Goal: Task Accomplishment & Management: Manage account settings

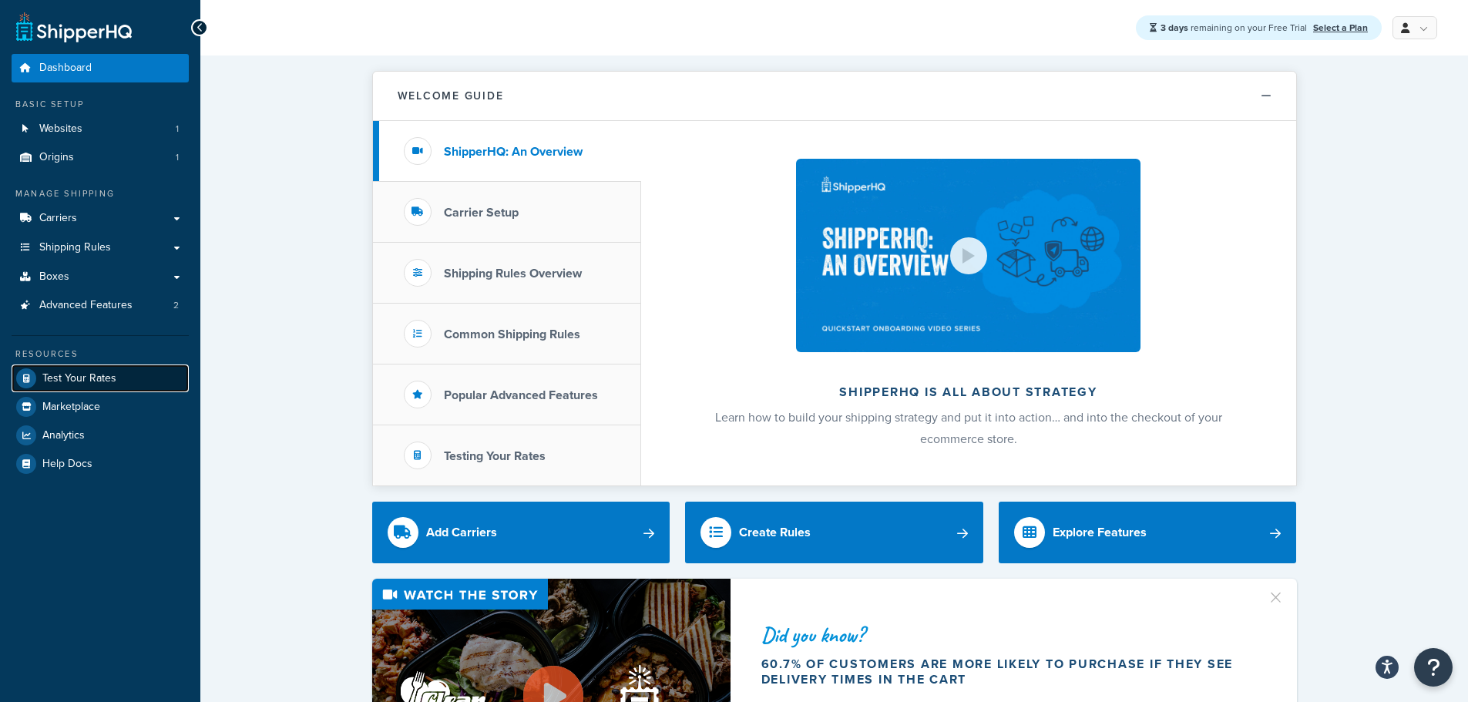
click at [99, 382] on span "Test Your Rates" at bounding box center [79, 378] width 74 height 13
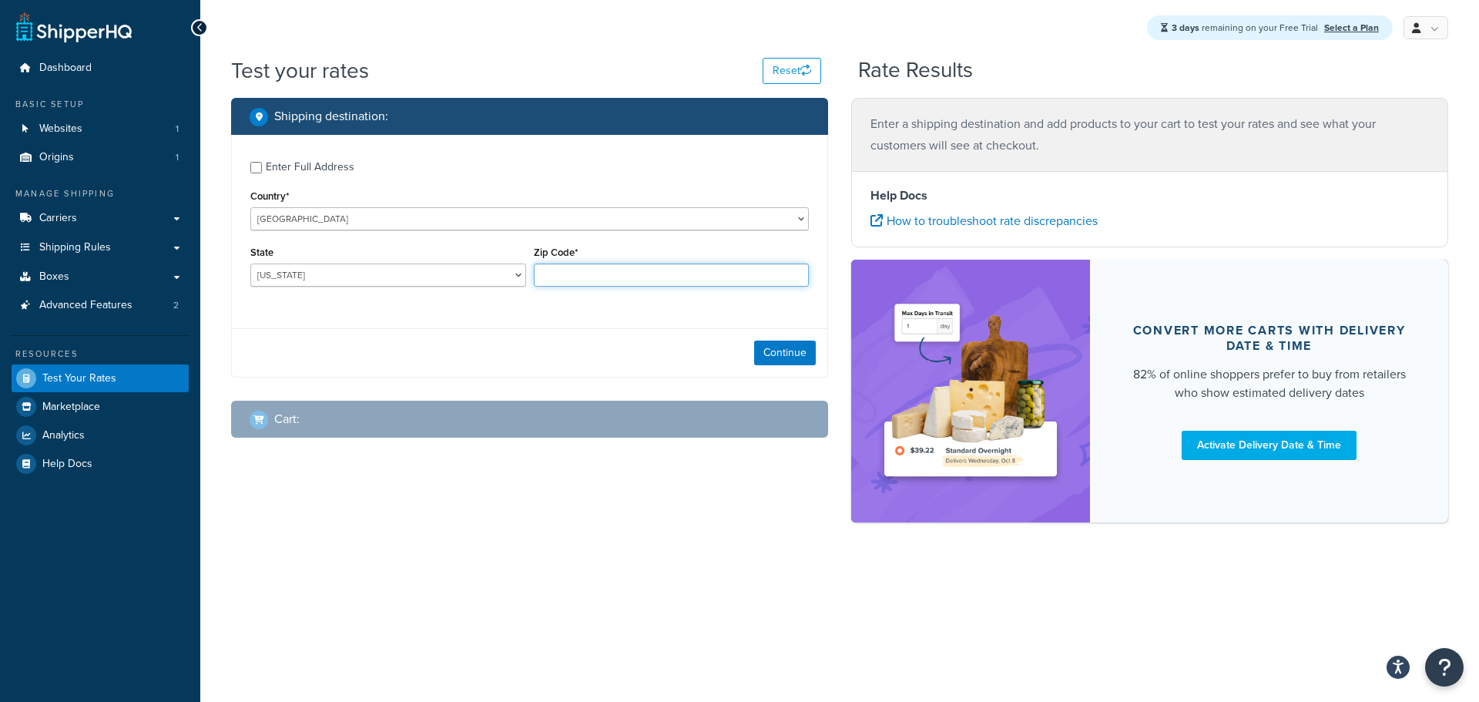
click at [624, 280] on input "Zip Code*" at bounding box center [672, 275] width 276 height 23
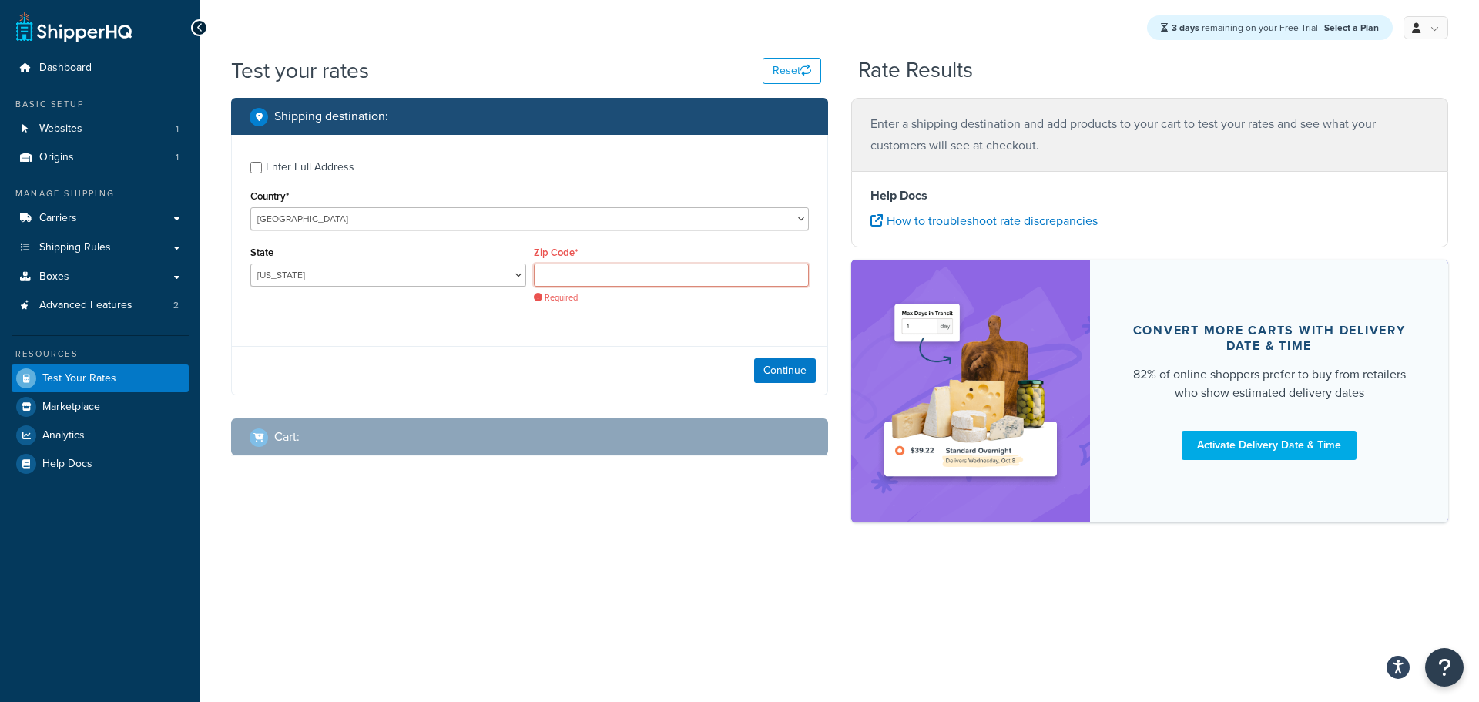
click at [738, 274] on input "Zip Code*" at bounding box center [672, 275] width 276 height 23
paste input "43130-3516"
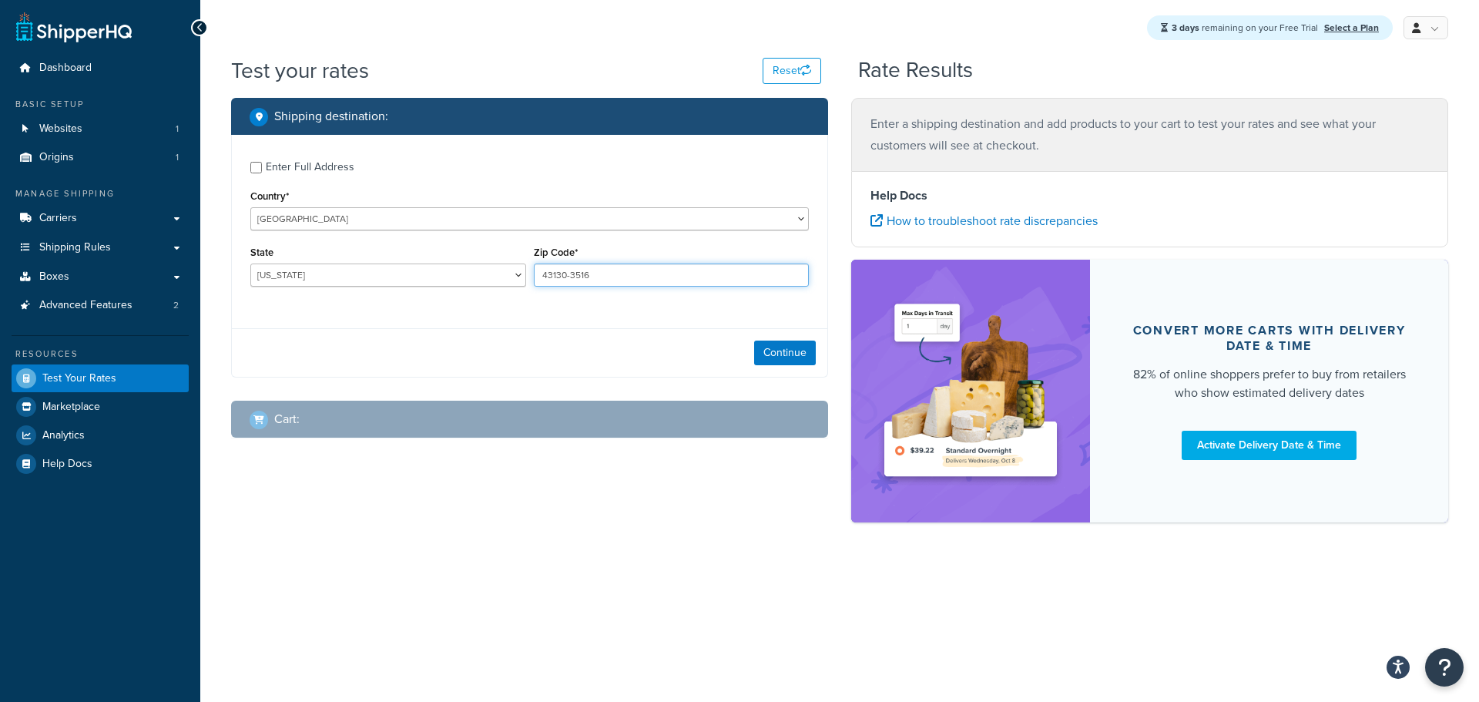
type input "43130-3516"
click at [390, 278] on select "Alabama Alaska American Samoa Arizona Arkansas Armed Forces Americas Armed Forc…" at bounding box center [388, 275] width 276 height 23
select select "OH"
click at [250, 264] on select "Alabama Alaska American Samoa Arizona Arkansas Armed Forces Americas Armed Forc…" at bounding box center [388, 275] width 276 height 23
click at [803, 354] on button "Continue" at bounding box center [785, 353] width 62 height 25
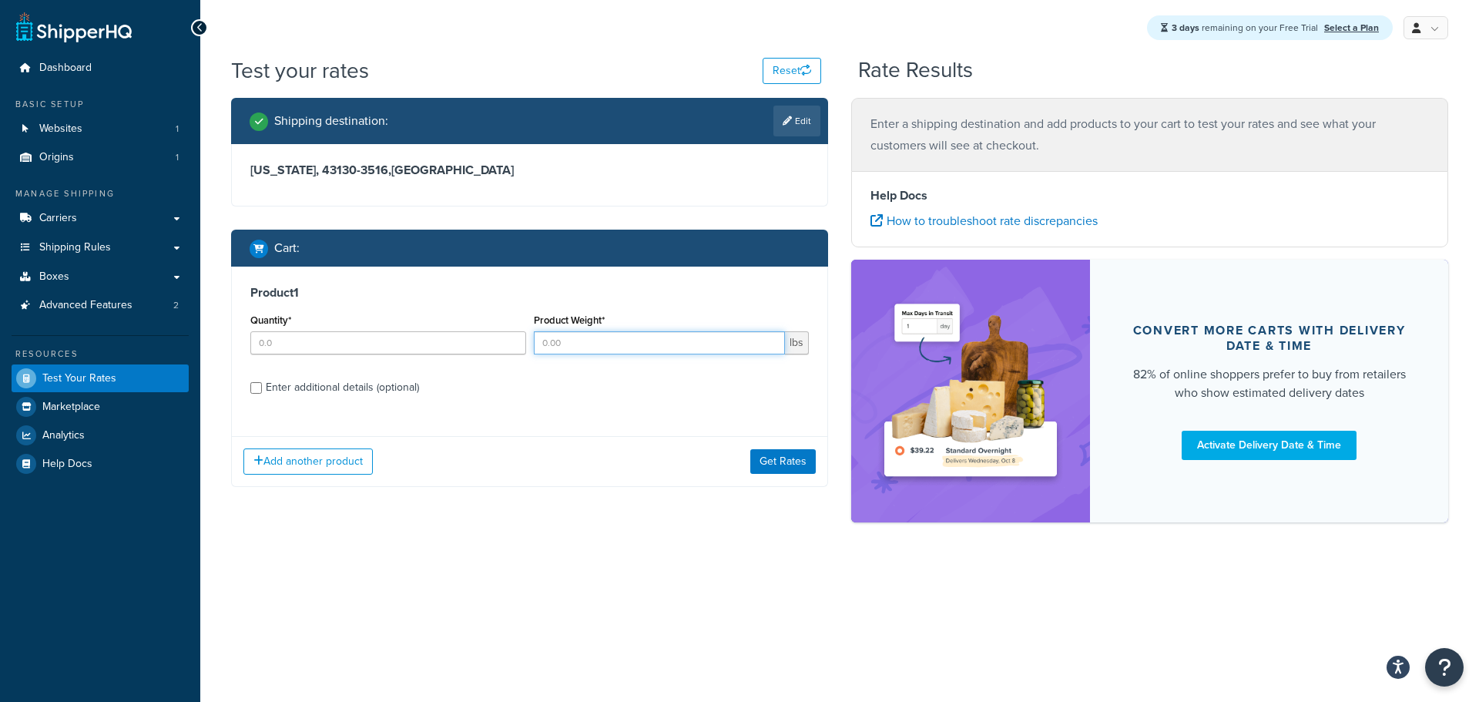
click at [642, 345] on input "Product Weight*" at bounding box center [660, 342] width 252 height 23
click at [585, 340] on input "Product Weight*" at bounding box center [660, 342] width 252 height 23
type input "4.5"
click at [807, 462] on button "Get Rates" at bounding box center [783, 461] width 65 height 25
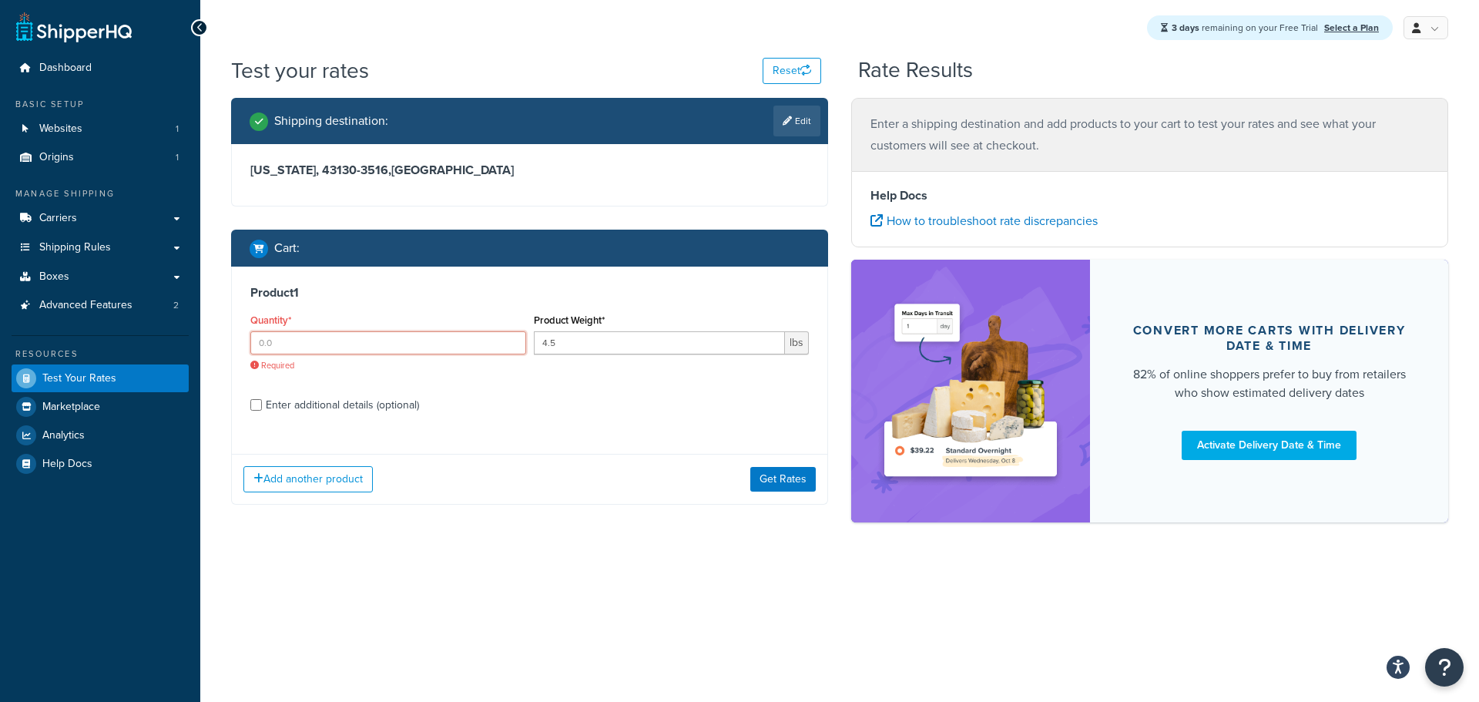
click at [413, 354] on input "Quantity*" at bounding box center [388, 342] width 276 height 23
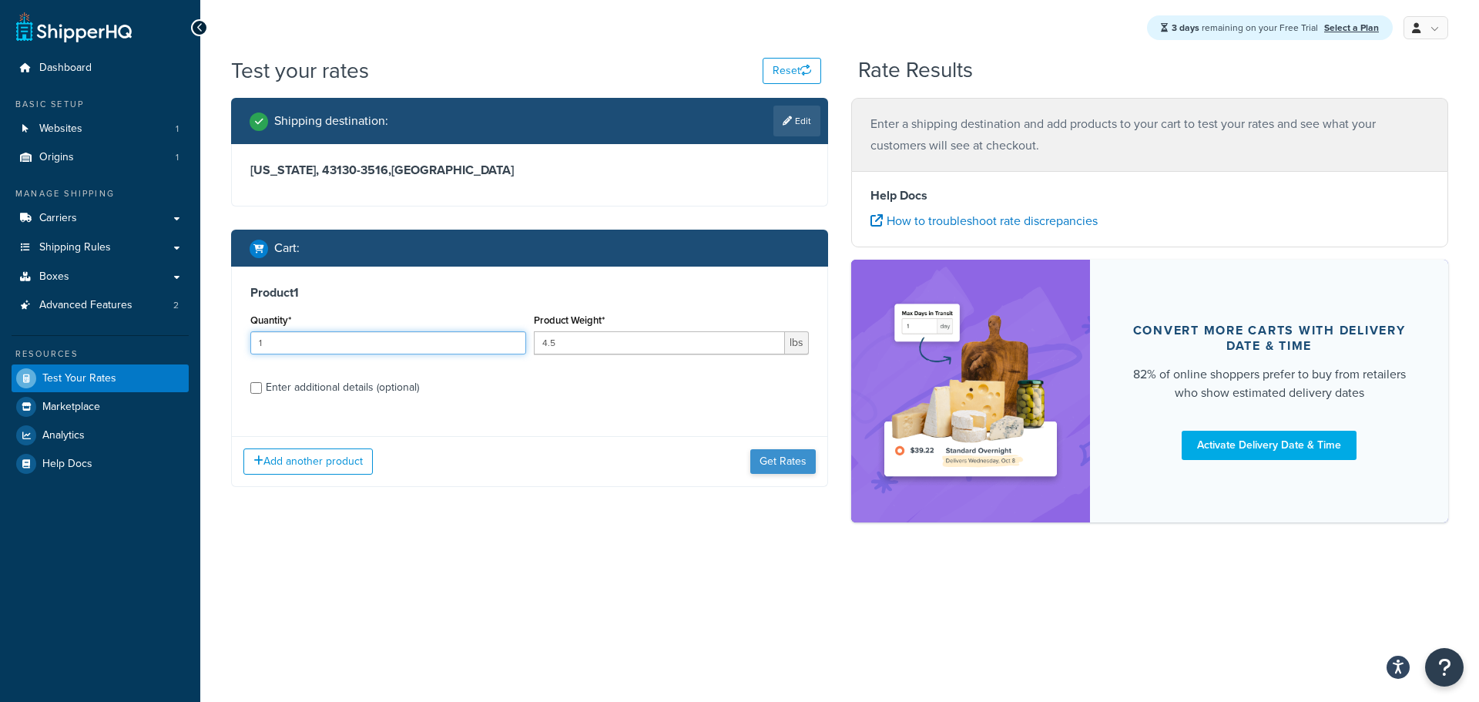
type input "1"
click at [786, 468] on button "Get Rates" at bounding box center [783, 461] width 65 height 25
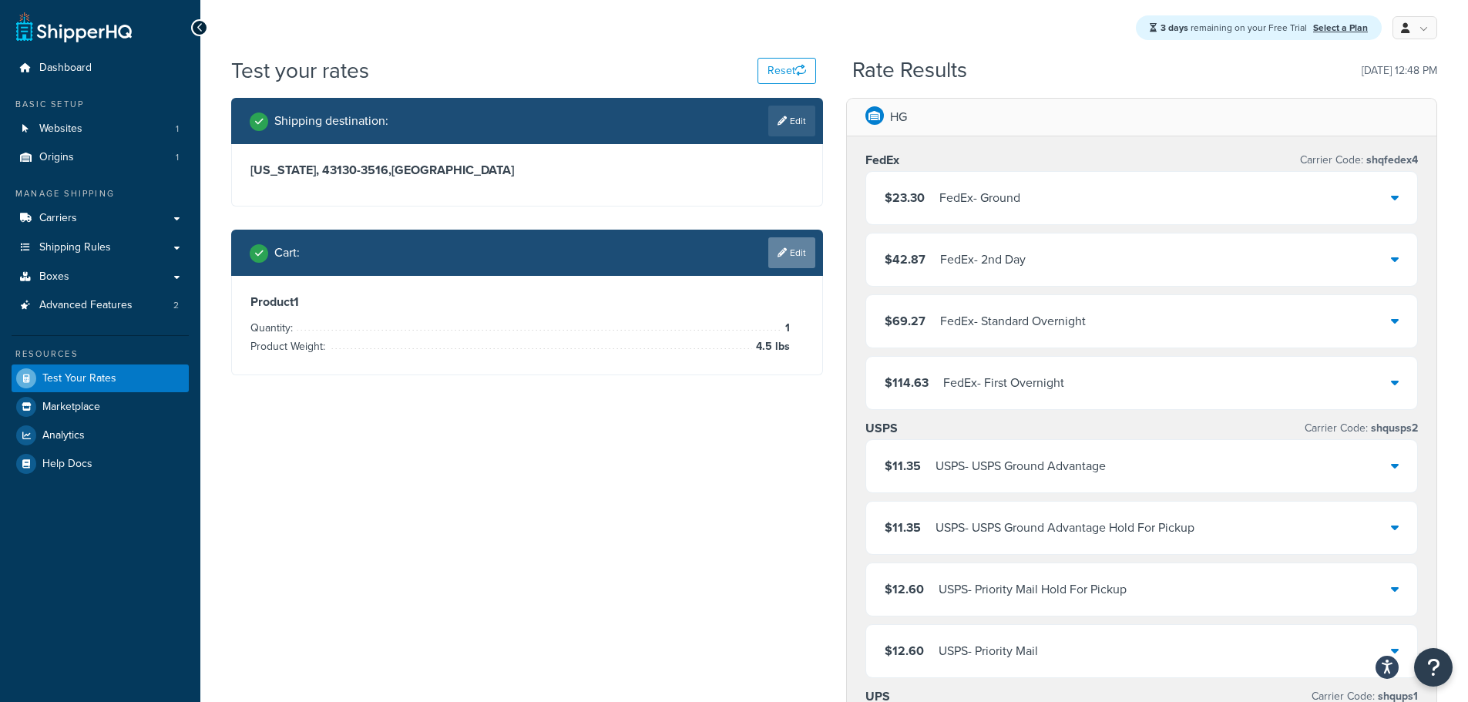
click at [796, 253] on link "Edit" at bounding box center [791, 252] width 47 height 31
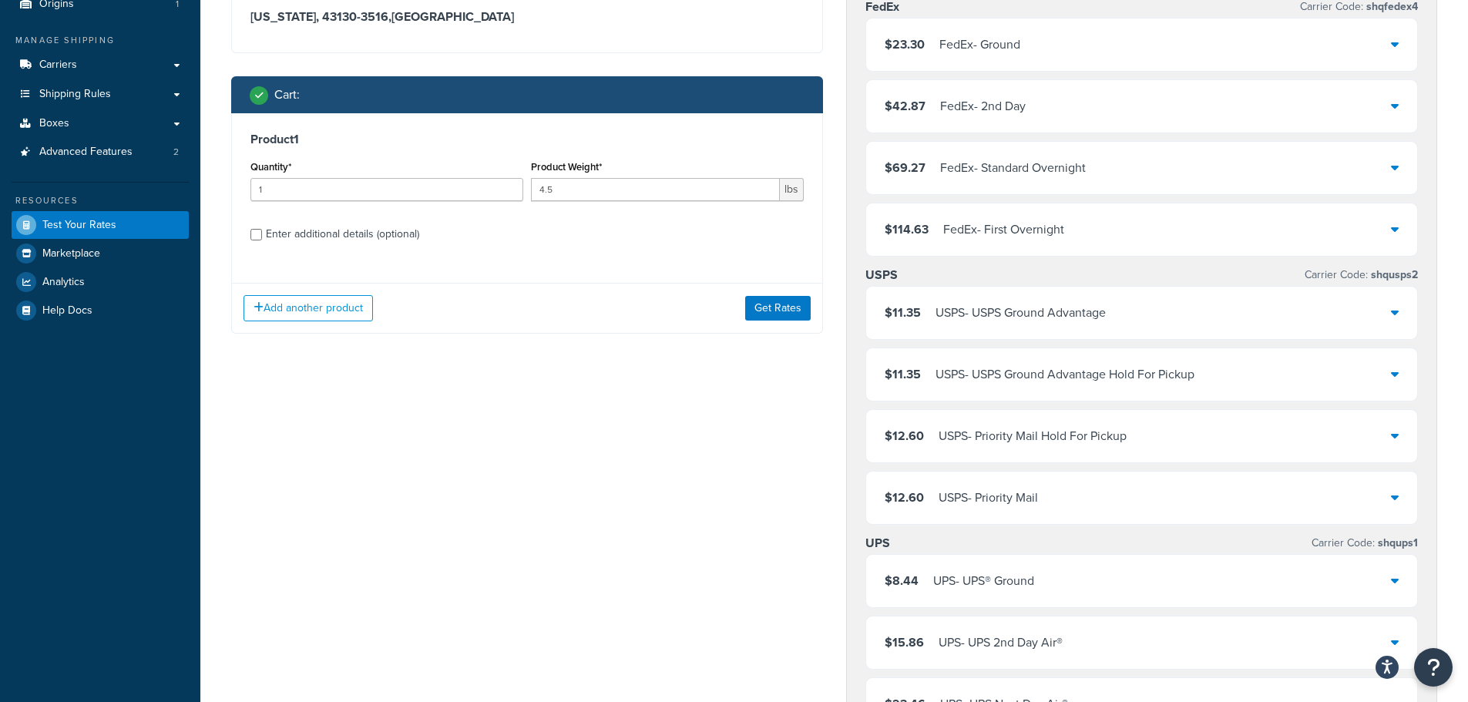
scroll to position [154, 0]
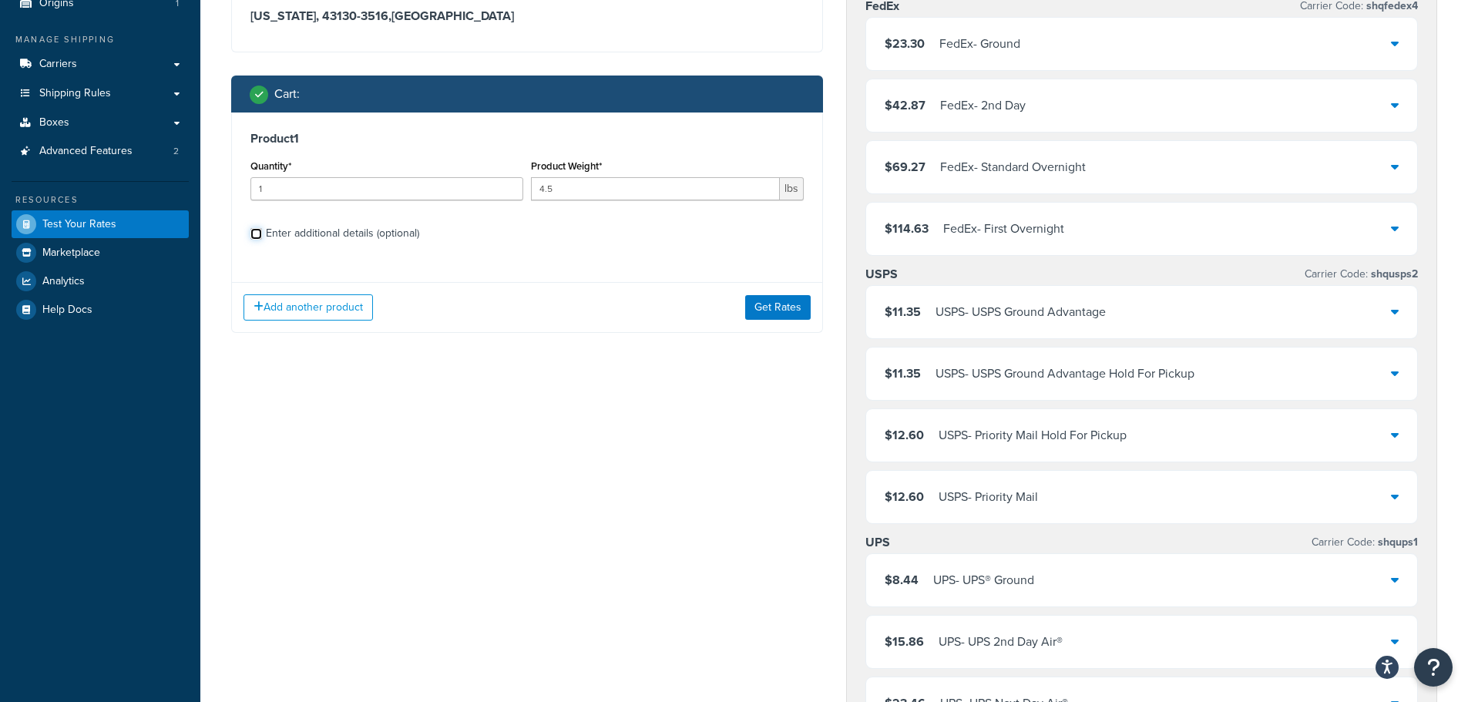
click at [258, 237] on input "Enter additional details (optional)" at bounding box center [256, 234] width 12 height 12
checkbox input "true"
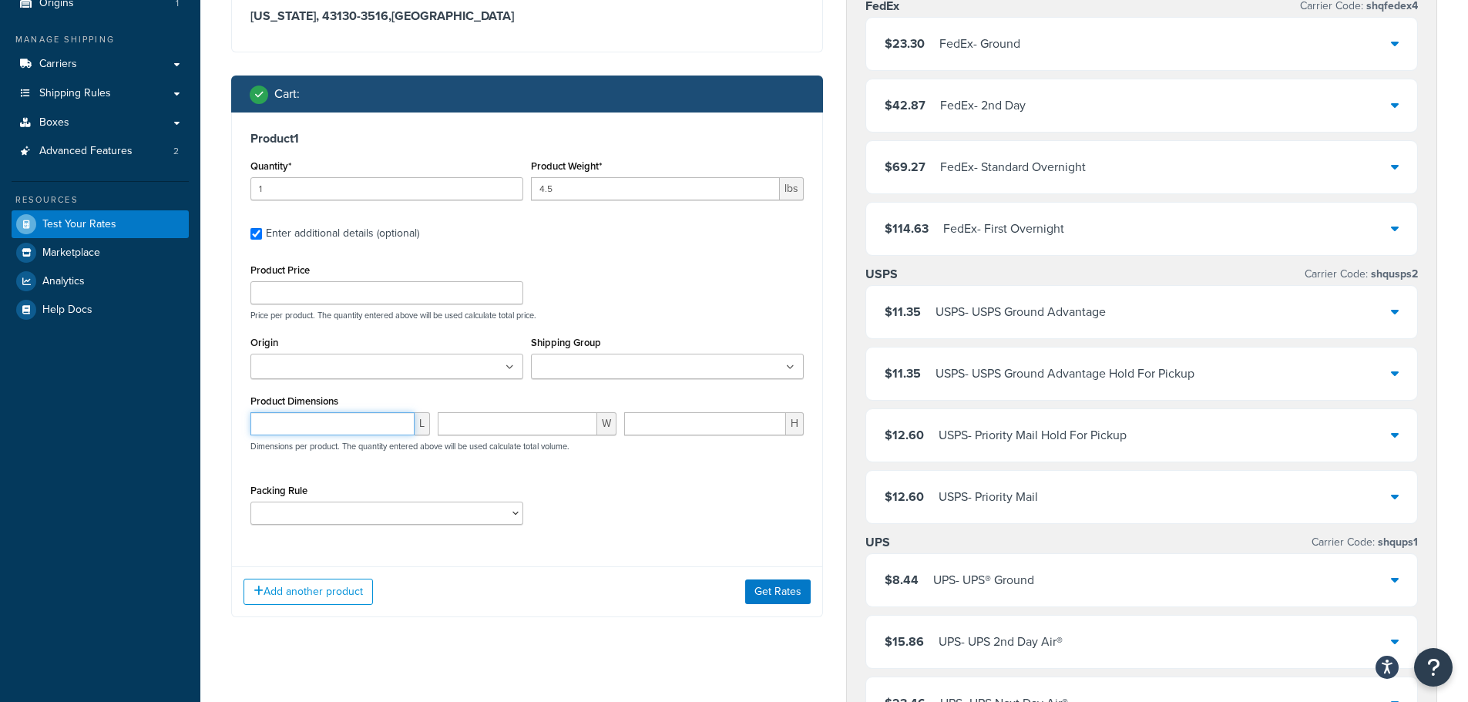
click at [385, 421] on input "number" at bounding box center [332, 423] width 164 height 23
type input "10"
click at [527, 432] on input "number" at bounding box center [518, 423] width 160 height 23
type input "10"
drag, startPoint x: 307, startPoint y: 425, endPoint x: 232, endPoint y: 425, distance: 74.7
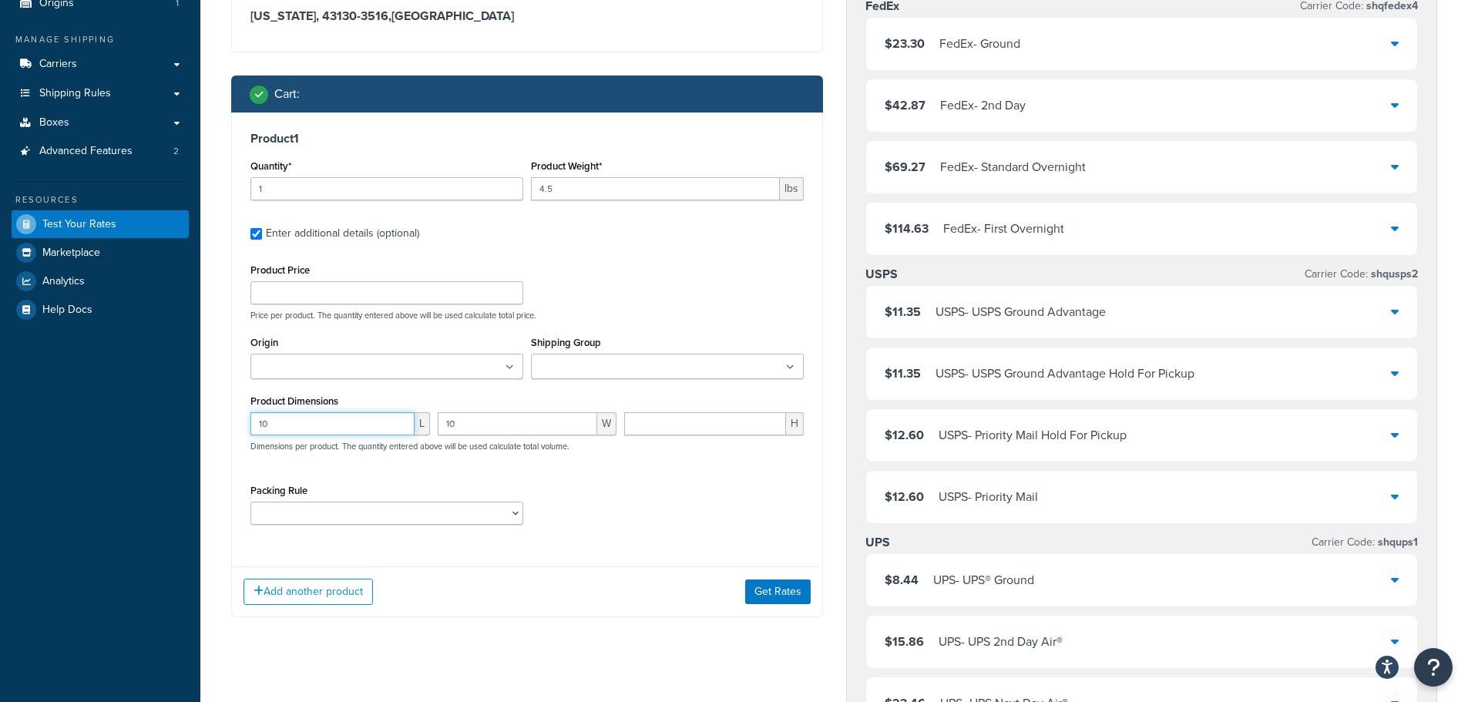
click at [232, 425] on div "Product 1 Quantity* 1 Product Weight* 4.5 lbs Enter additional details (optiona…" at bounding box center [527, 334] width 590 height 442
type input "12"
drag, startPoint x: 462, startPoint y: 430, endPoint x: 423, endPoint y: 431, distance: 38.5
click at [415, 428] on div "12 L 10 W H Dimensions per product. The quantity entered above will be used cal…" at bounding box center [527, 440] width 561 height 56
type input "12"
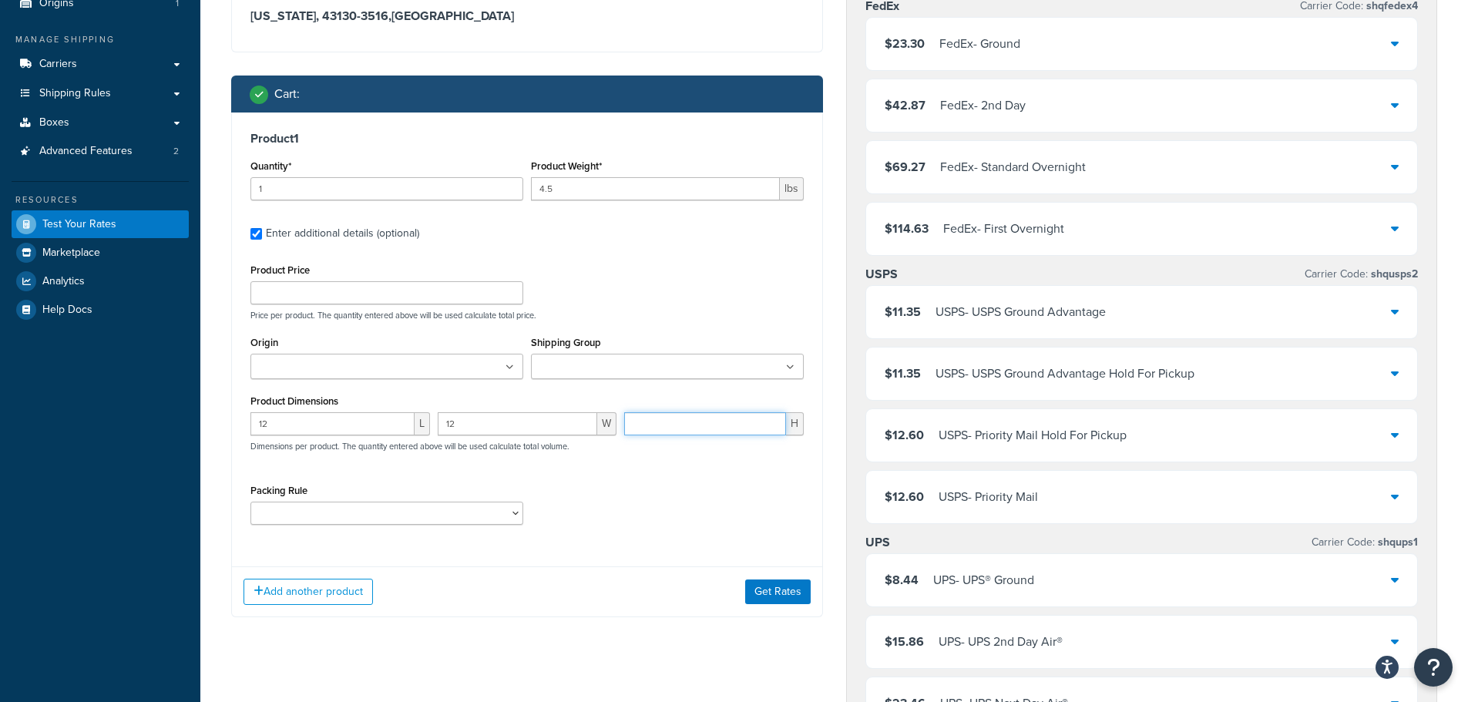
click at [687, 433] on input "number" at bounding box center [705, 423] width 162 height 23
type input "10"
click at [789, 593] on button "Get Rates" at bounding box center [777, 591] width 65 height 25
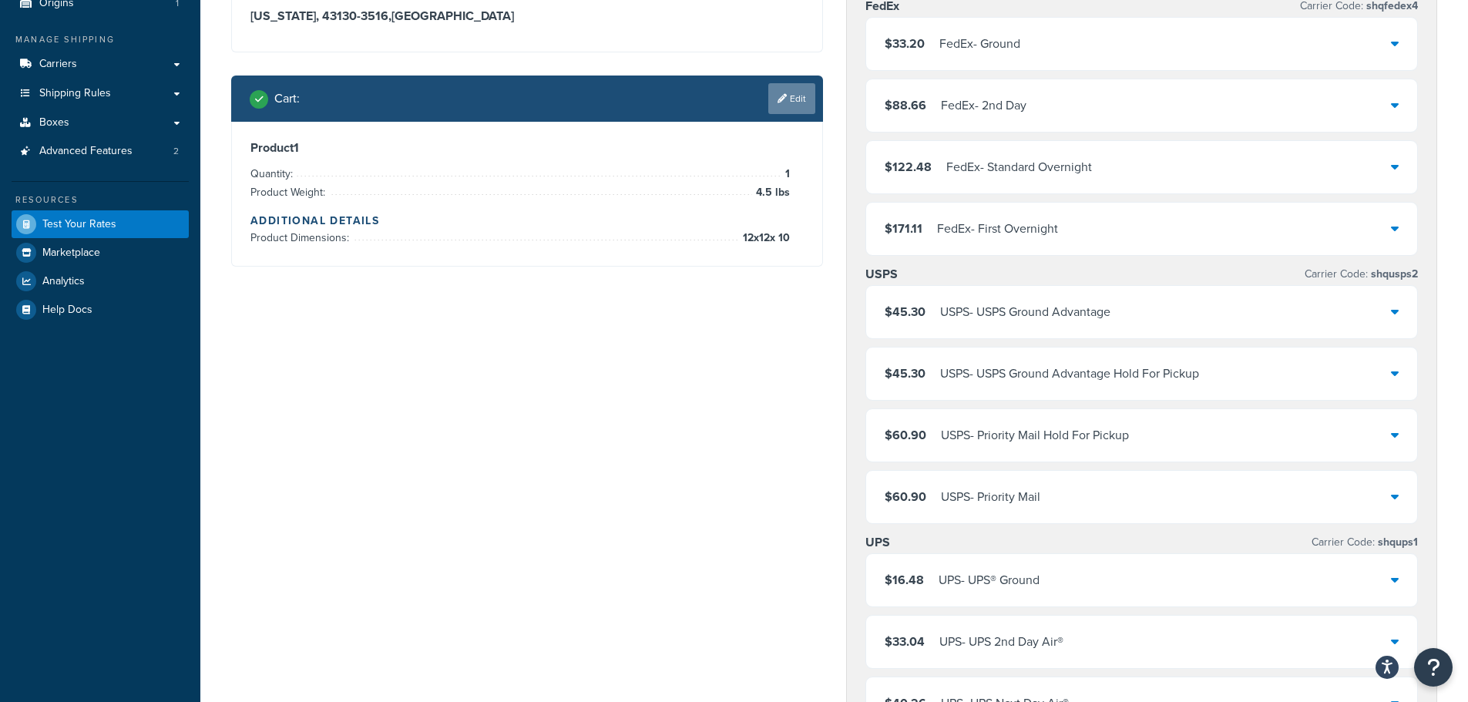
click at [801, 100] on link "Edit" at bounding box center [791, 98] width 47 height 31
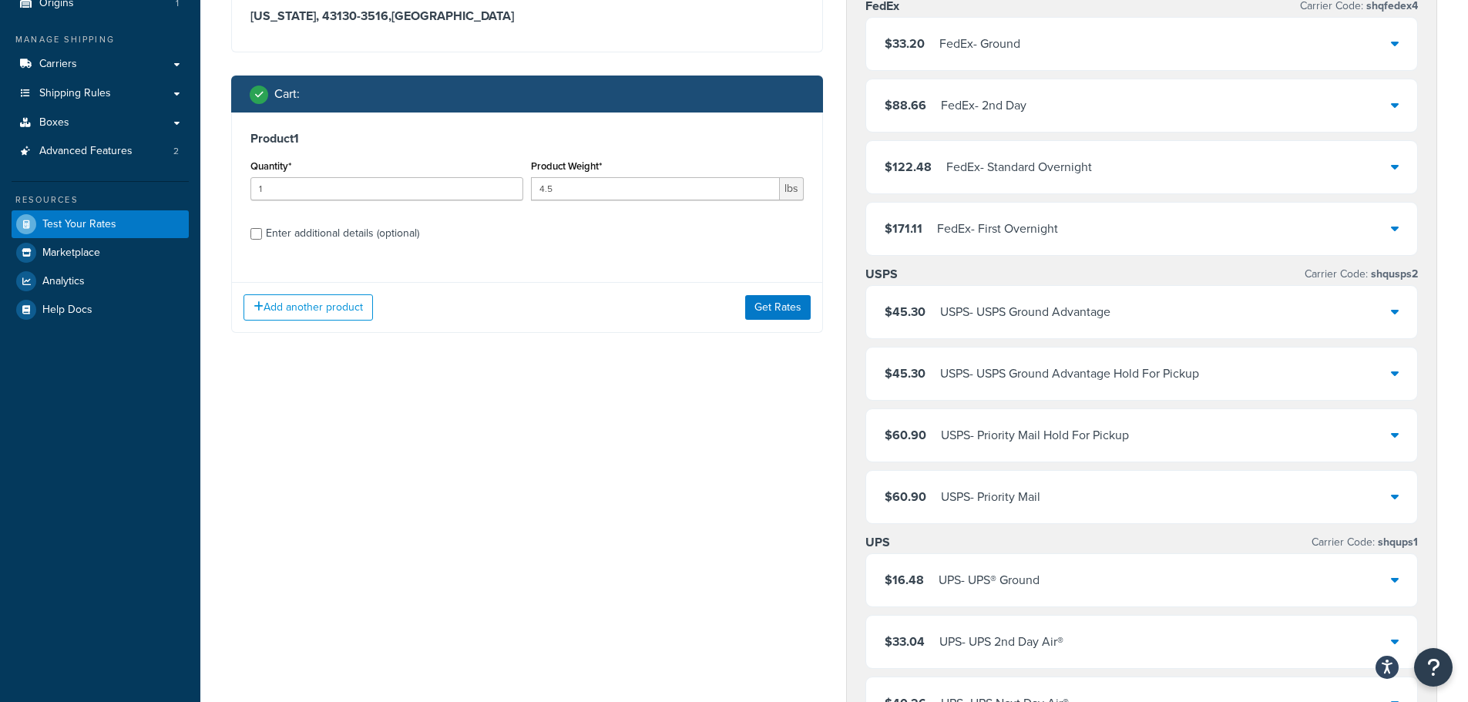
click at [329, 228] on div "Enter additional details (optional)" at bounding box center [342, 234] width 153 height 22
click at [262, 228] on input "Enter additional details (optional)" at bounding box center [256, 234] width 12 height 12
checkbox input "true"
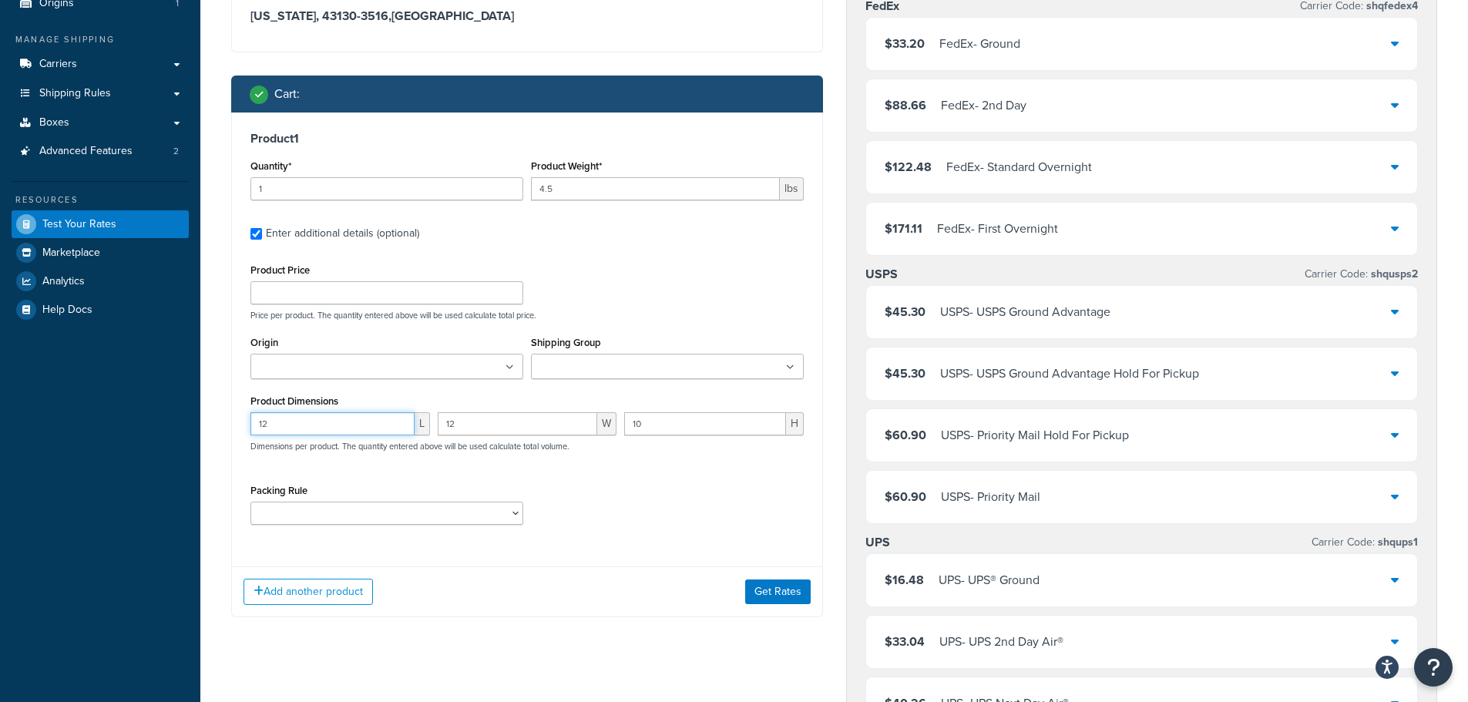
click at [365, 426] on input "12" at bounding box center [332, 423] width 164 height 23
drag, startPoint x: 316, startPoint y: 424, endPoint x: 254, endPoint y: 427, distance: 61.7
click at [261, 427] on input "12" at bounding box center [332, 423] width 164 height 23
type input "1"
type input "16"
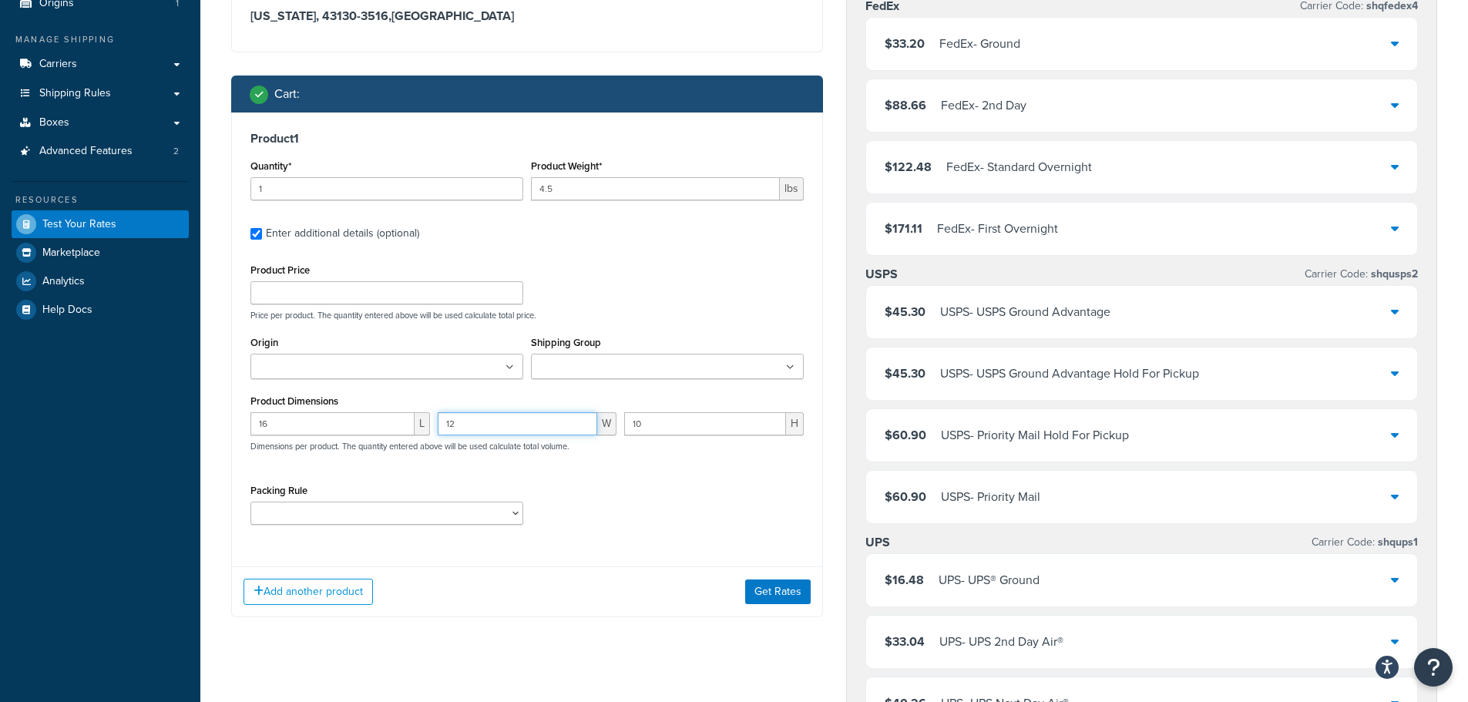
click at [509, 425] on input "12" at bounding box center [518, 423] width 160 height 23
drag, startPoint x: 501, startPoint y: 425, endPoint x: 438, endPoint y: 425, distance: 62.4
click at [438, 425] on input "1210" at bounding box center [518, 423] width 160 height 23
type input "10"
click at [674, 426] on input "10" at bounding box center [705, 423] width 162 height 23
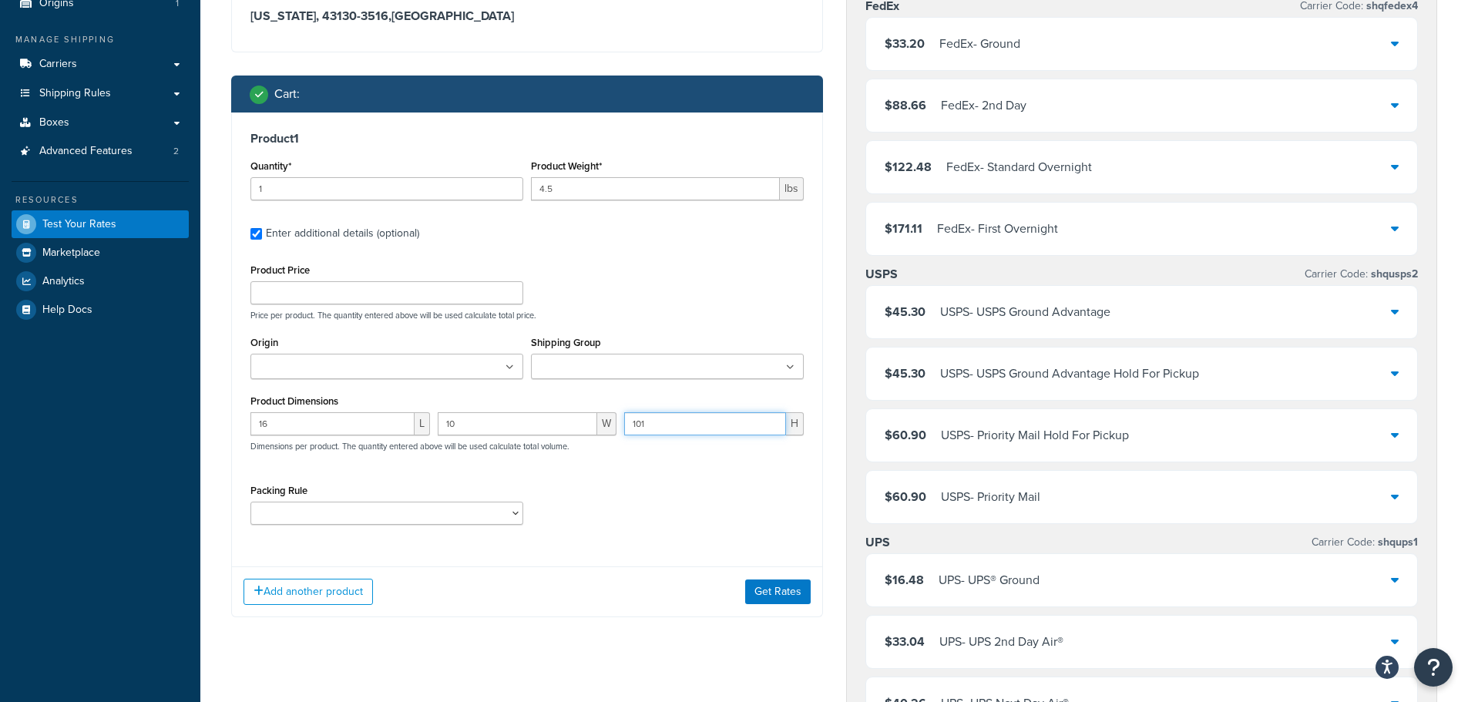
drag, startPoint x: 667, startPoint y: 423, endPoint x: 612, endPoint y: 425, distance: 54.7
click at [612, 425] on div "16 L 10 W 101 H Dimensions per product. The quantity entered above will be used…" at bounding box center [527, 440] width 561 height 56
type input "16"
click at [695, 500] on div "Packing Rule large items" at bounding box center [527, 508] width 561 height 56
click at [775, 593] on button "Get Rates" at bounding box center [777, 591] width 65 height 25
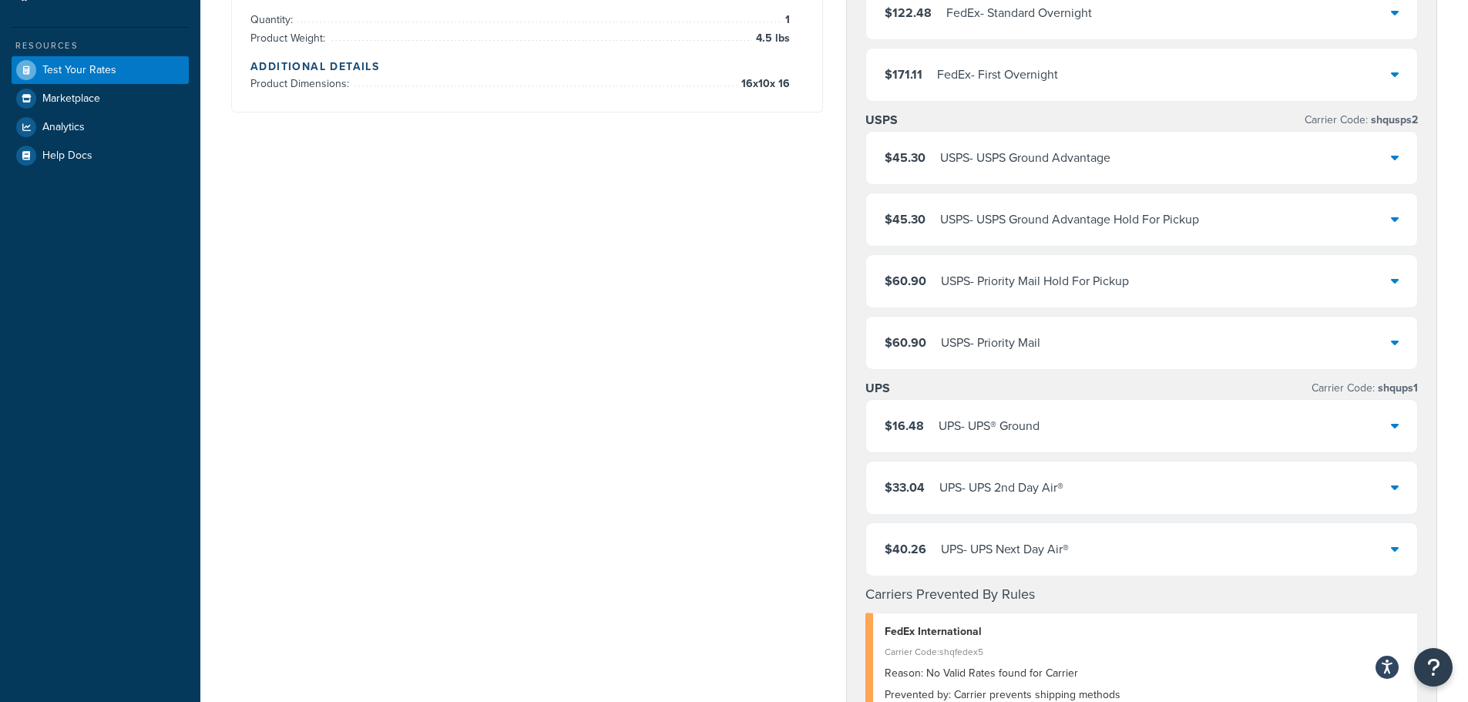
scroll to position [0, 0]
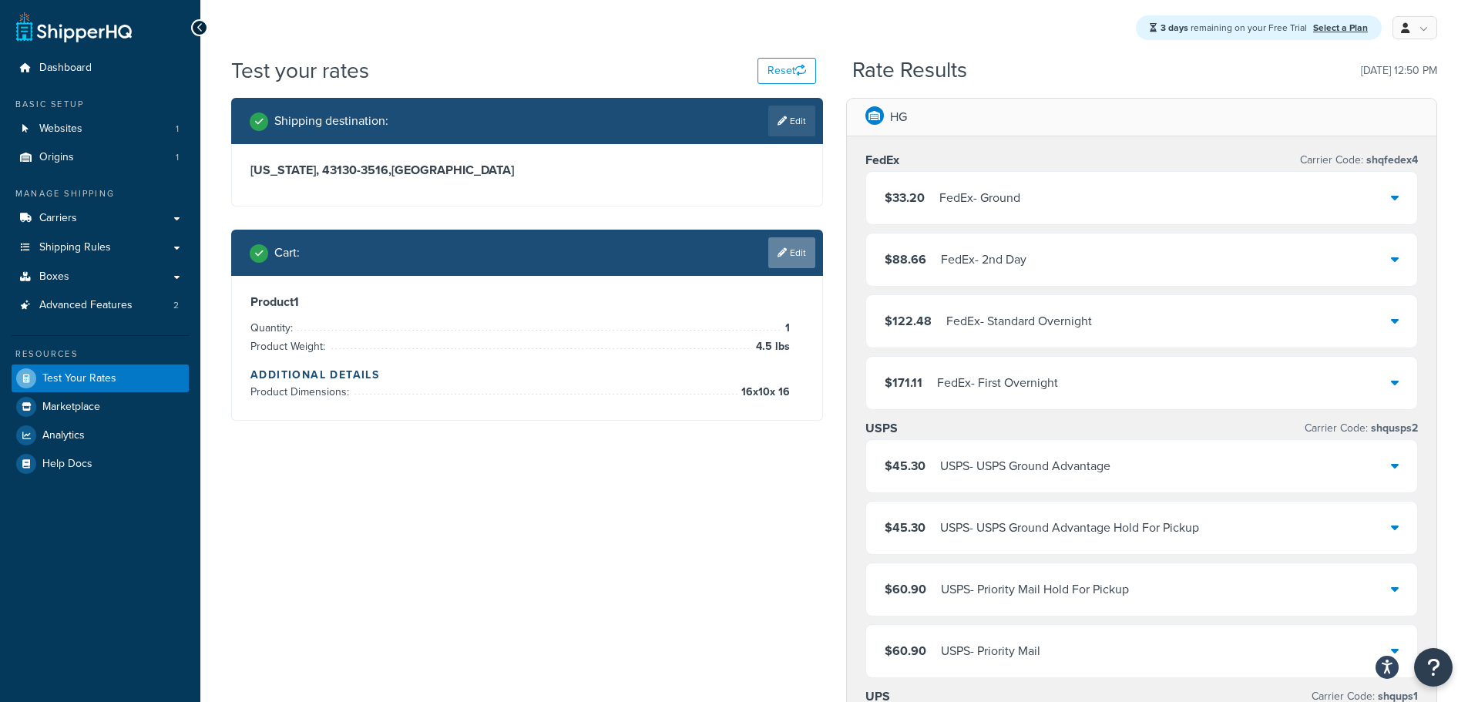
click at [790, 247] on link "Edit" at bounding box center [791, 252] width 47 height 31
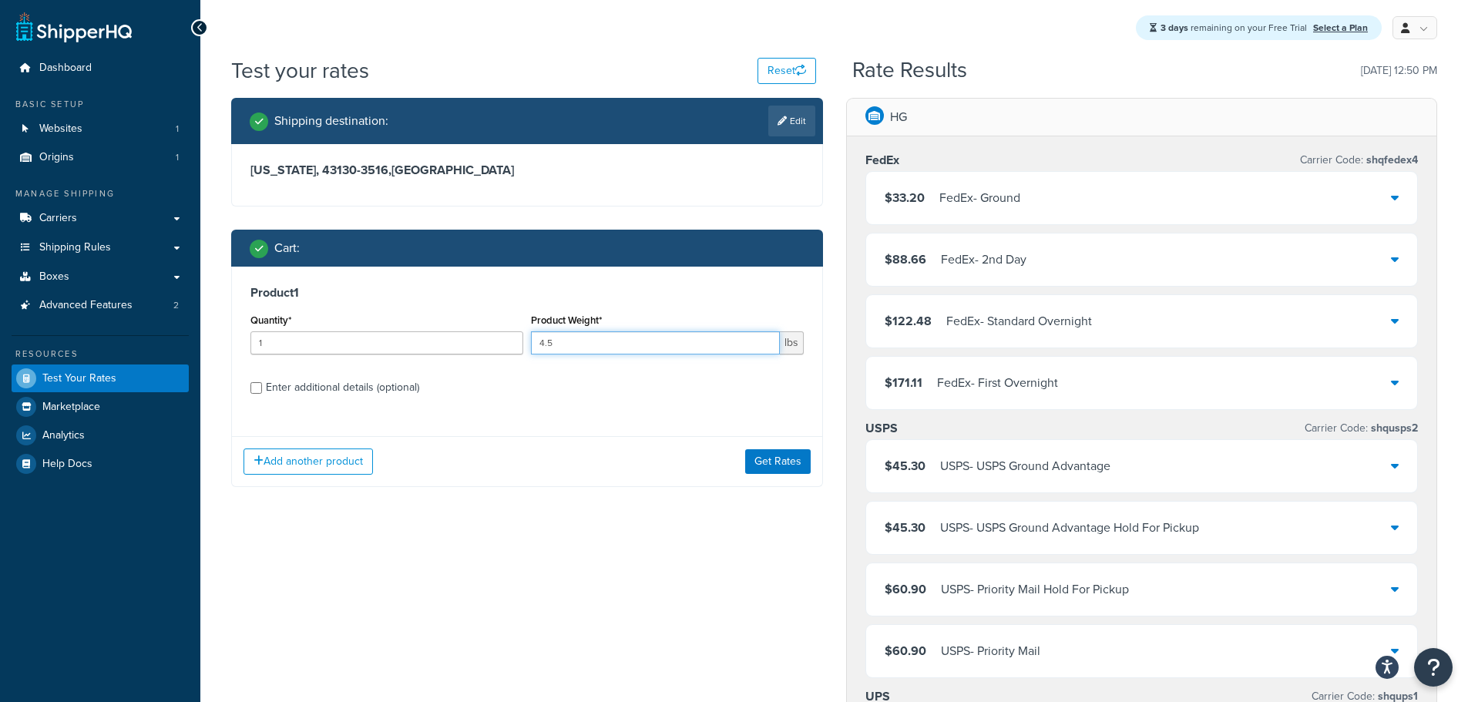
drag, startPoint x: 577, startPoint y: 338, endPoint x: 498, endPoint y: 334, distance: 79.5
click at [498, 334] on div "Quantity* 1 Product Weight* 4.5 lbs" at bounding box center [527, 338] width 561 height 56
drag, startPoint x: 575, startPoint y: 344, endPoint x: 577, endPoint y: 352, distance: 8.8
click at [575, 351] on input "3" at bounding box center [655, 342] width 249 height 23
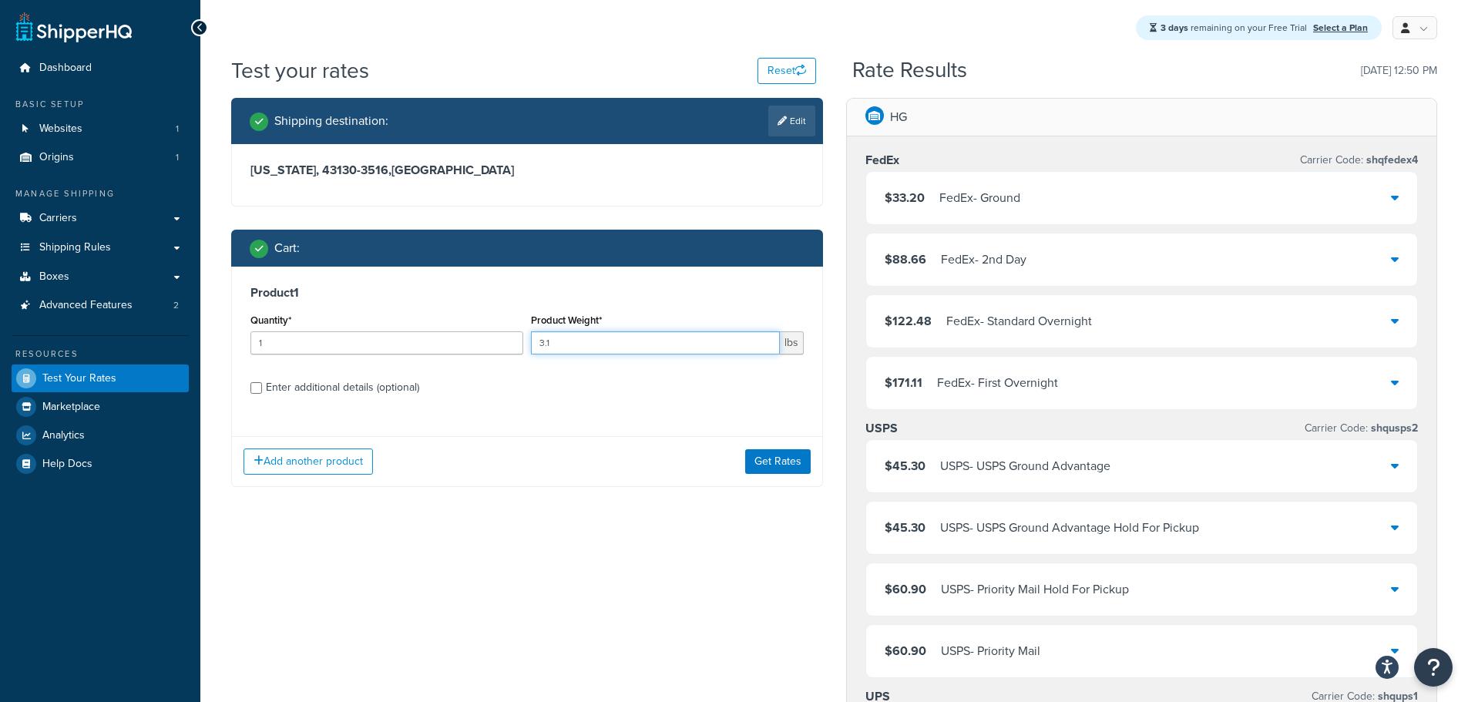
type input "3.1"
click at [257, 387] on input "Enter additional details (optional)" at bounding box center [256, 388] width 12 height 12
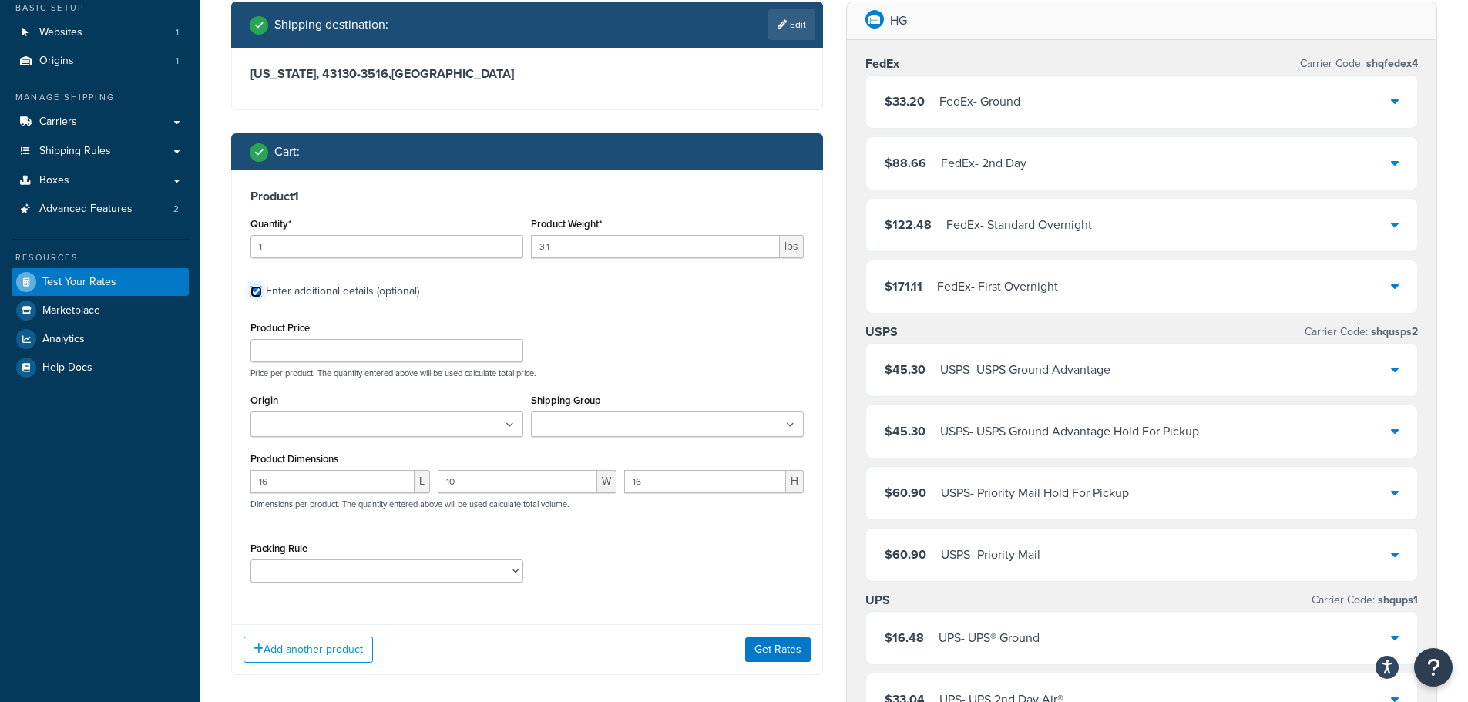
scroll to position [154, 0]
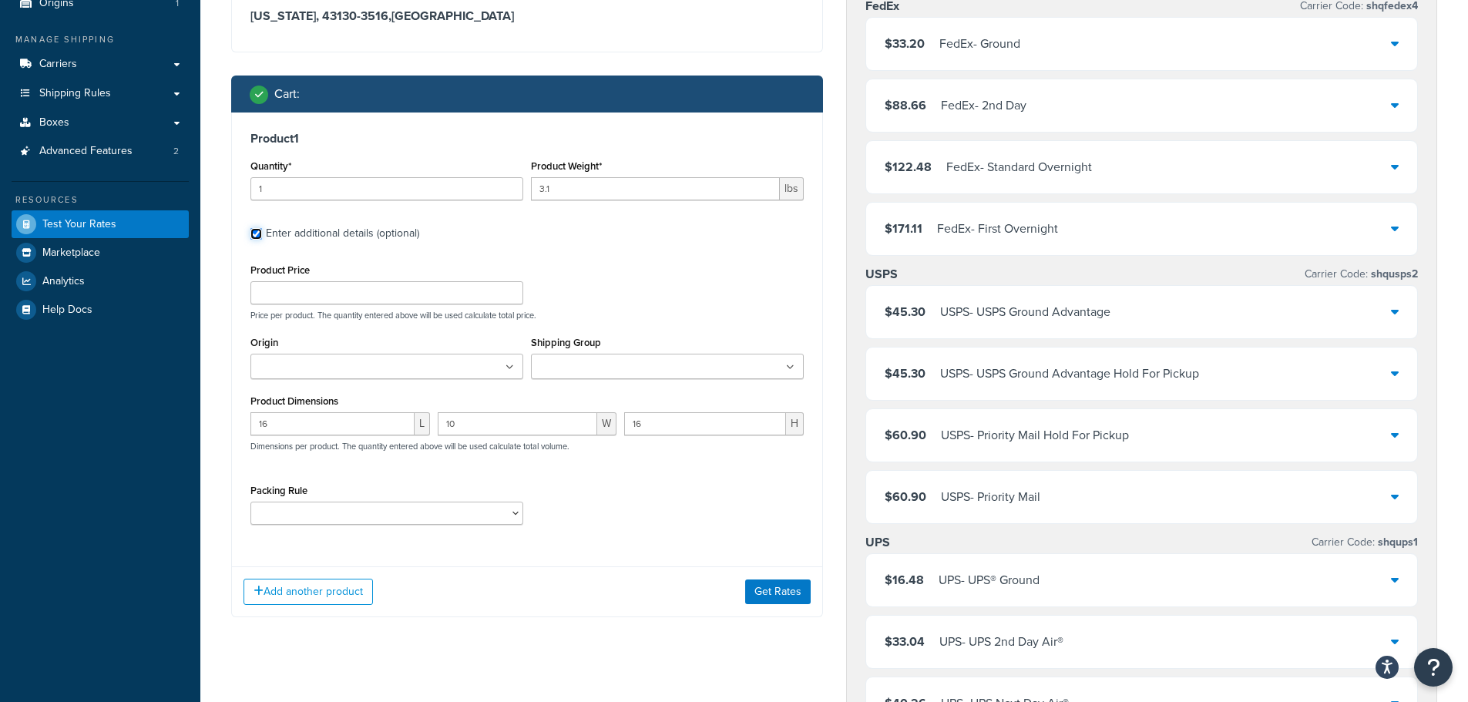
click at [251, 230] on input "Enter additional details (optional)" at bounding box center [256, 234] width 12 height 12
checkbox input "false"
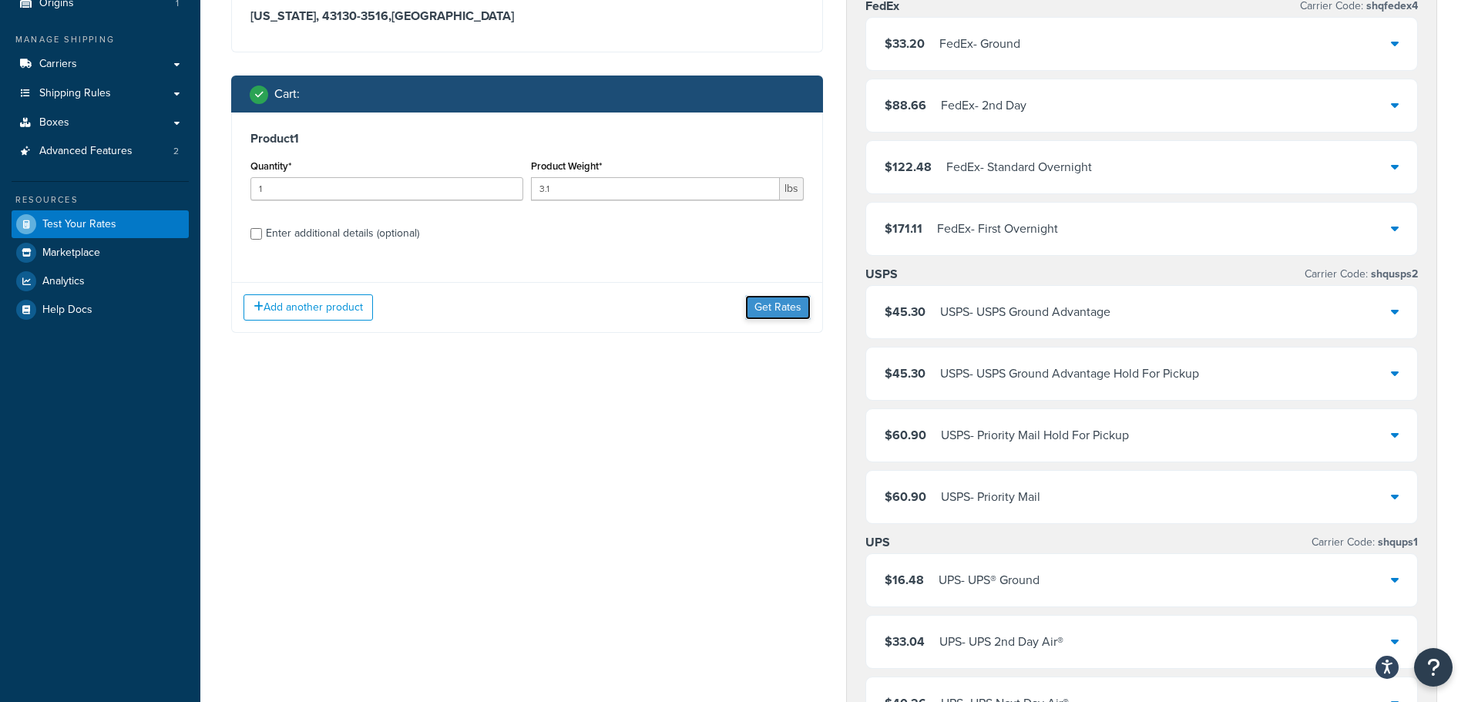
click at [771, 304] on button "Get Rates" at bounding box center [777, 307] width 65 height 25
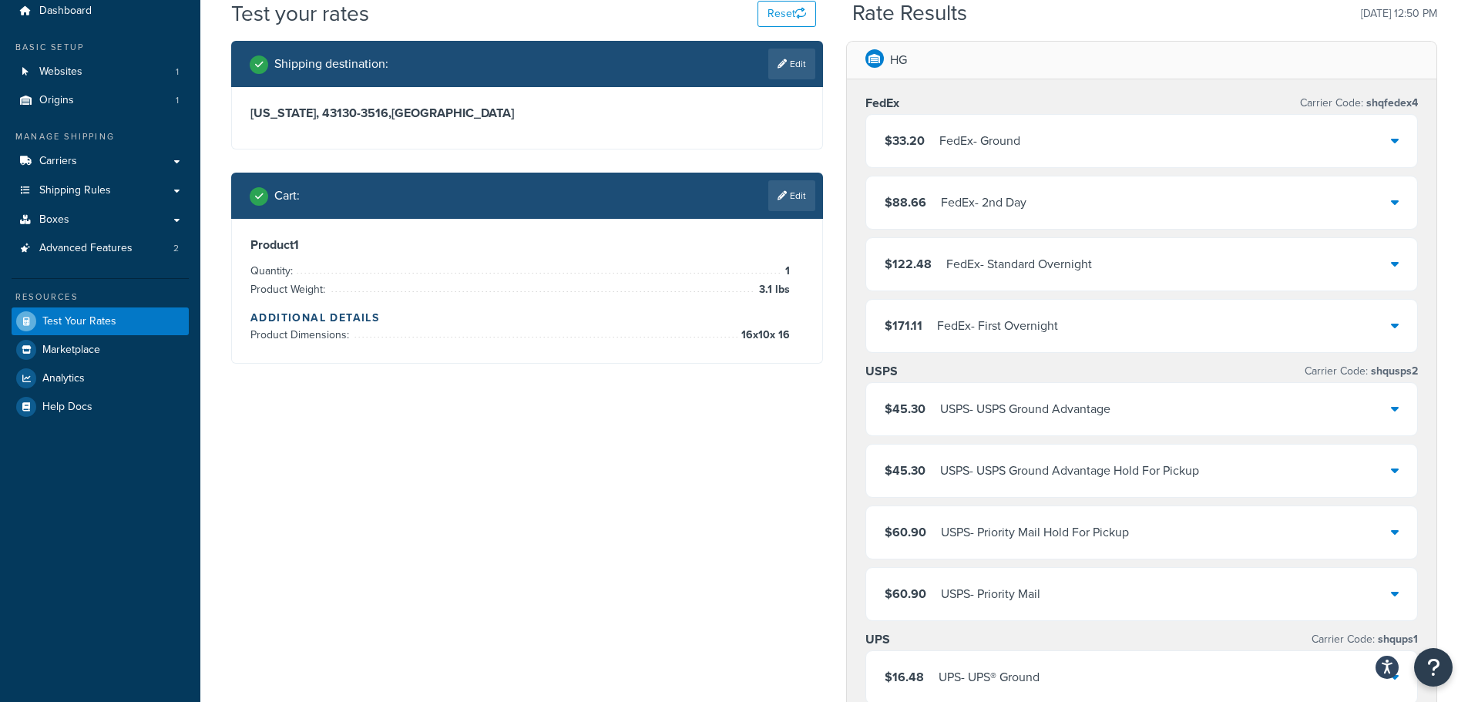
scroll to position [0, 0]
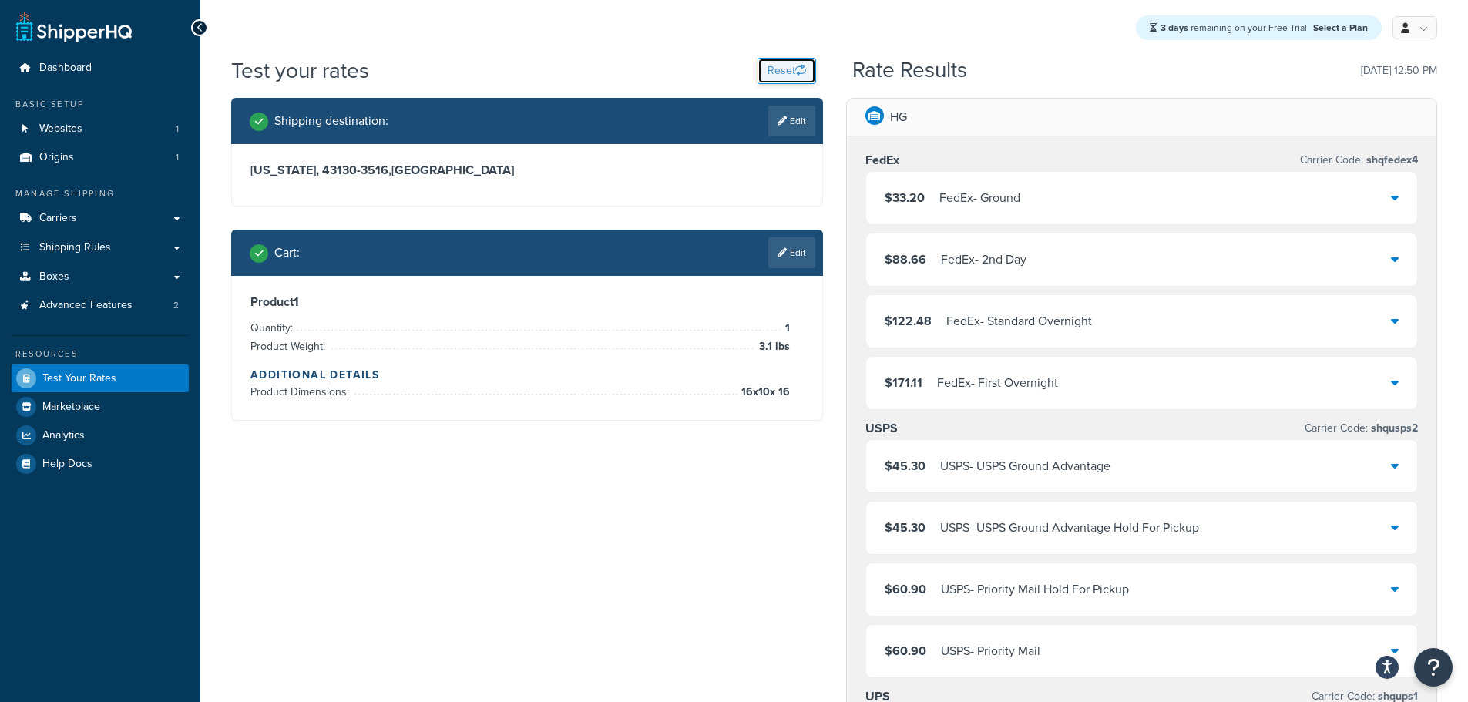
click at [793, 59] on button "Reset" at bounding box center [786, 71] width 59 height 26
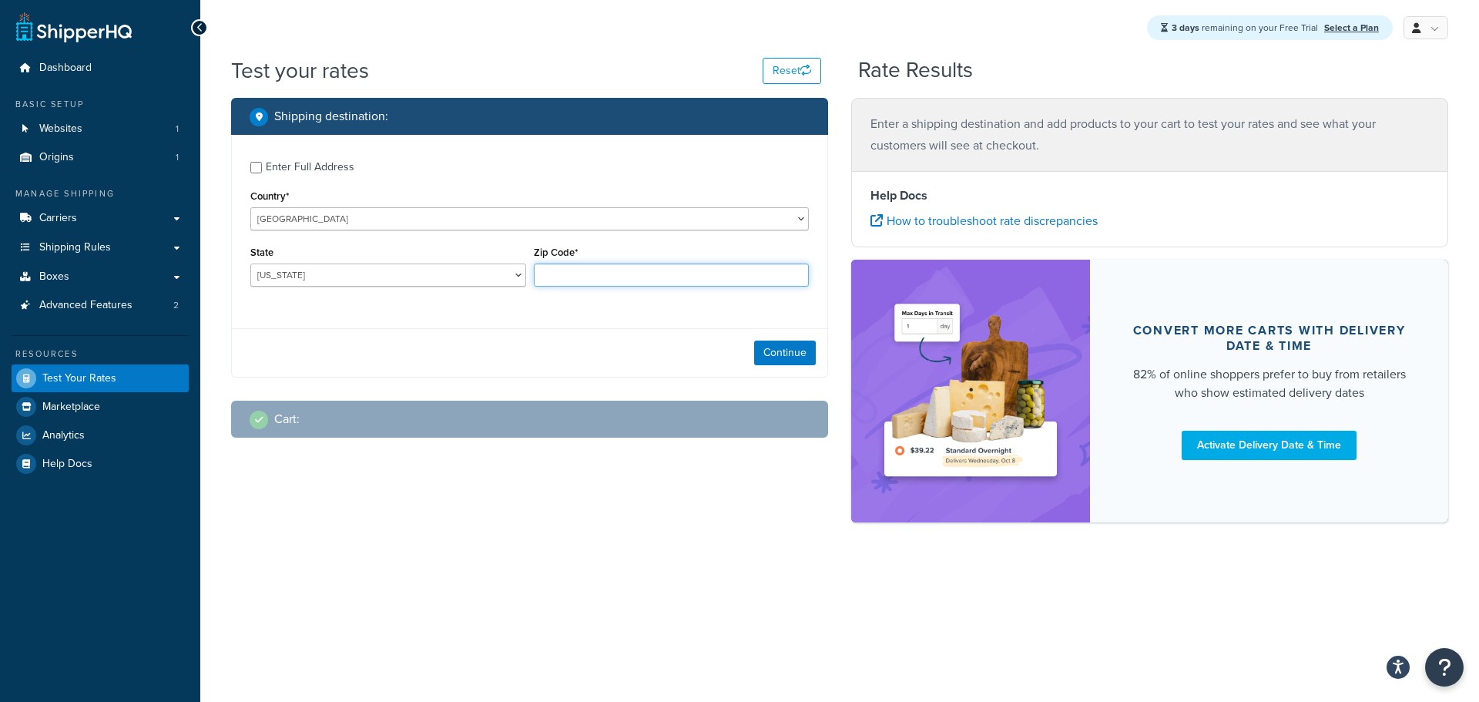
click at [685, 283] on input "Zip Code*" at bounding box center [672, 275] width 276 height 23
click at [644, 278] on input "Zip Code*" at bounding box center [672, 275] width 276 height 23
paste input "43130-3516"
type input "43130-3516"
click at [409, 270] on select "Alabama Alaska American Samoa Arizona Arkansas Armed Forces Americas Armed Forc…" at bounding box center [388, 275] width 276 height 23
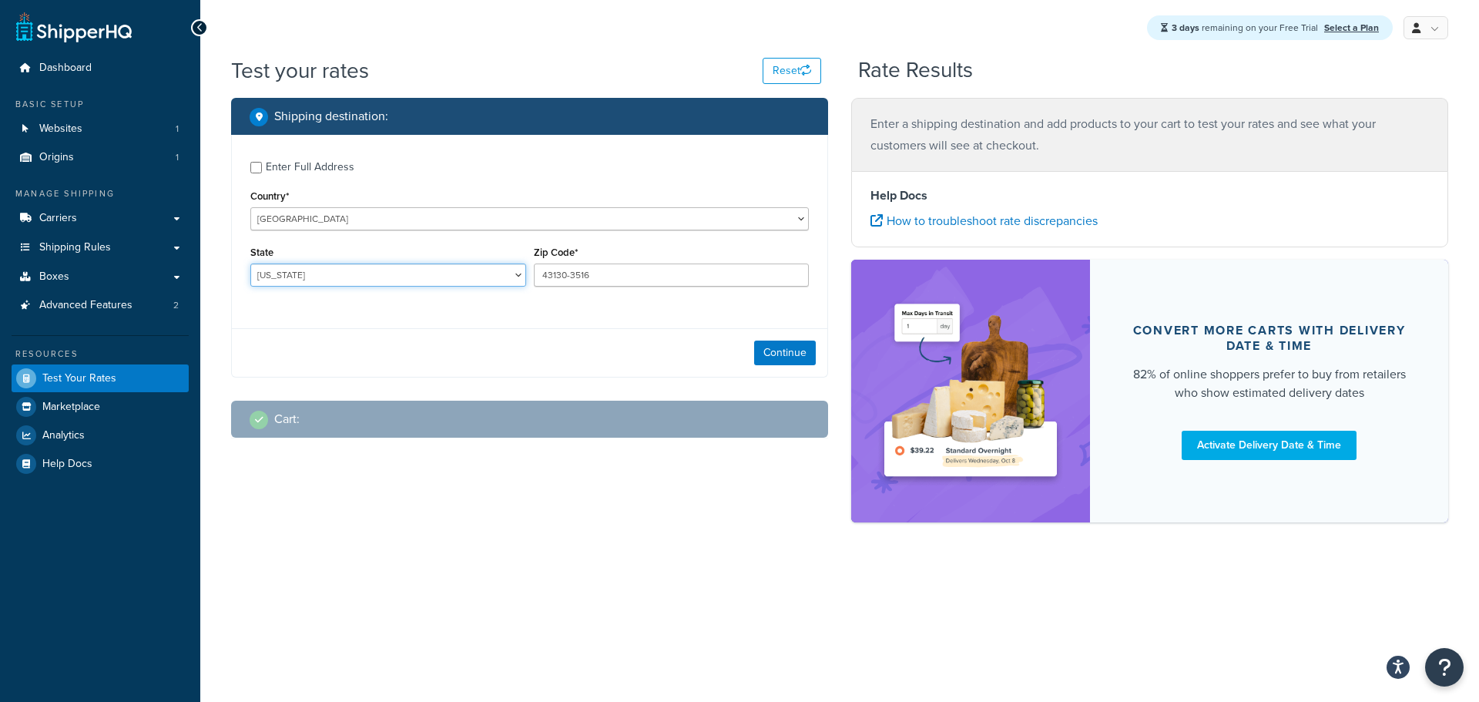
select select "OH"
click at [250, 264] on select "Alabama Alaska American Samoa Arizona Arkansas Armed Forces Americas Armed Forc…" at bounding box center [388, 275] width 276 height 23
click at [794, 354] on button "Continue" at bounding box center [785, 353] width 62 height 25
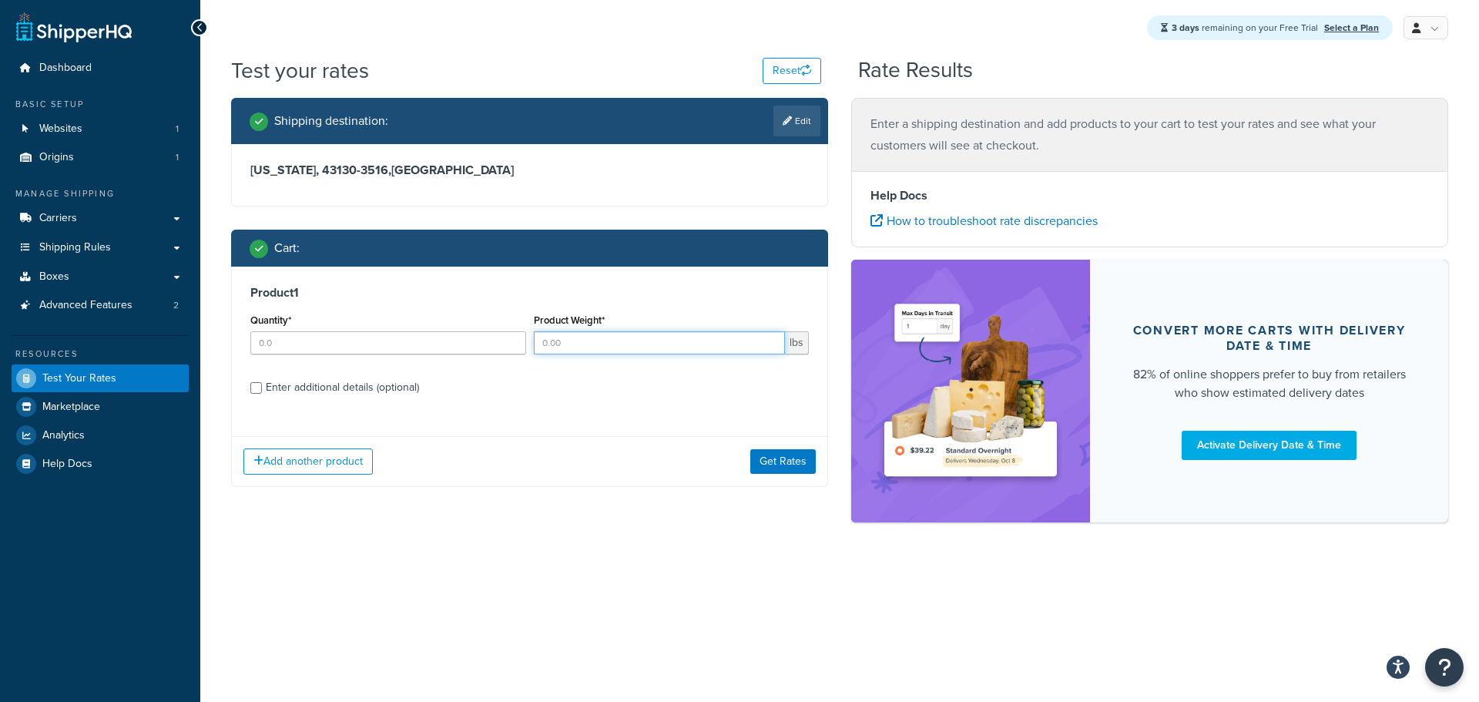
click at [656, 344] on input "Product Weight*" at bounding box center [660, 342] width 252 height 23
type input "3"
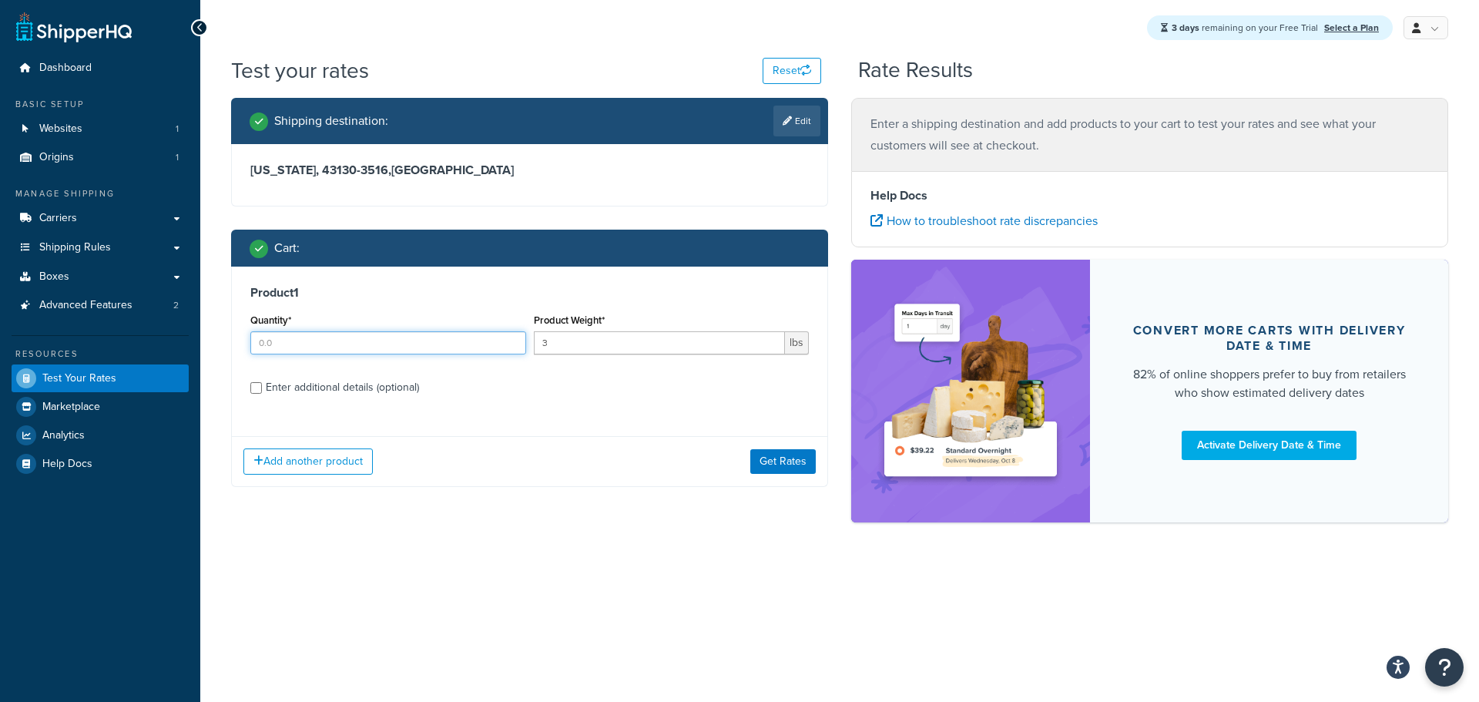
click at [349, 344] on input "Quantity*" at bounding box center [388, 342] width 276 height 23
type input "1"
drag, startPoint x: 596, startPoint y: 411, endPoint x: 604, endPoint y: 414, distance: 8.3
click at [598, 411] on div "Product 1 Quantity* 1 Product Weight* 3 lbs Enter additional details (optional)" at bounding box center [530, 346] width 596 height 158
click at [775, 466] on button "Get Rates" at bounding box center [783, 461] width 65 height 25
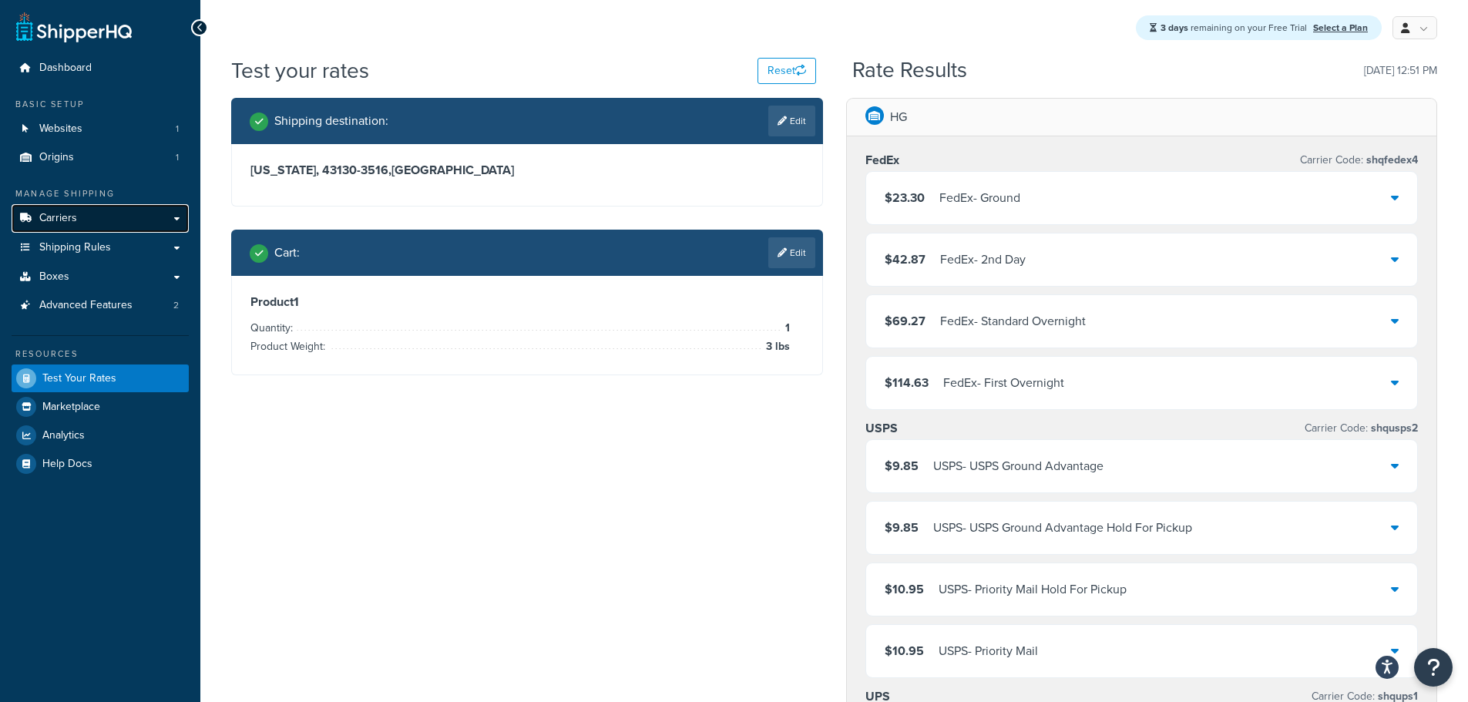
click at [83, 220] on link "Carriers" at bounding box center [100, 218] width 177 height 29
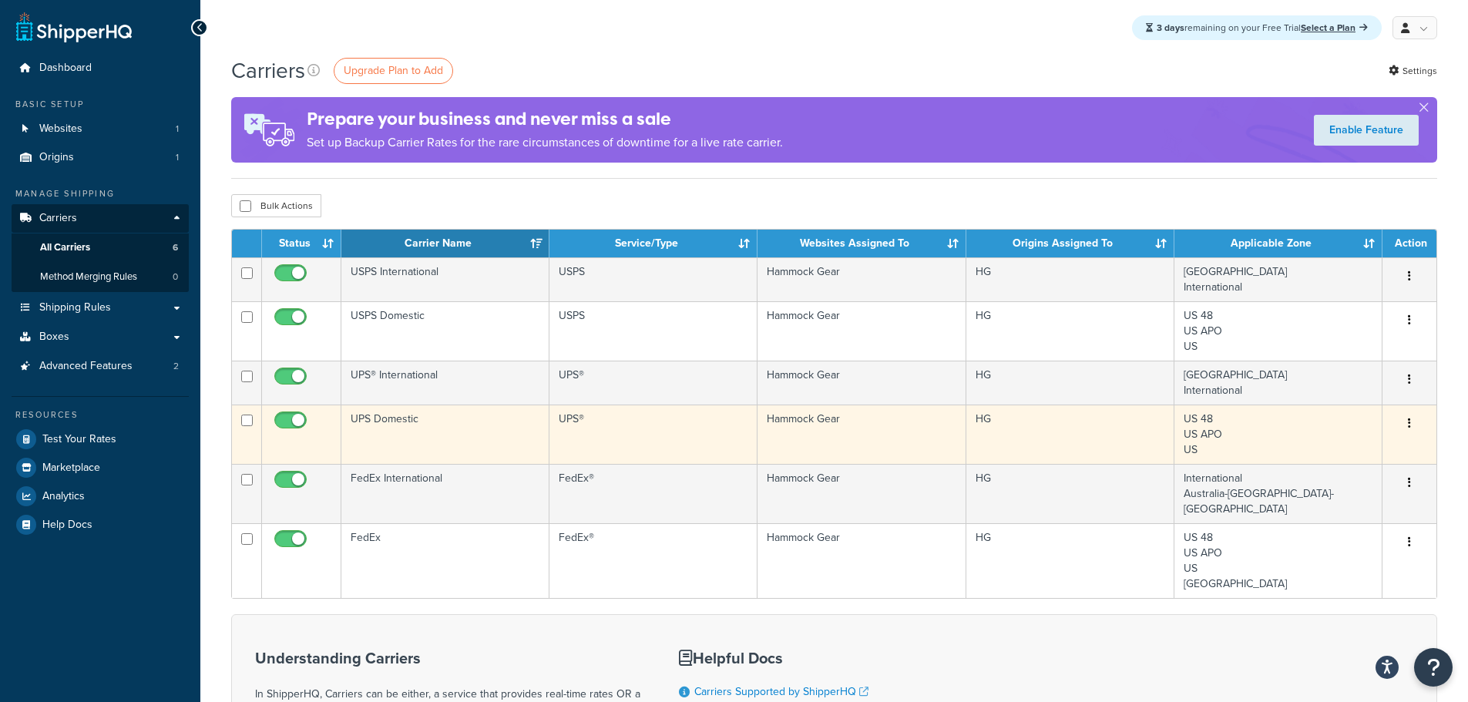
click at [1410, 428] on icon "button" at bounding box center [1409, 423] width 3 height 11
click at [1323, 455] on link "Edit" at bounding box center [1347, 455] width 122 height 32
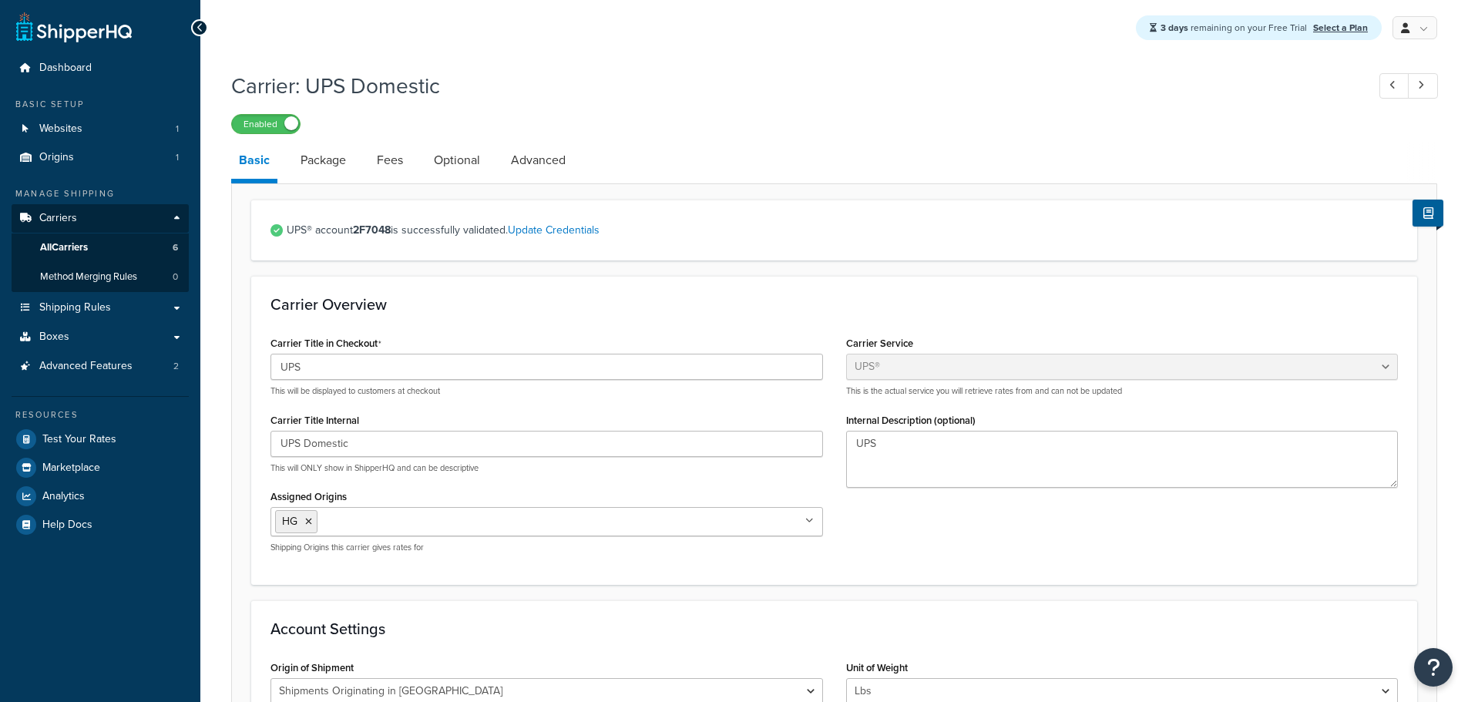
select select "ups"
select select "us"
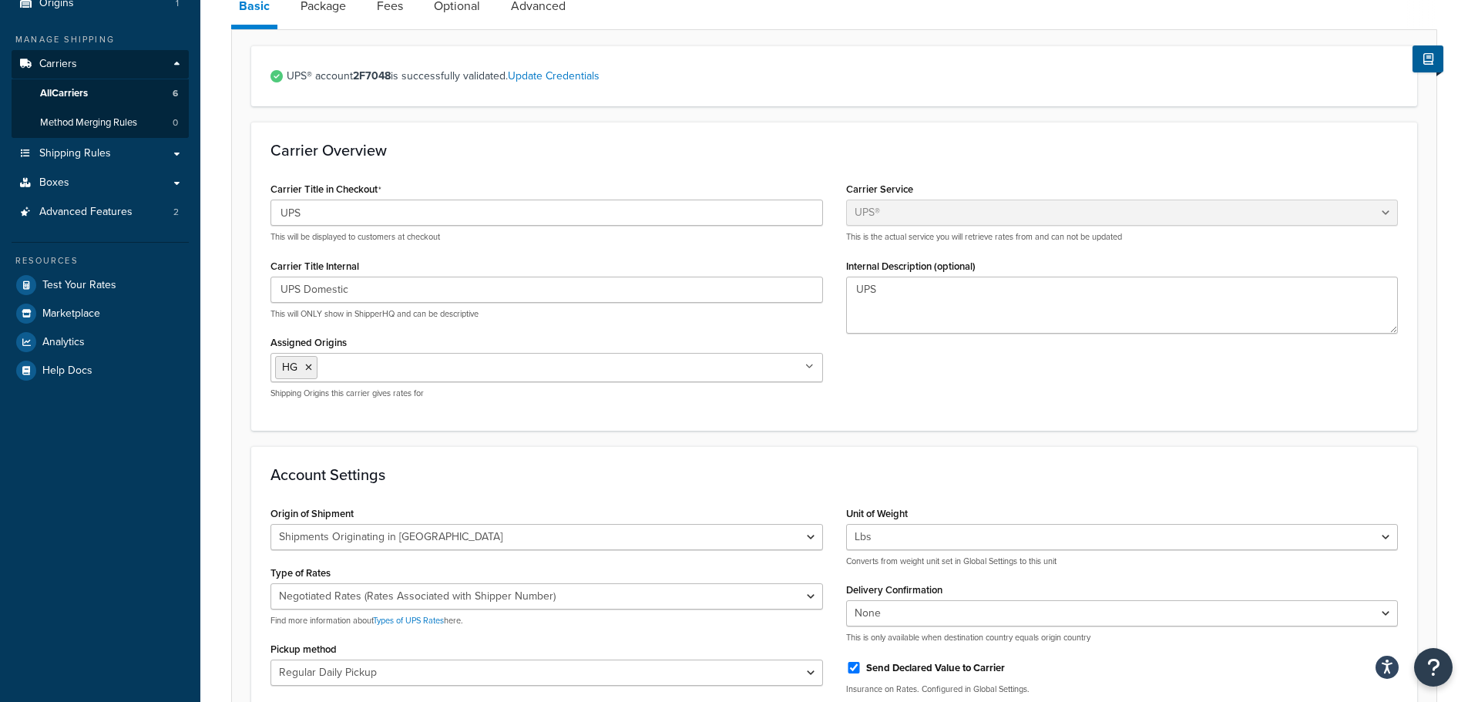
scroll to position [308, 0]
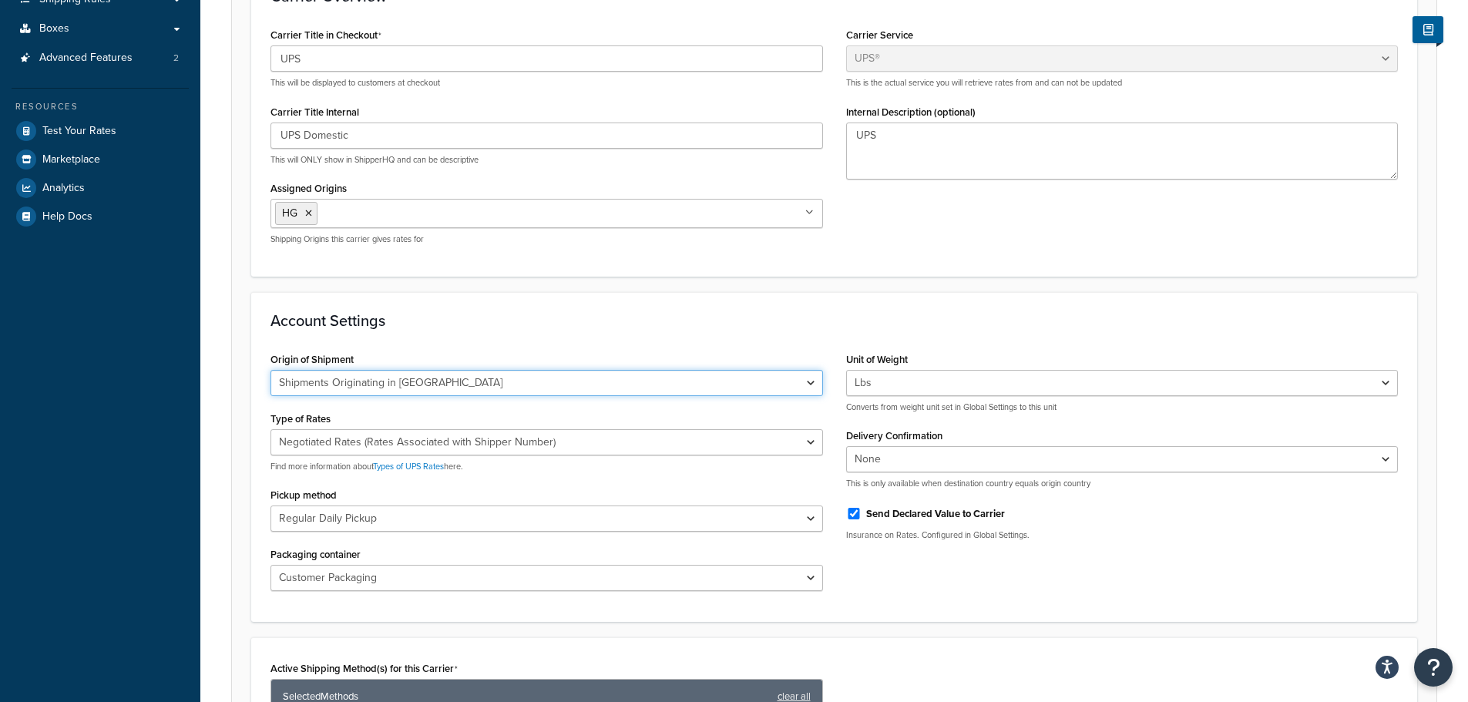
click at [807, 388] on select "United States Domestic Shipments Shipments Originating in [GEOGRAPHIC_DATA] Shi…" at bounding box center [546, 383] width 552 height 26
click at [845, 334] on div "Account Settings Origin of Shipment United States Domestic Shipments Shipments …" at bounding box center [834, 457] width 1166 height 330
click at [810, 448] on select "Negotiated Rates (Rates Associated with Shipper Number) Daily Rates Retail Rate…" at bounding box center [546, 442] width 552 height 26
select select "04"
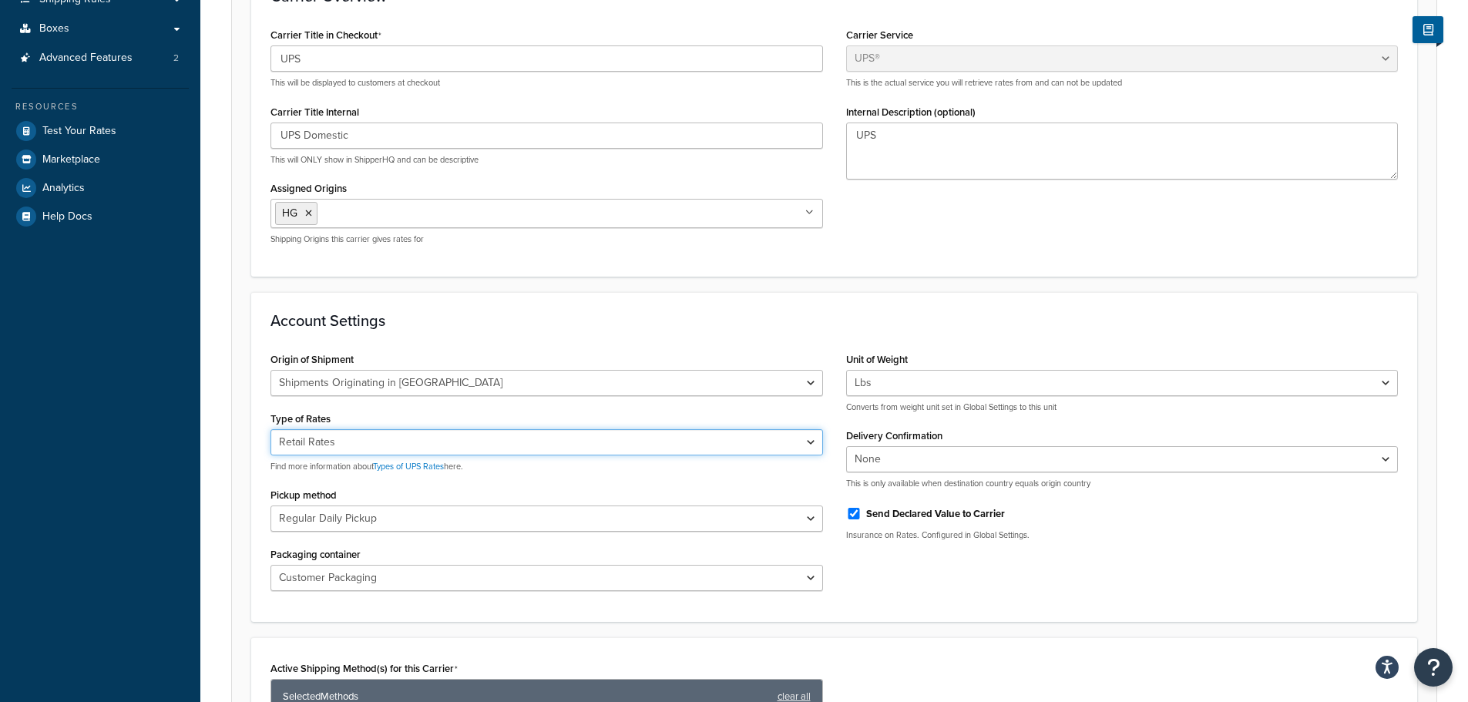
click at [270, 431] on select "Negotiated Rates (Rates Associated with Shipper Number) Daily Rates Retail Rate…" at bounding box center [546, 442] width 552 height 26
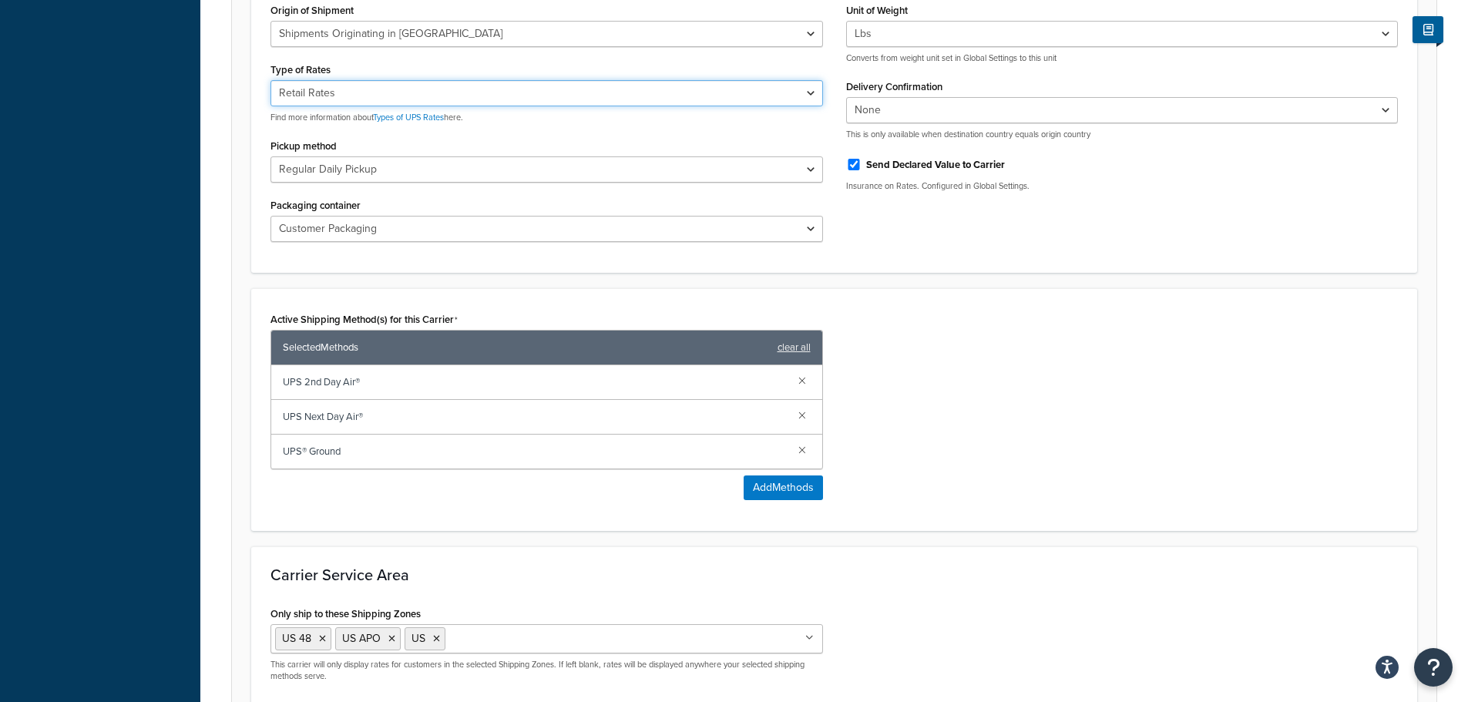
scroll to position [771, 0]
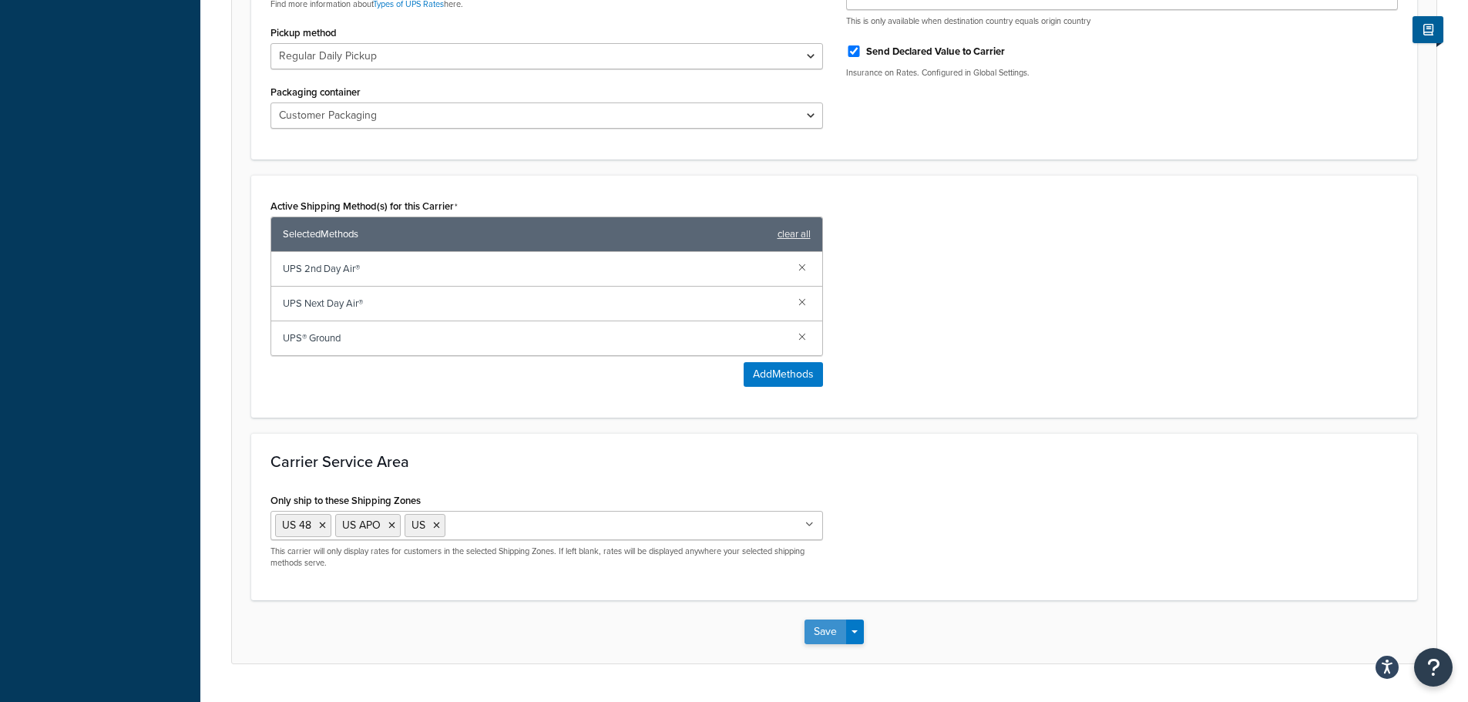
click at [815, 632] on button "Save" at bounding box center [825, 632] width 42 height 25
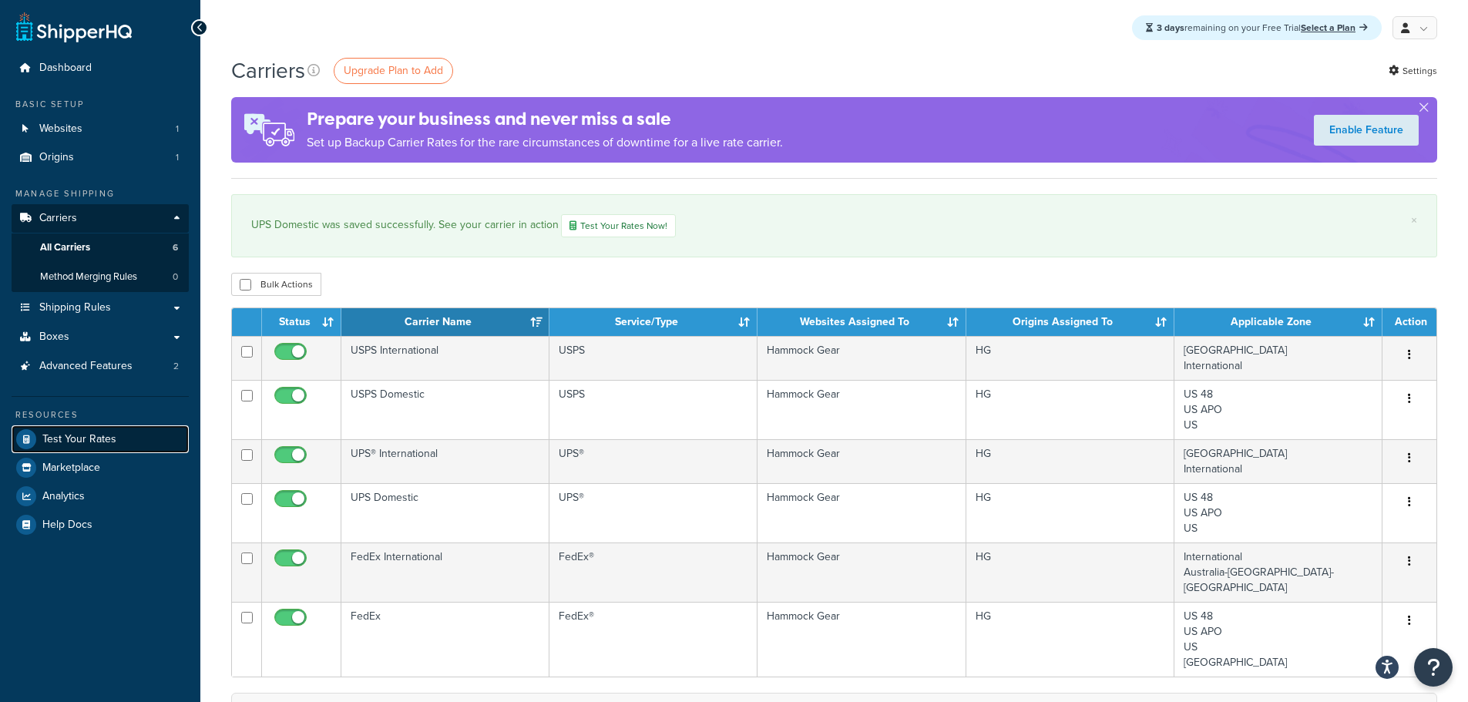
click at [84, 438] on span "Test Your Rates" at bounding box center [79, 439] width 74 height 13
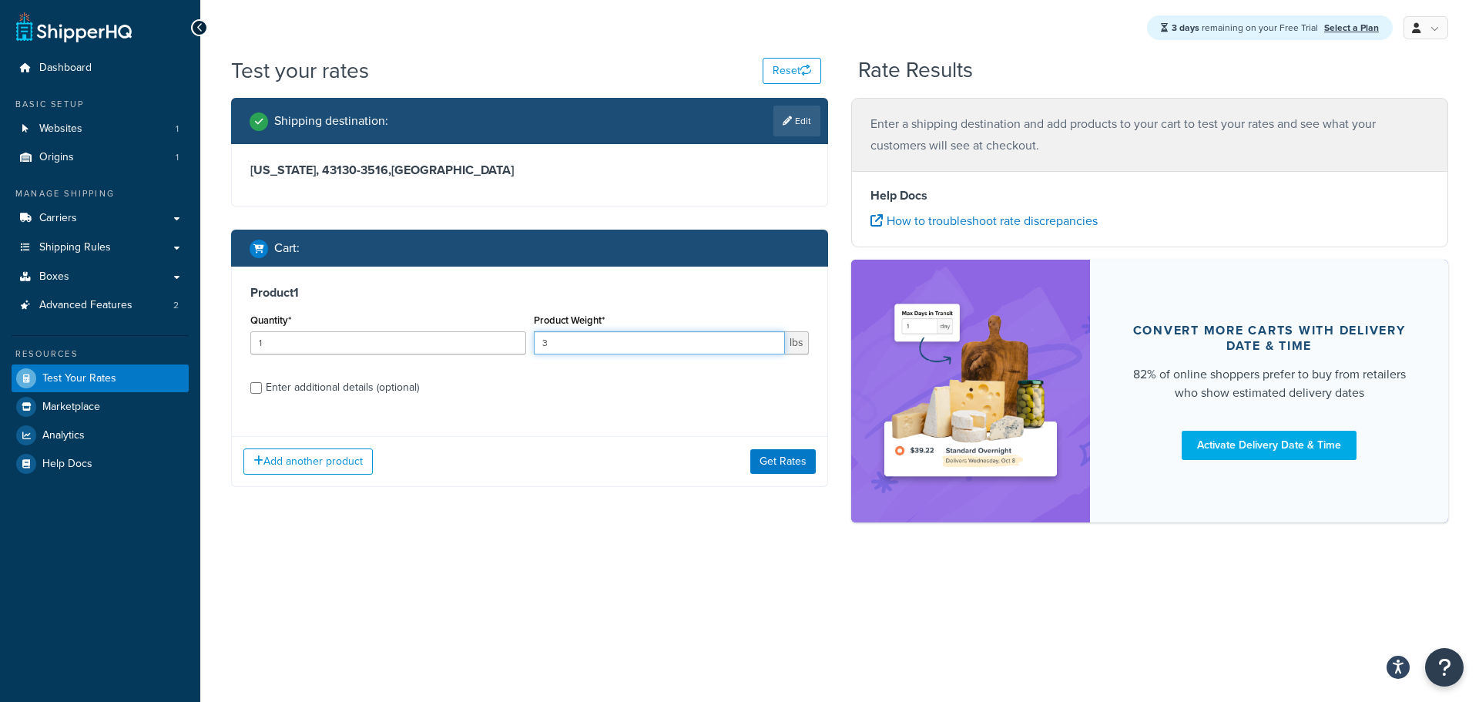
click at [734, 336] on input "3" at bounding box center [660, 342] width 252 height 23
type input "3.1"
click at [694, 391] on label "Enter additional details (optional)" at bounding box center [537, 386] width 543 height 25
click at [262, 391] on input "Enter additional details (optional)" at bounding box center [256, 388] width 12 height 12
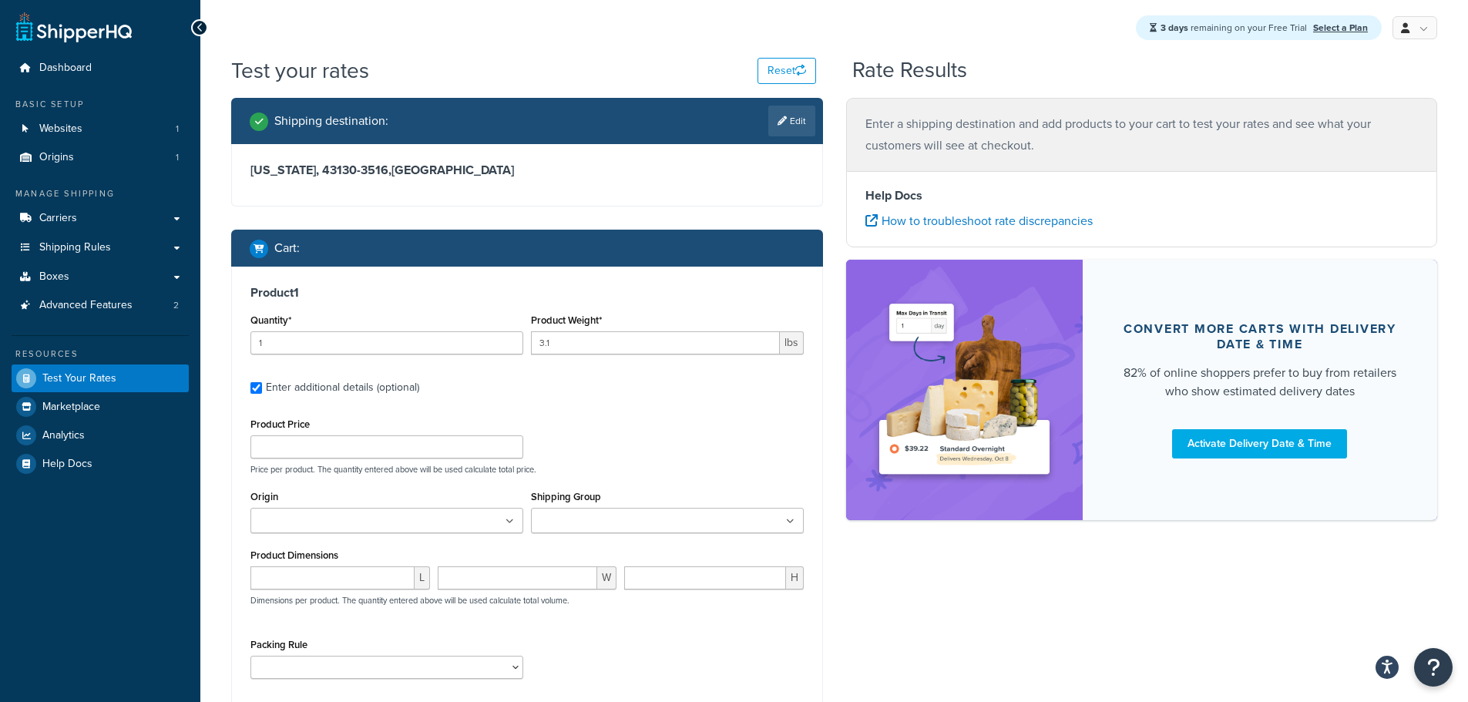
click at [264, 391] on div "Enter additional details (optional)" at bounding box center [526, 386] width 553 height 25
click at [264, 389] on div "Enter additional details (optional)" at bounding box center [526, 386] width 553 height 25
click at [248, 386] on div "Product 1 Quantity* 1 Product Weight* 3.1 lbs Enter additional details (optiona…" at bounding box center [527, 488] width 590 height 442
click at [259, 386] on input "Enter additional details (optional)" at bounding box center [256, 388] width 12 height 12
checkbox input "false"
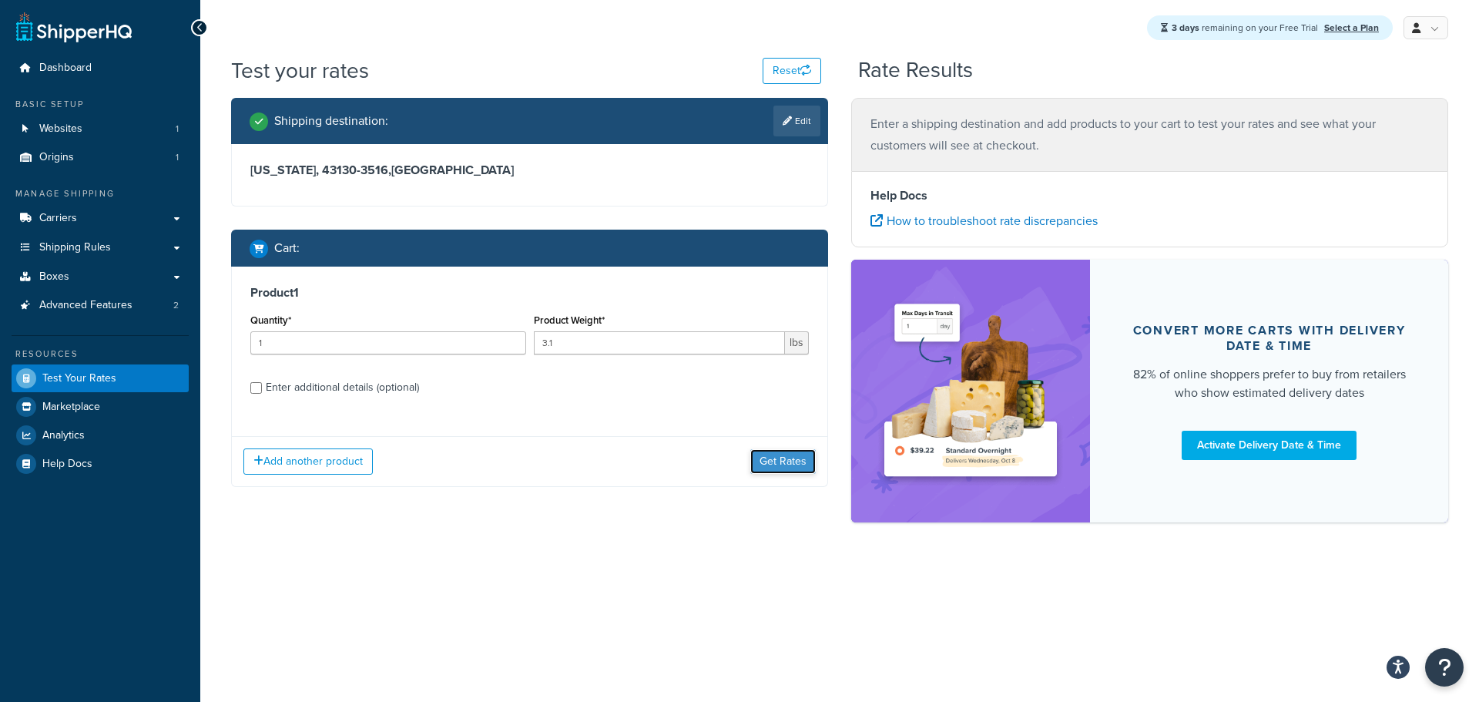
click at [779, 467] on button "Get Rates" at bounding box center [783, 461] width 65 height 25
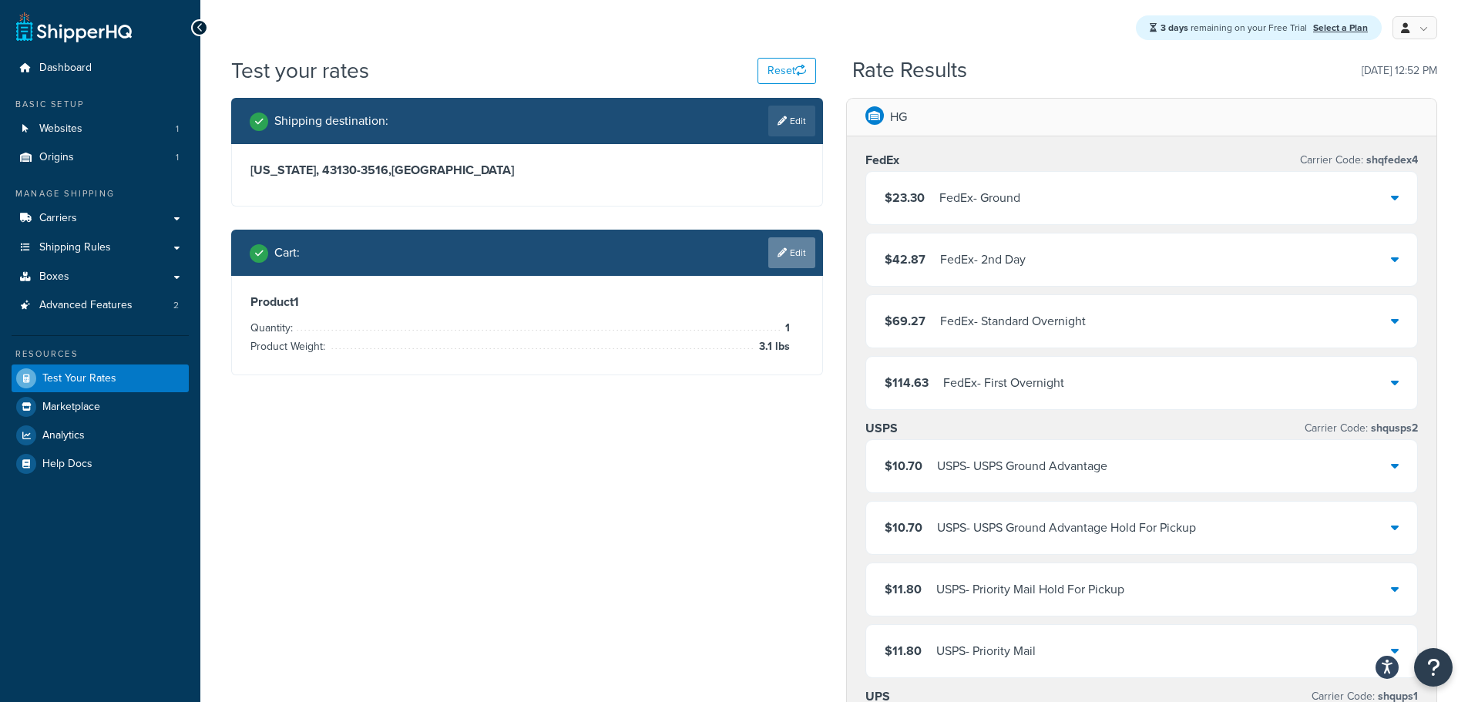
click at [788, 257] on link "Edit" at bounding box center [791, 252] width 47 height 31
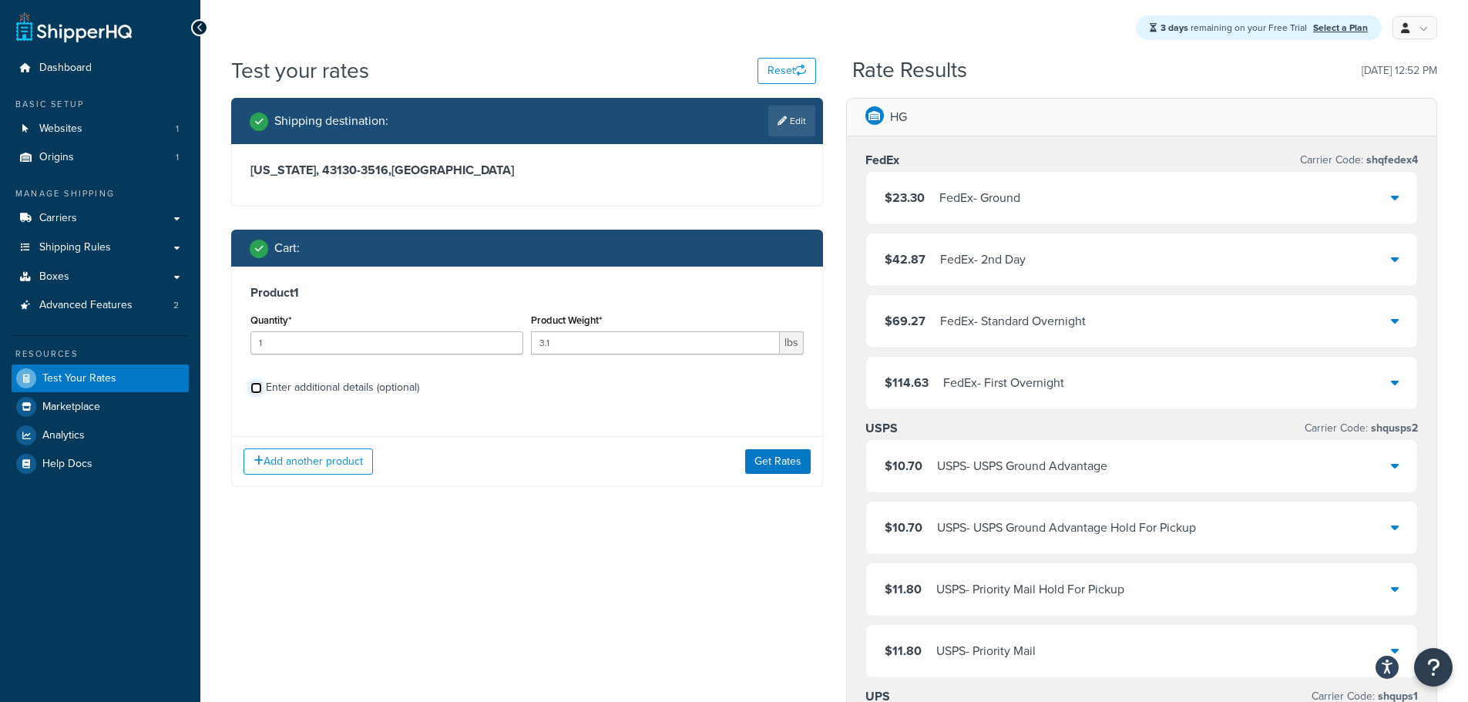
click at [260, 390] on input "Enter additional details (optional)" at bounding box center [256, 388] width 12 height 12
checkbox input "true"
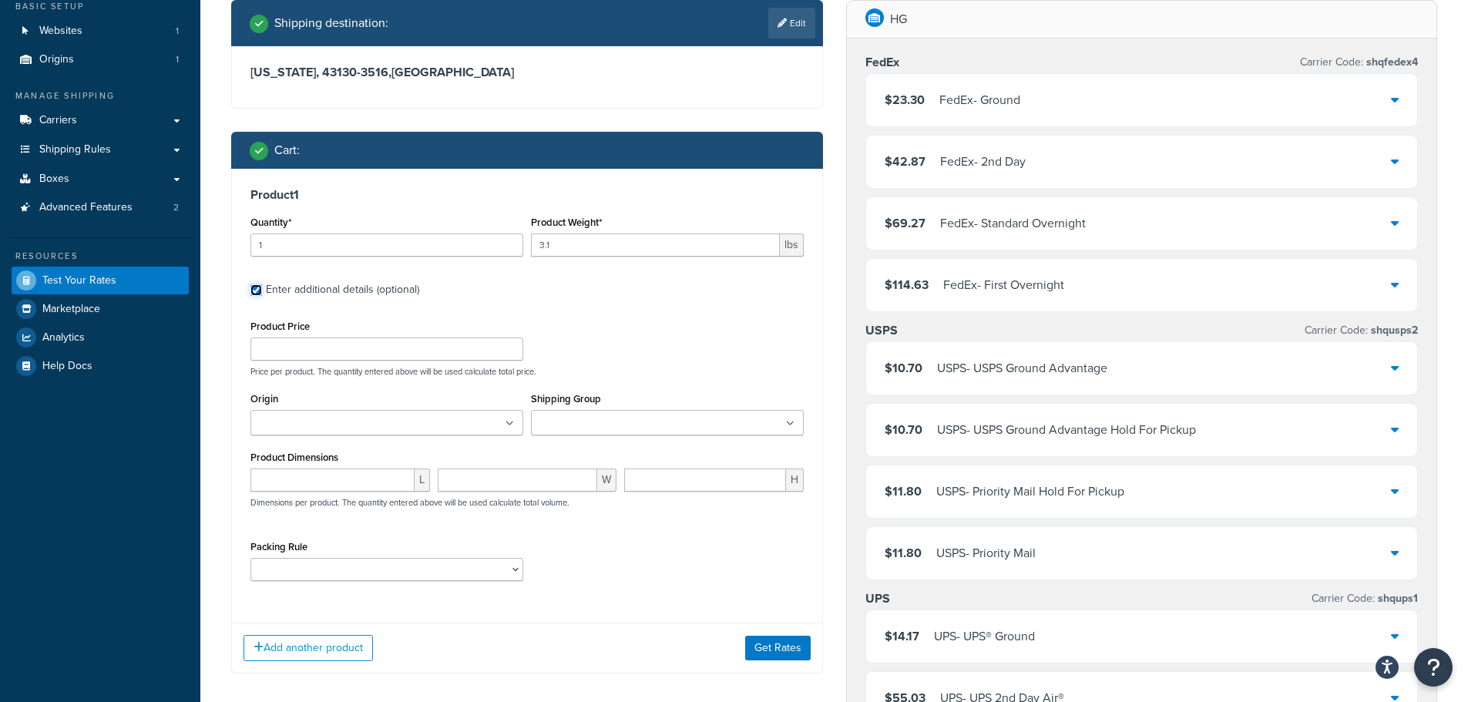
scroll to position [154, 0]
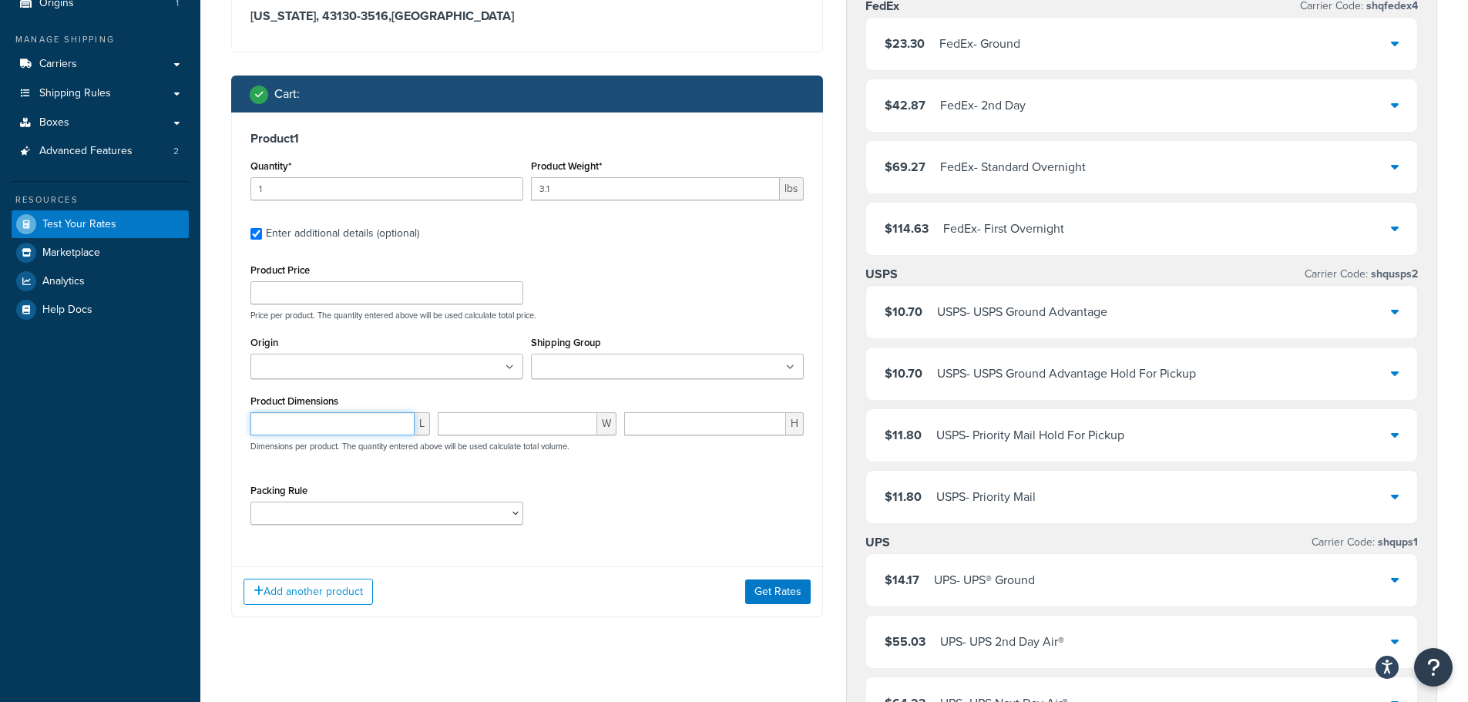
click at [320, 421] on input "number" at bounding box center [332, 423] width 164 height 23
type input "12"
click at [486, 432] on input "number" at bounding box center [518, 423] width 160 height 23
type input "12"
click at [653, 421] on input "number" at bounding box center [705, 423] width 162 height 23
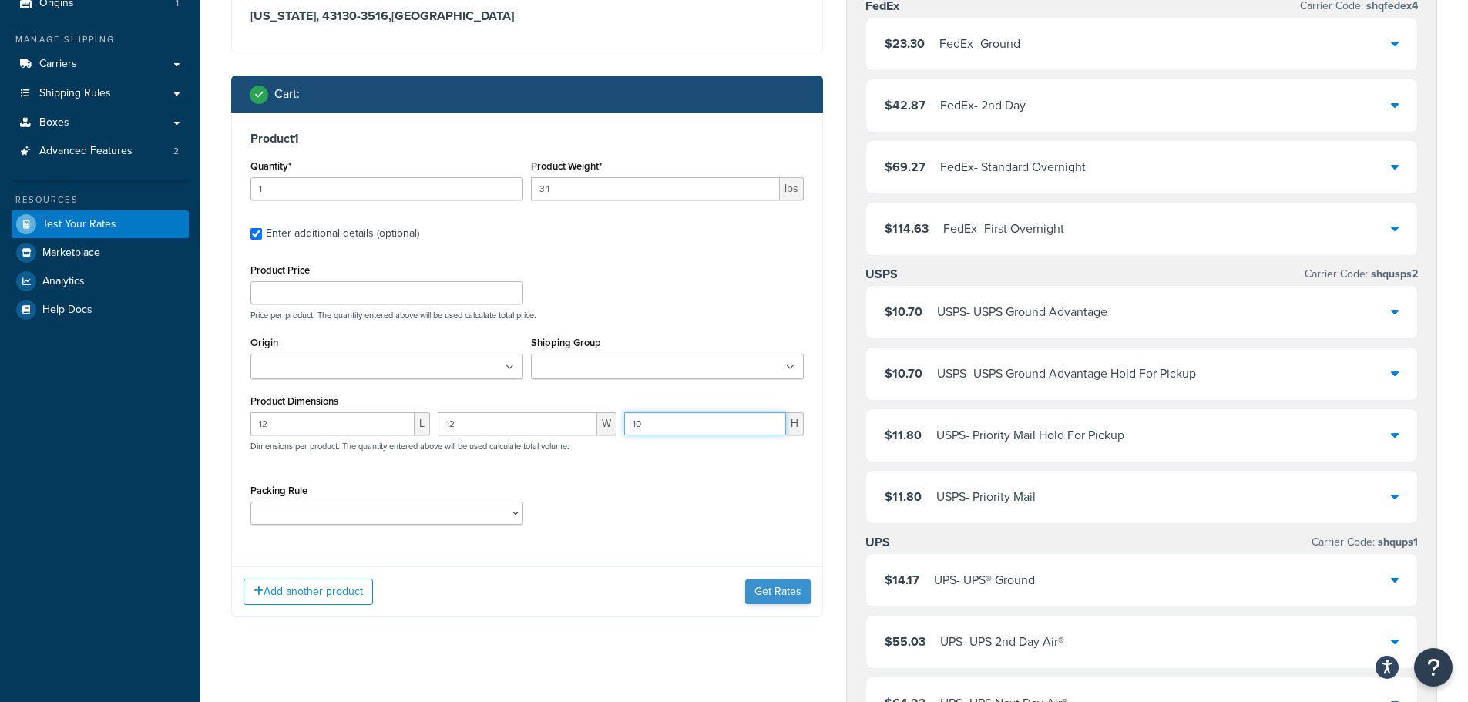
type input "10"
click at [771, 596] on button "Get Rates" at bounding box center [777, 591] width 65 height 25
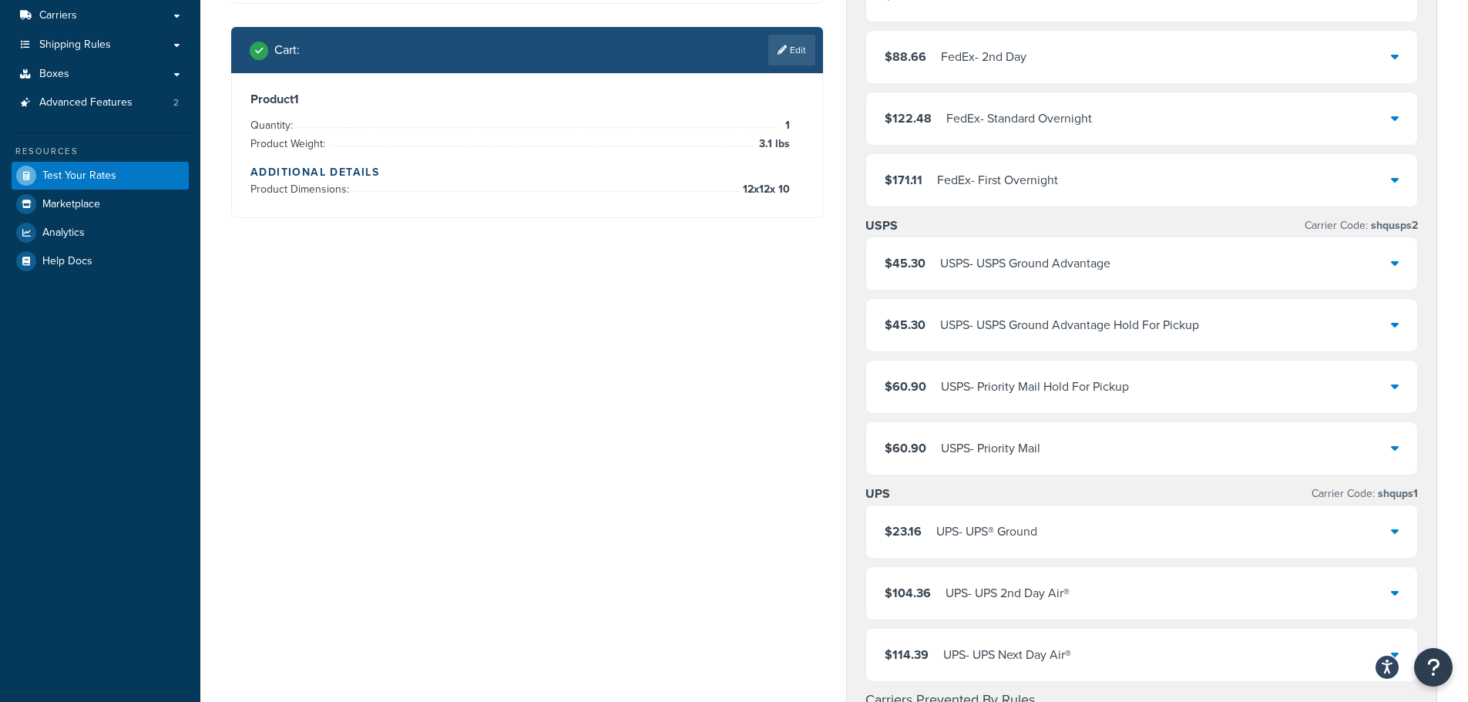
scroll to position [0, 0]
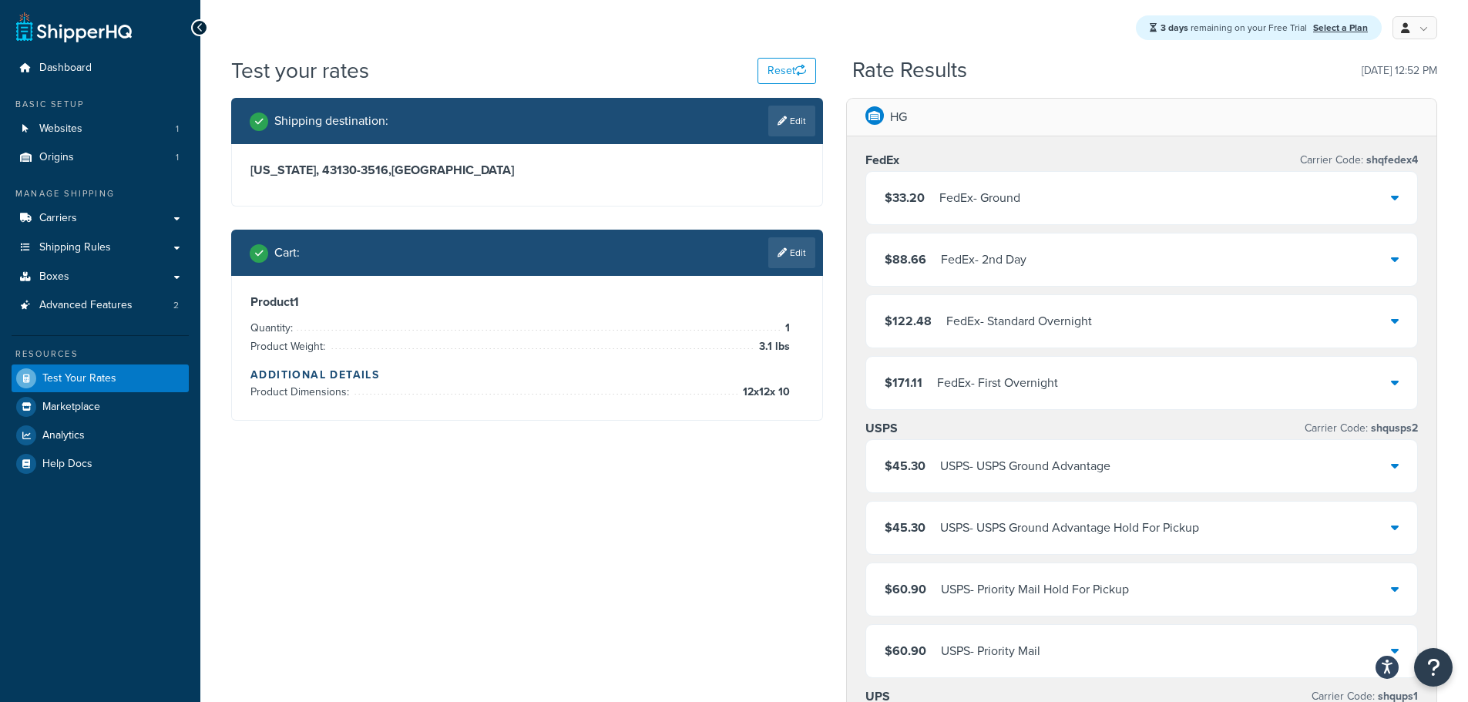
click at [767, 348] on span "3.1 lbs" at bounding box center [772, 347] width 35 height 18
click at [797, 267] on div "Cart : Edit" at bounding box center [527, 253] width 592 height 46
click at [787, 253] on link "Edit" at bounding box center [791, 252] width 47 height 31
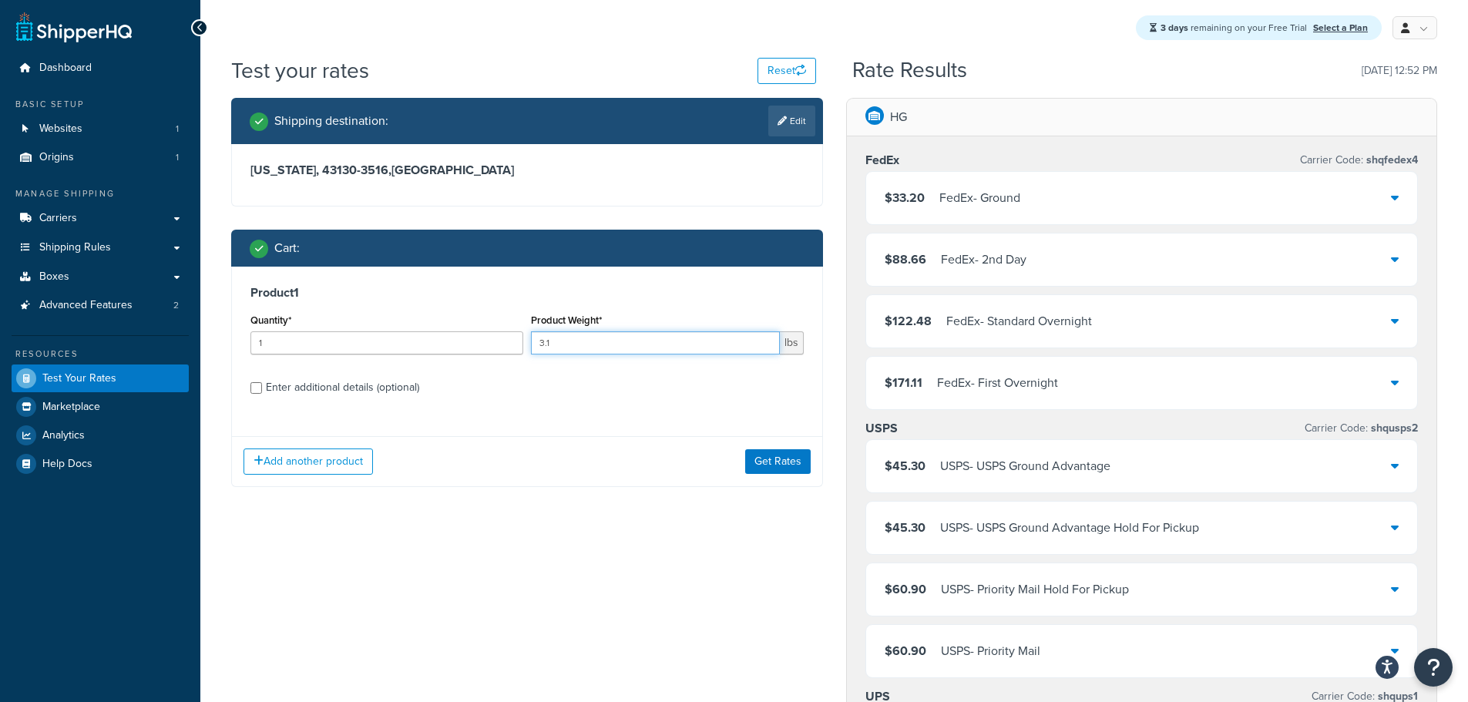
drag, startPoint x: 574, startPoint y: 342, endPoint x: 516, endPoint y: 336, distance: 58.1
click at [516, 336] on div "Quantity* 1 Product Weight* 3.1 lbs" at bounding box center [527, 338] width 561 height 56
type input "4.5"
drag, startPoint x: 518, startPoint y: 559, endPoint x: 525, endPoint y: 544, distance: 16.9
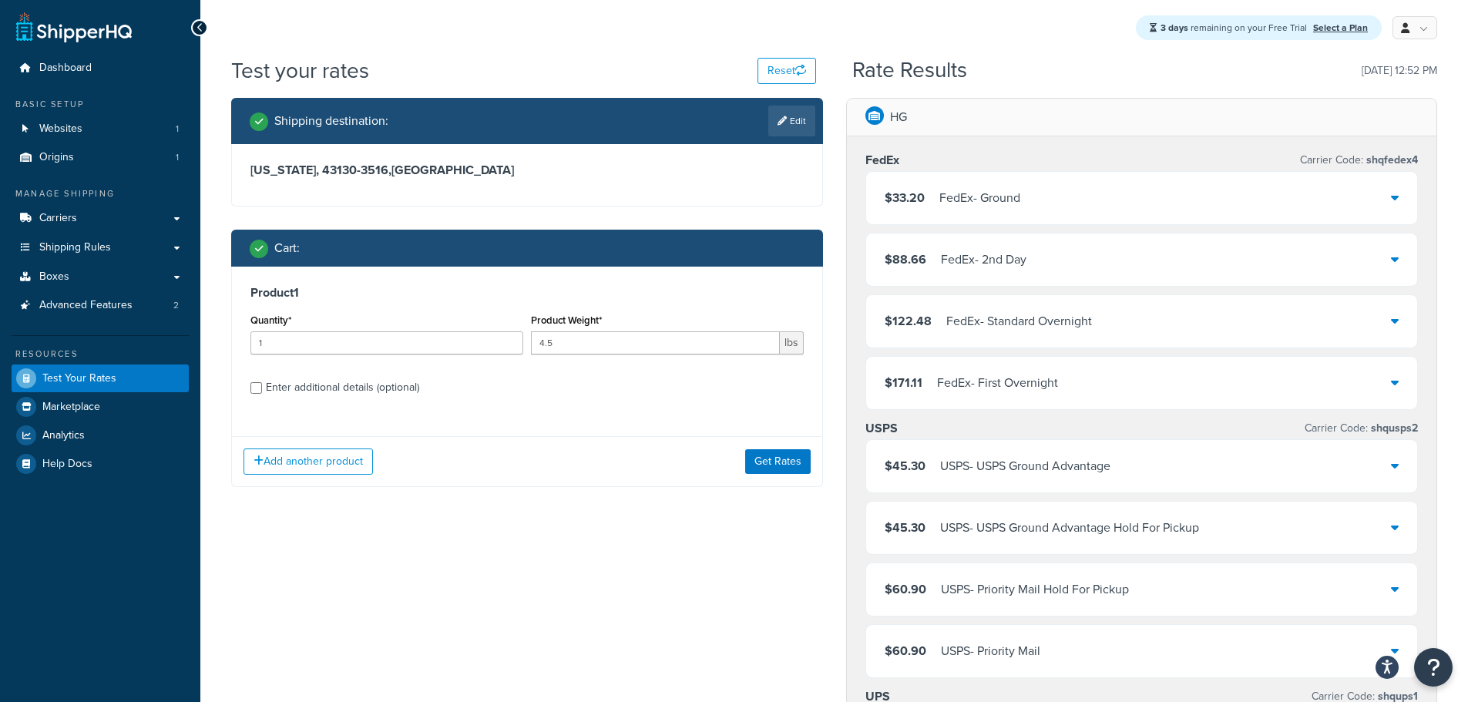
click at [320, 391] on div "Enter additional details (optional)" at bounding box center [342, 388] width 153 height 22
click at [262, 391] on input "Enter additional details (optional)" at bounding box center [256, 388] width 12 height 12
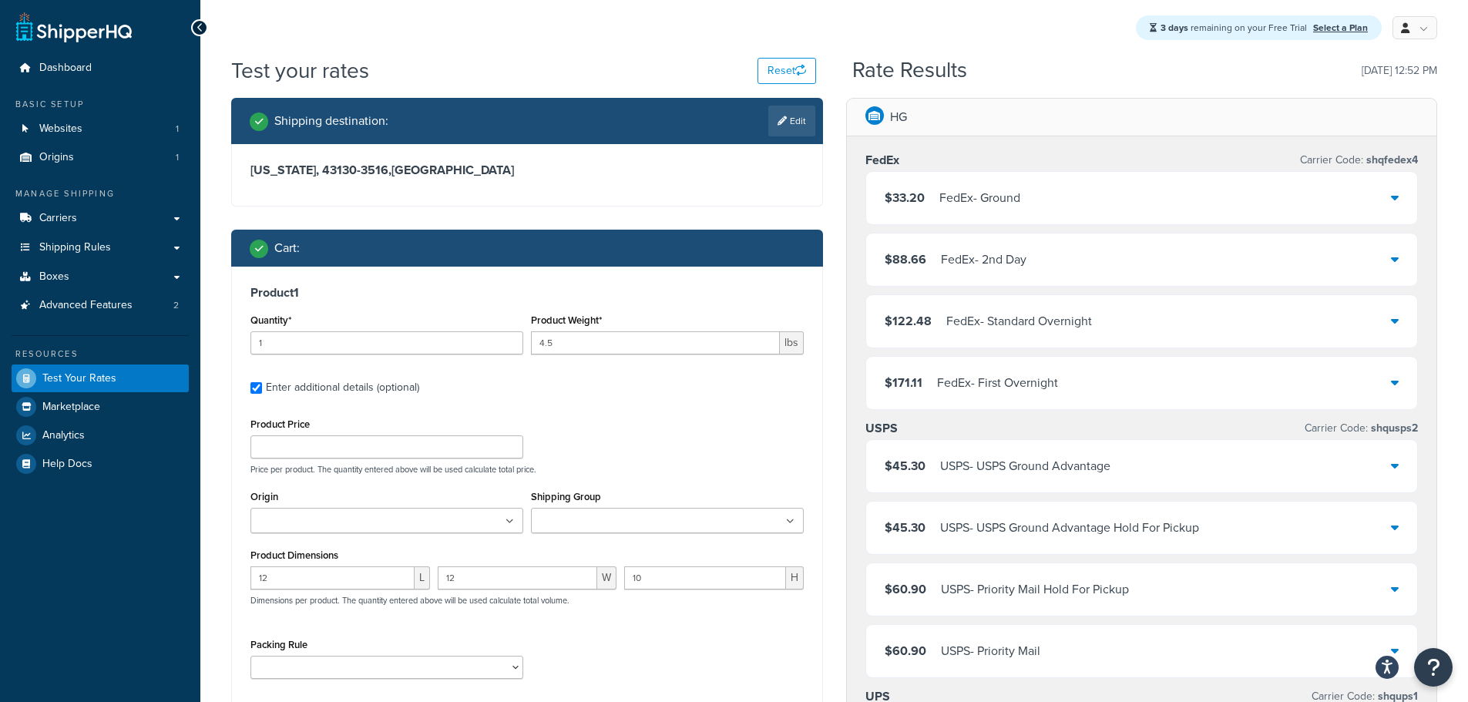
click at [250, 380] on div "Enter additional details (optional)" at bounding box center [526, 386] width 553 height 25
click at [265, 386] on div "Enter additional details (optional)" at bounding box center [526, 386] width 553 height 25
click at [250, 385] on input "Enter additional details (optional)" at bounding box center [256, 388] width 12 height 12
checkbox input "false"
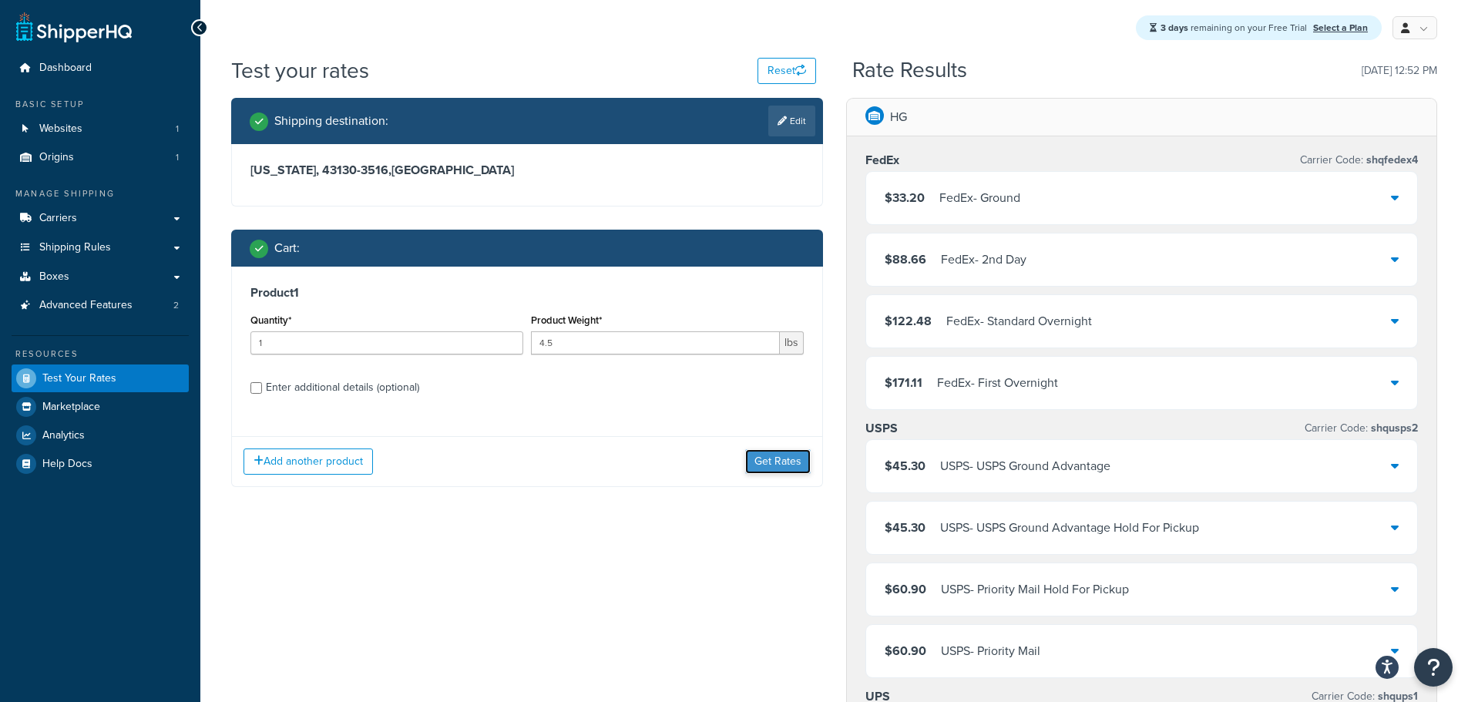
click at [767, 462] on button "Get Rates" at bounding box center [777, 461] width 65 height 25
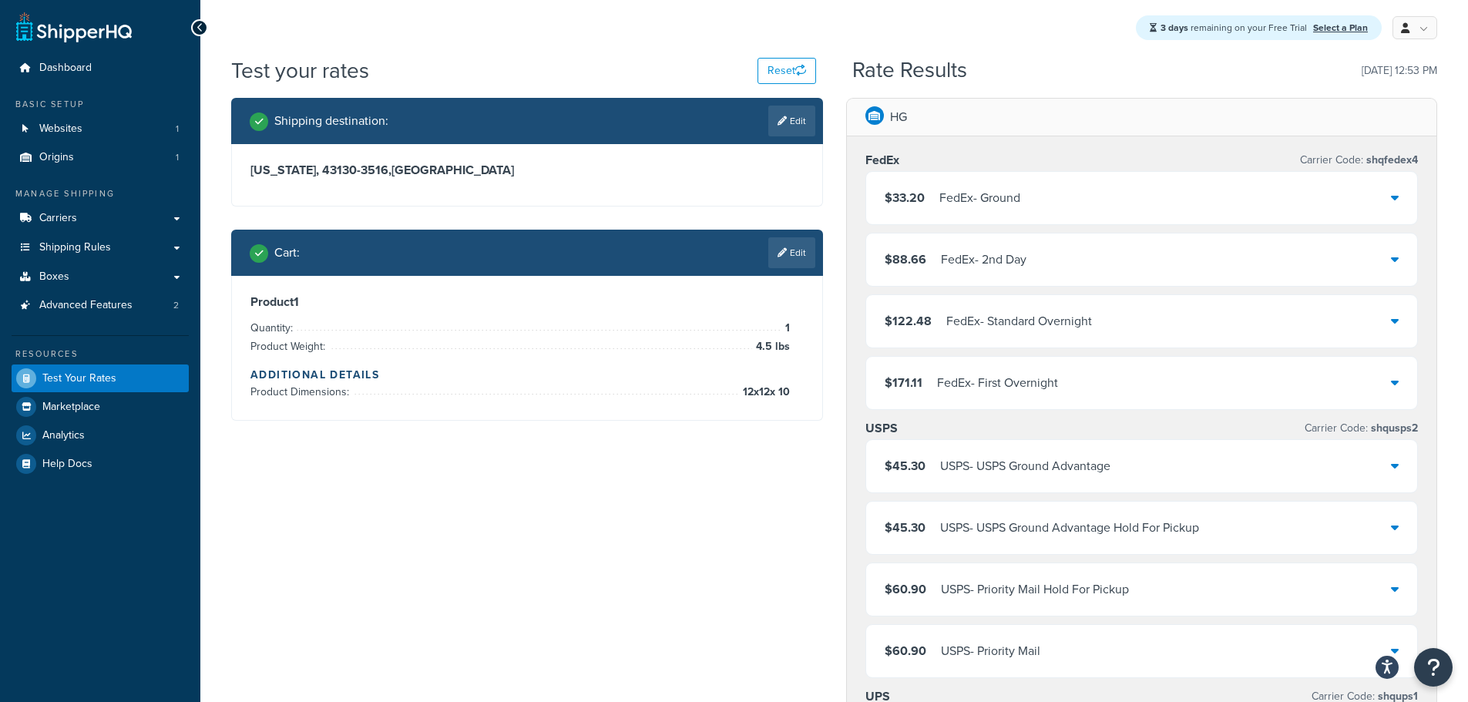
click at [739, 390] on span "12 x 12 x 10" at bounding box center [764, 392] width 51 height 18
click at [781, 70] on button "Reset" at bounding box center [786, 71] width 59 height 26
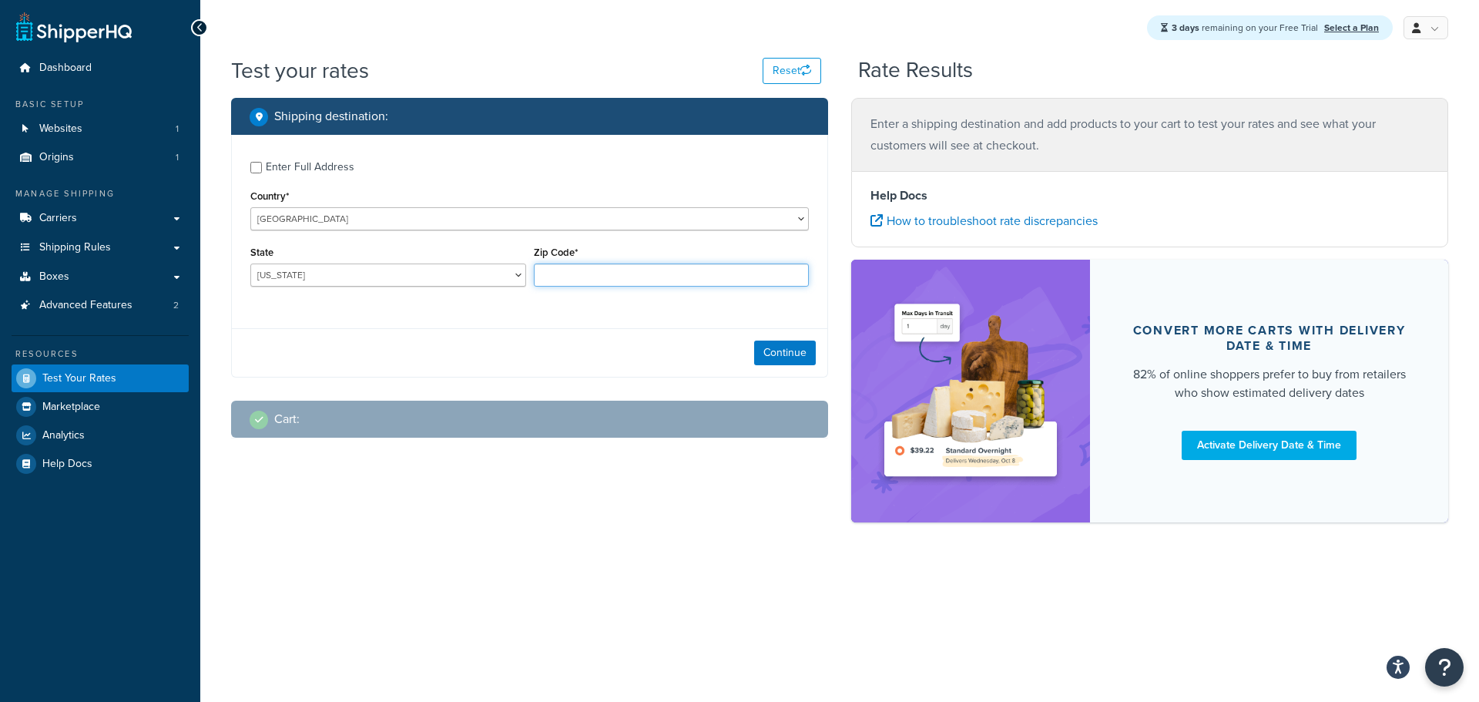
click at [651, 269] on input "Zip Code*" at bounding box center [672, 275] width 276 height 23
paste input "43130-3516"
type input "43130-3516"
click at [364, 270] on select "Alabama Alaska American Samoa Arizona Arkansas Armed Forces Americas Armed Forc…" at bounding box center [388, 275] width 276 height 23
select select "OH"
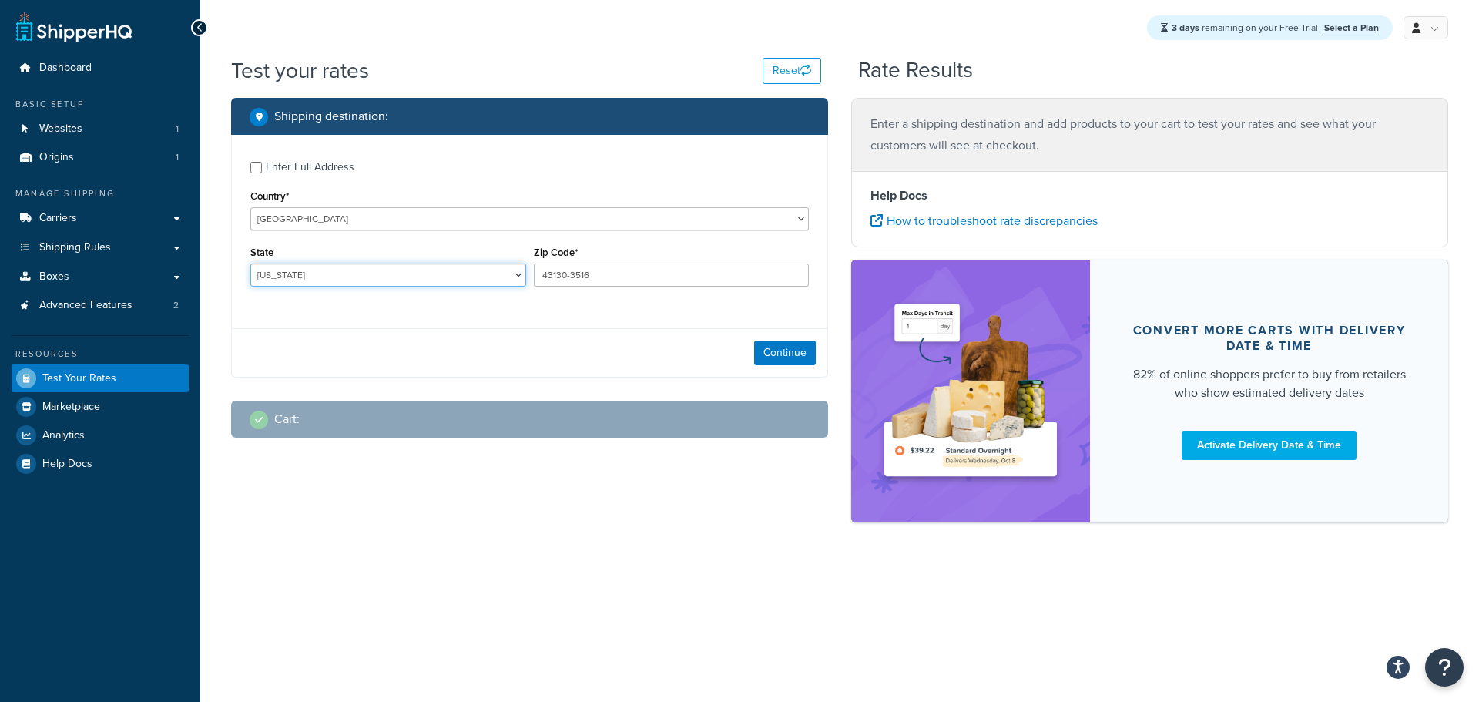
click at [250, 264] on select "Alabama Alaska American Samoa Arizona Arkansas Armed Forces Americas Armed Forc…" at bounding box center [388, 275] width 276 height 23
click at [781, 350] on button "Continue" at bounding box center [785, 353] width 62 height 25
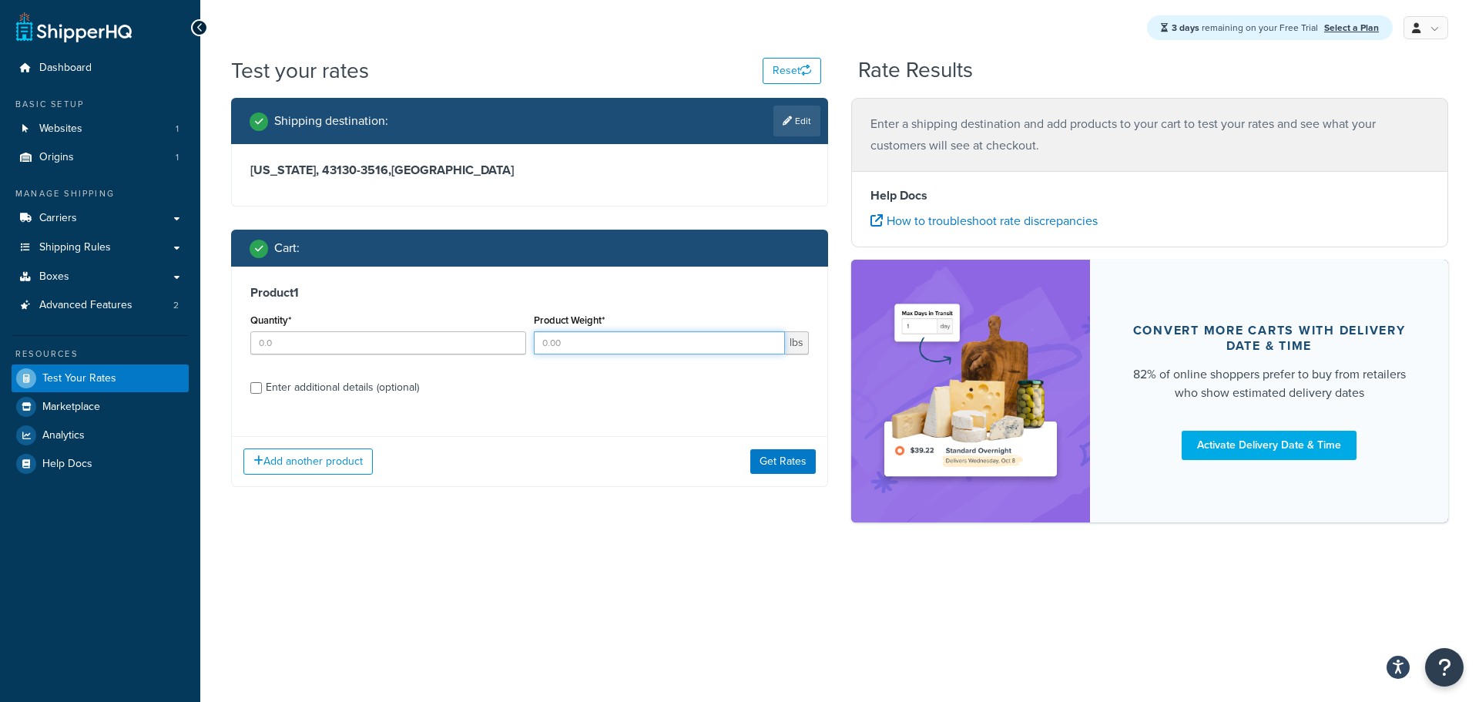
click at [666, 342] on input "Product Weight*" at bounding box center [660, 342] width 252 height 23
type input "4.6"
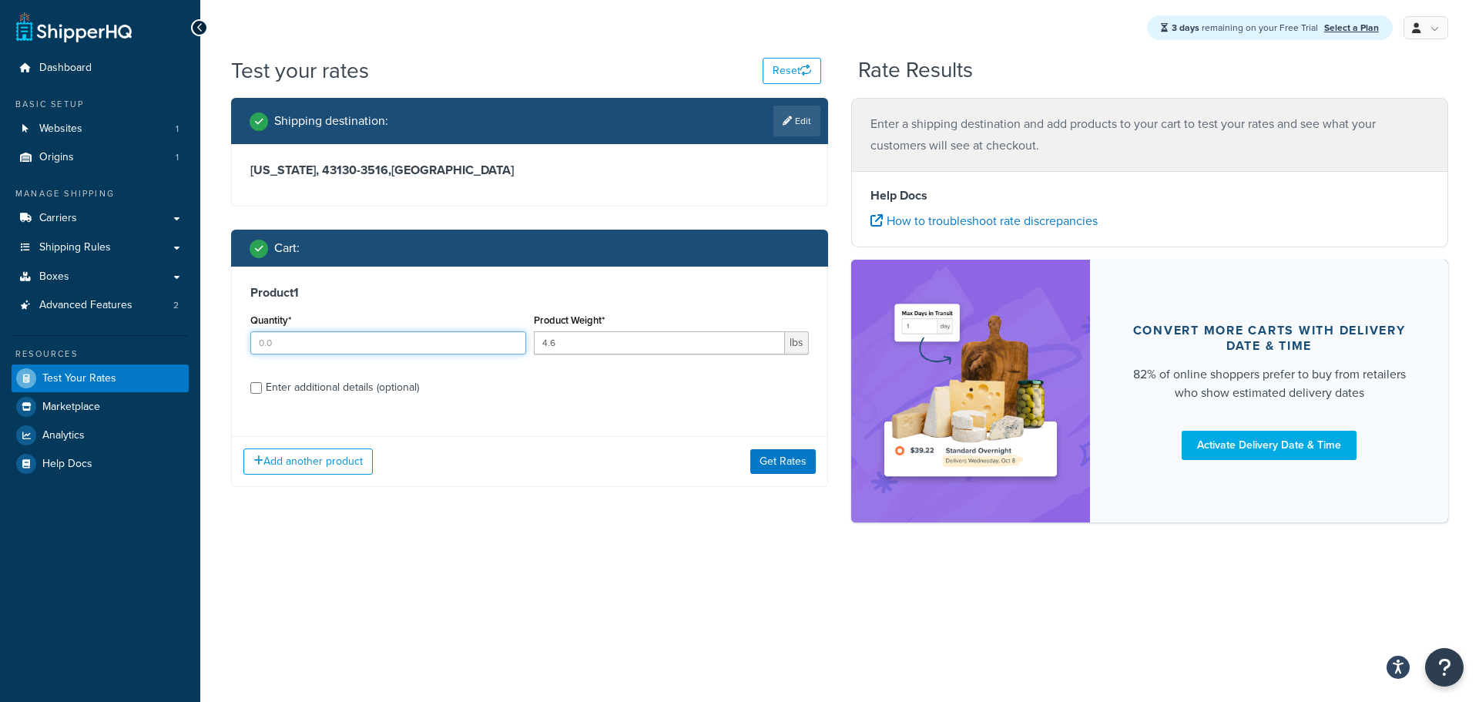
click at [467, 351] on input "Quantity*" at bounding box center [388, 342] width 276 height 23
type input "1"
click at [592, 563] on div "Test your rates Reset Rate Results Shipping destination : Edit Ohio, 43130-3516…" at bounding box center [839, 315] width 1279 height 521
click at [759, 468] on button "Get Rates" at bounding box center [783, 461] width 65 height 25
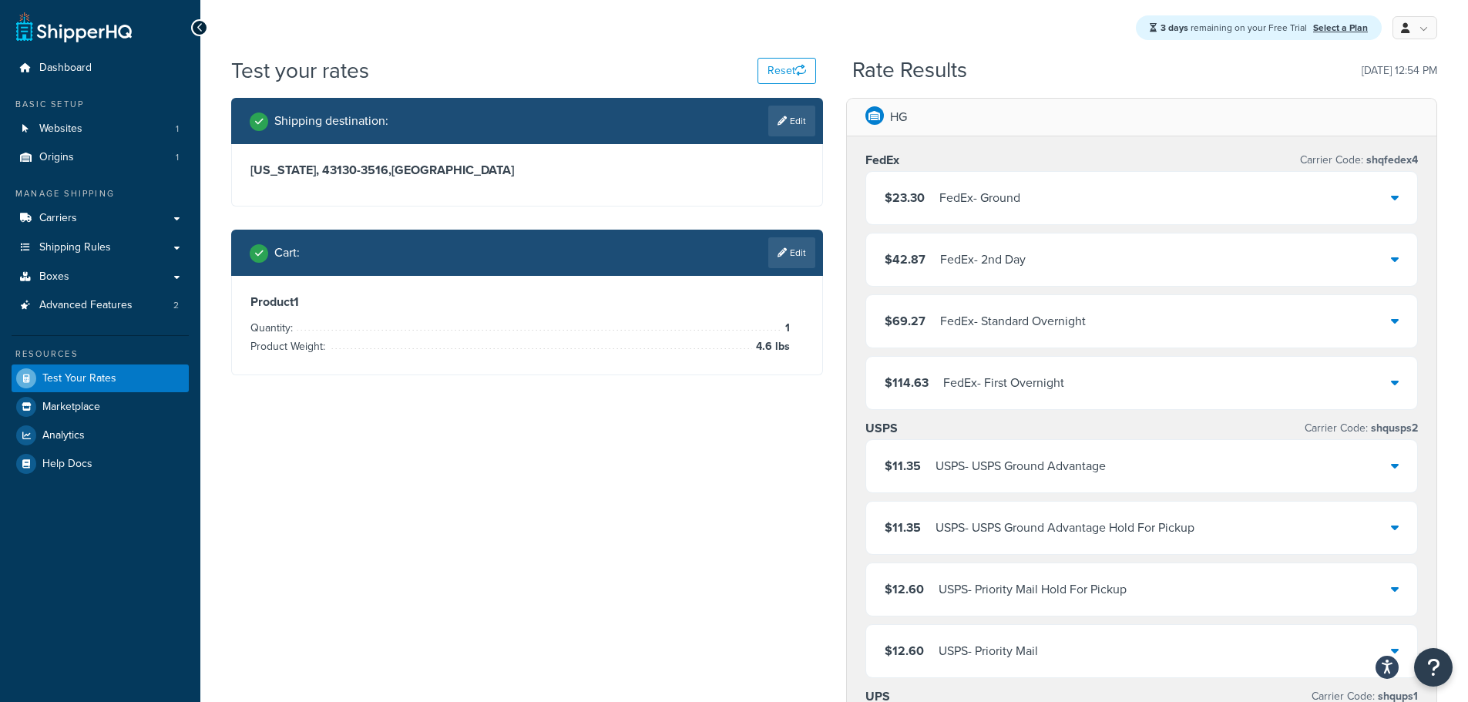
drag, startPoint x: 790, startPoint y: 263, endPoint x: 780, endPoint y: 264, distance: 10.1
click at [784, 267] on link "Edit" at bounding box center [791, 252] width 47 height 31
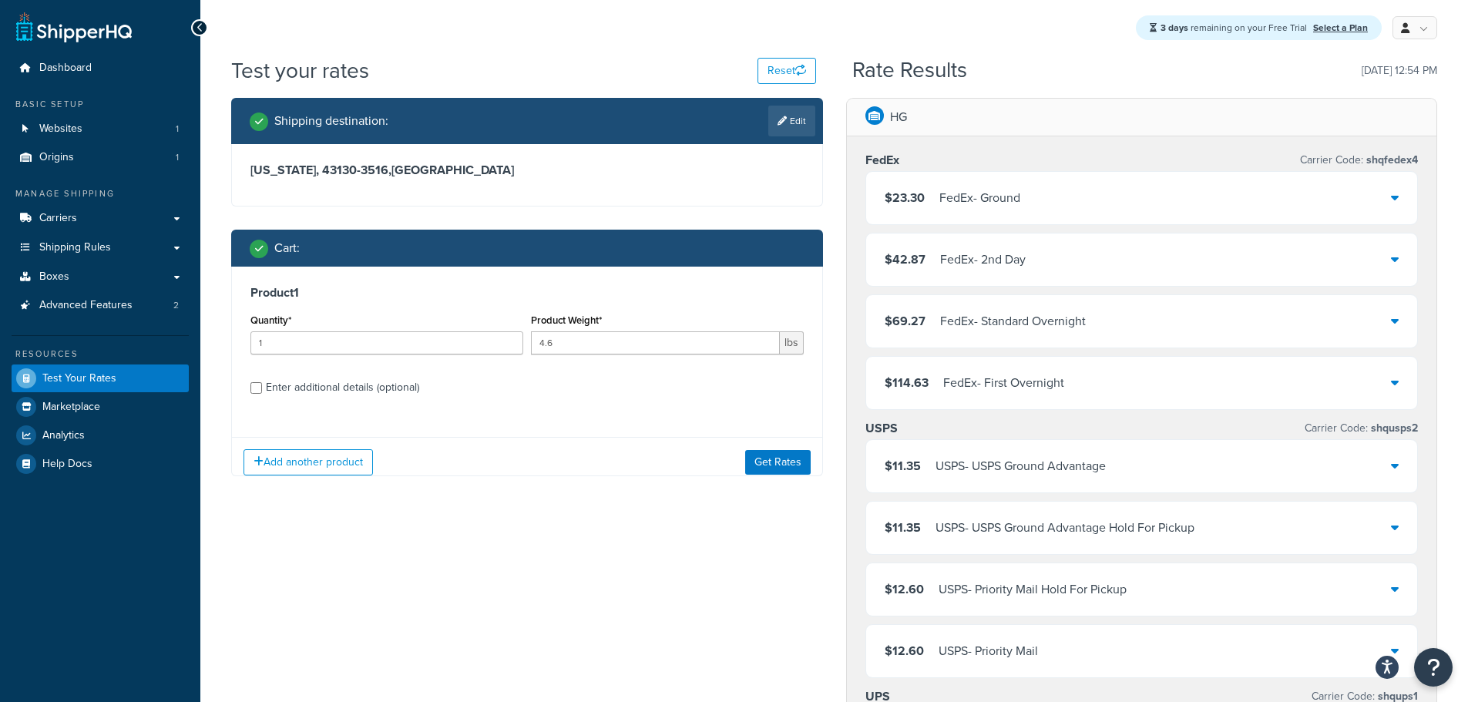
scroll to position [154, 0]
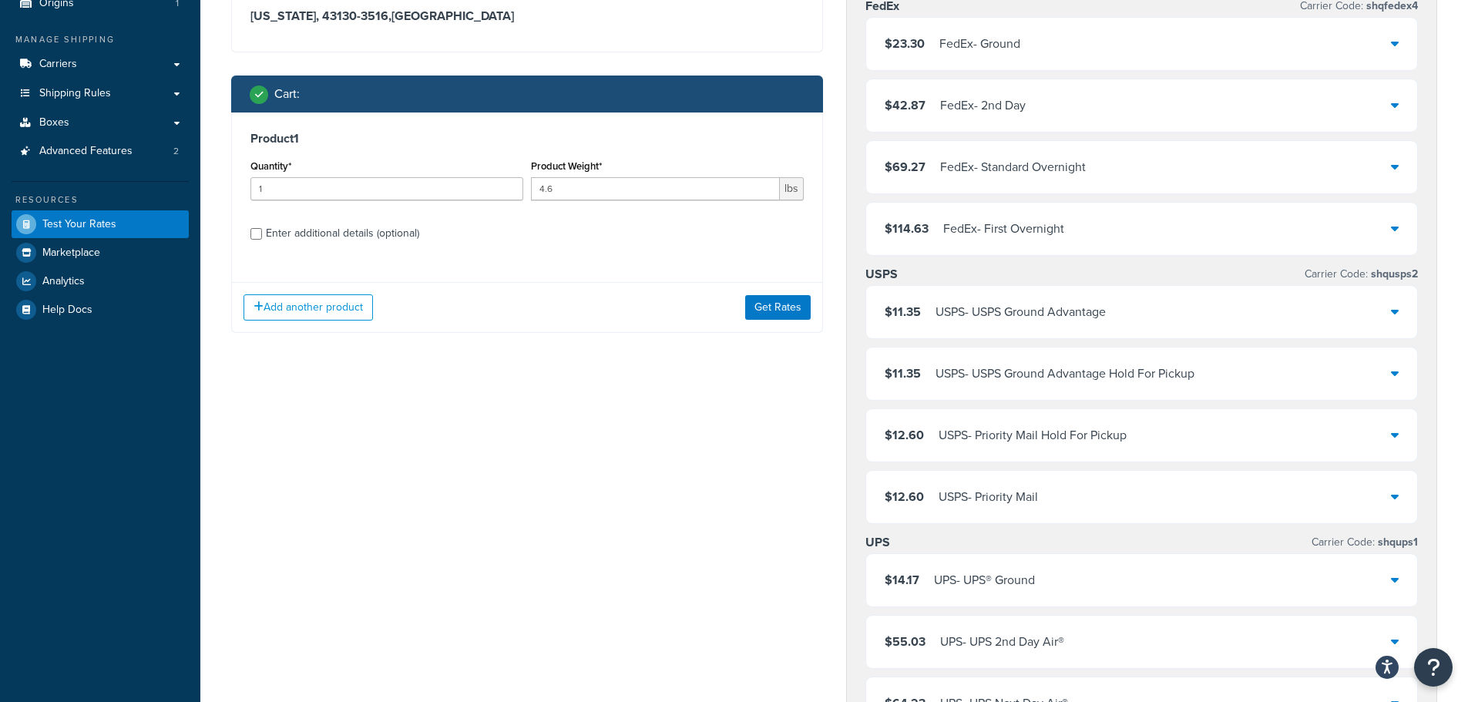
click at [279, 242] on div "Enter additional details (optional)" at bounding box center [342, 234] width 153 height 22
click at [262, 240] on input "Enter additional details (optional)" at bounding box center [256, 234] width 12 height 12
checkbox input "true"
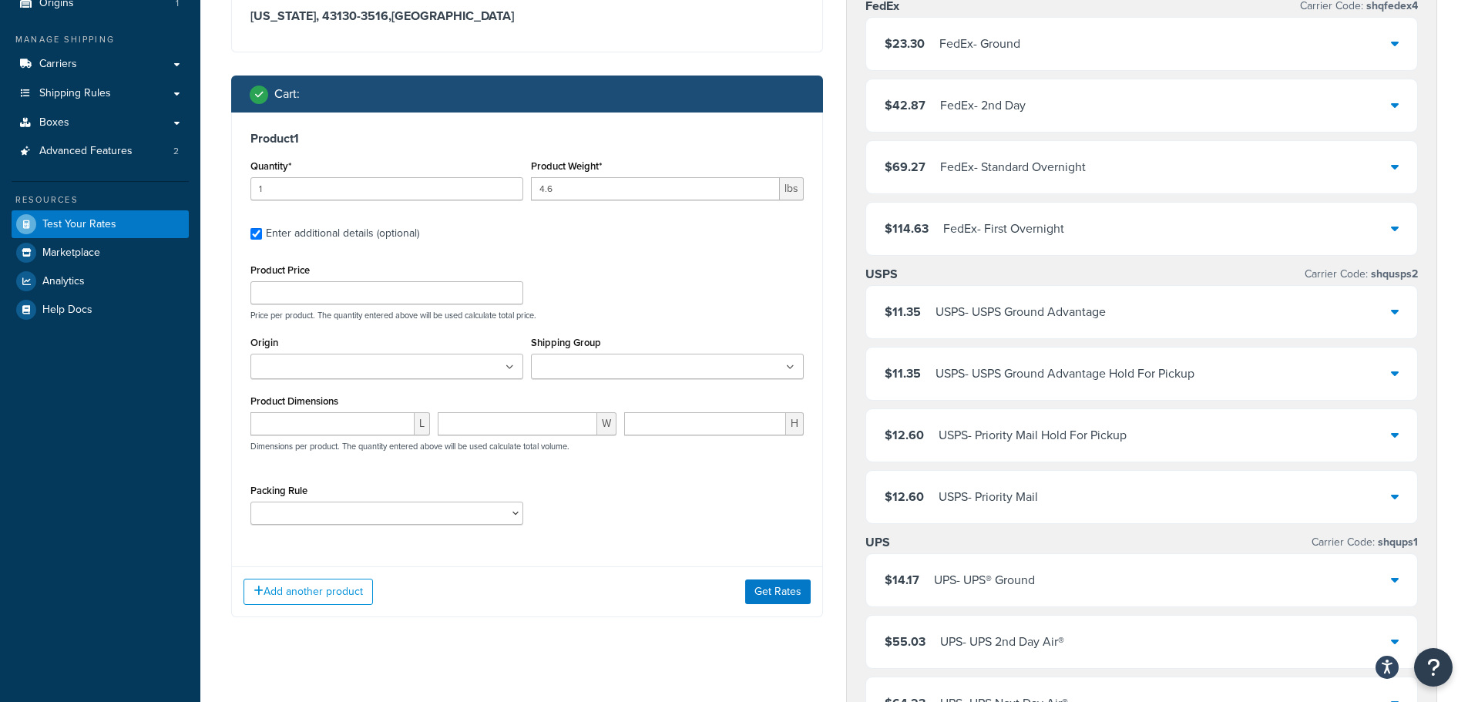
click at [406, 445] on p "Dimensions per product. The quantity entered above will be used calculate total…" at bounding box center [408, 446] width 323 height 11
click at [364, 422] on input "number" at bounding box center [332, 423] width 164 height 23
type input "12"
click at [542, 430] on input "number" at bounding box center [518, 423] width 160 height 23
type input "12"
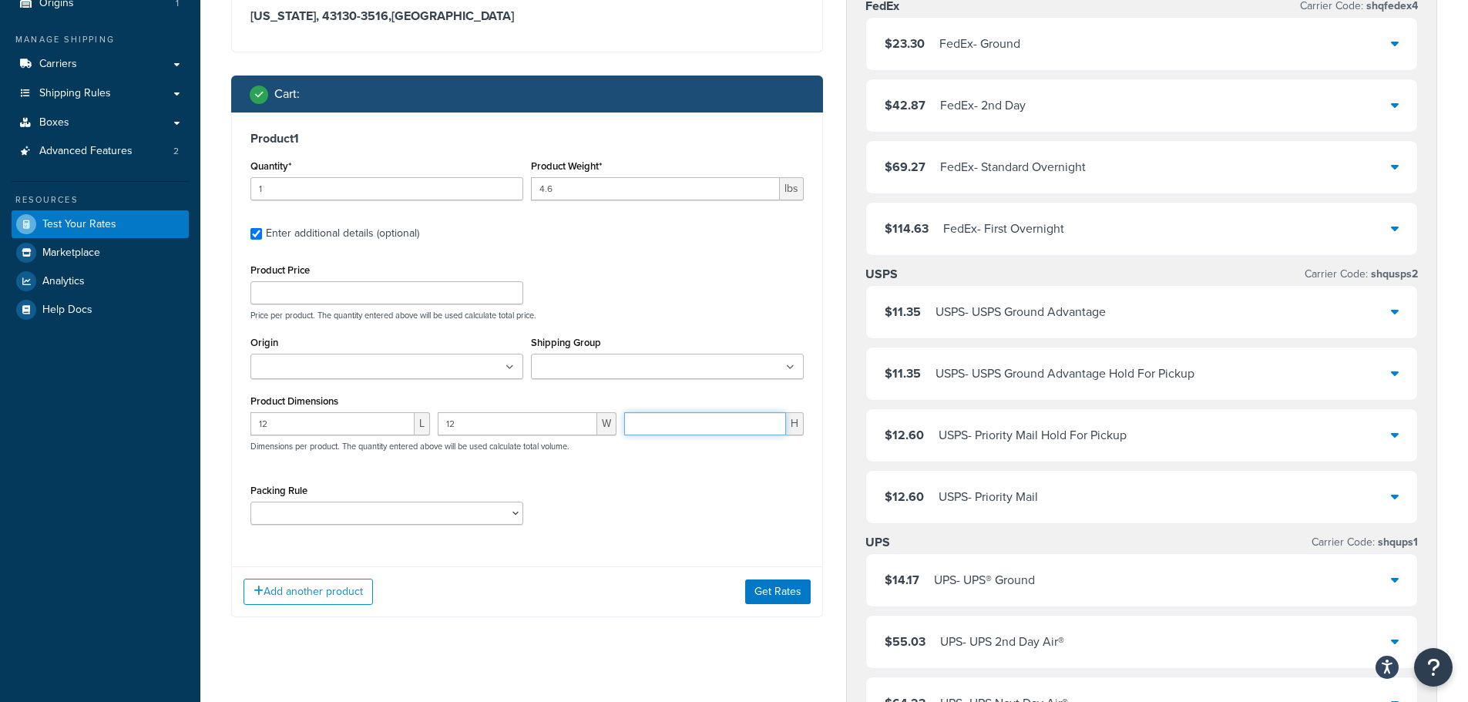
click at [719, 427] on input "number" at bounding box center [705, 423] width 162 height 23
type input "10"
click at [782, 593] on button "Get Rates" at bounding box center [777, 591] width 65 height 25
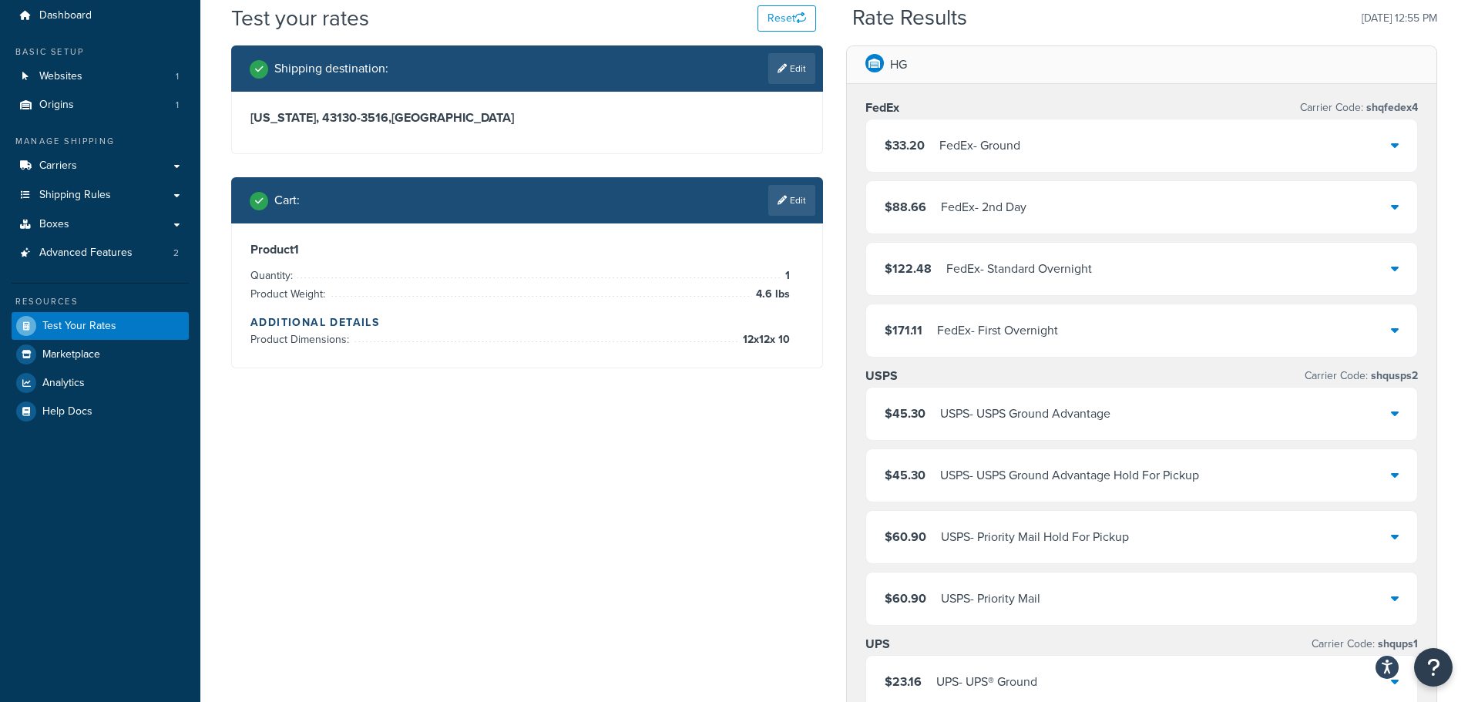
scroll to position [0, 0]
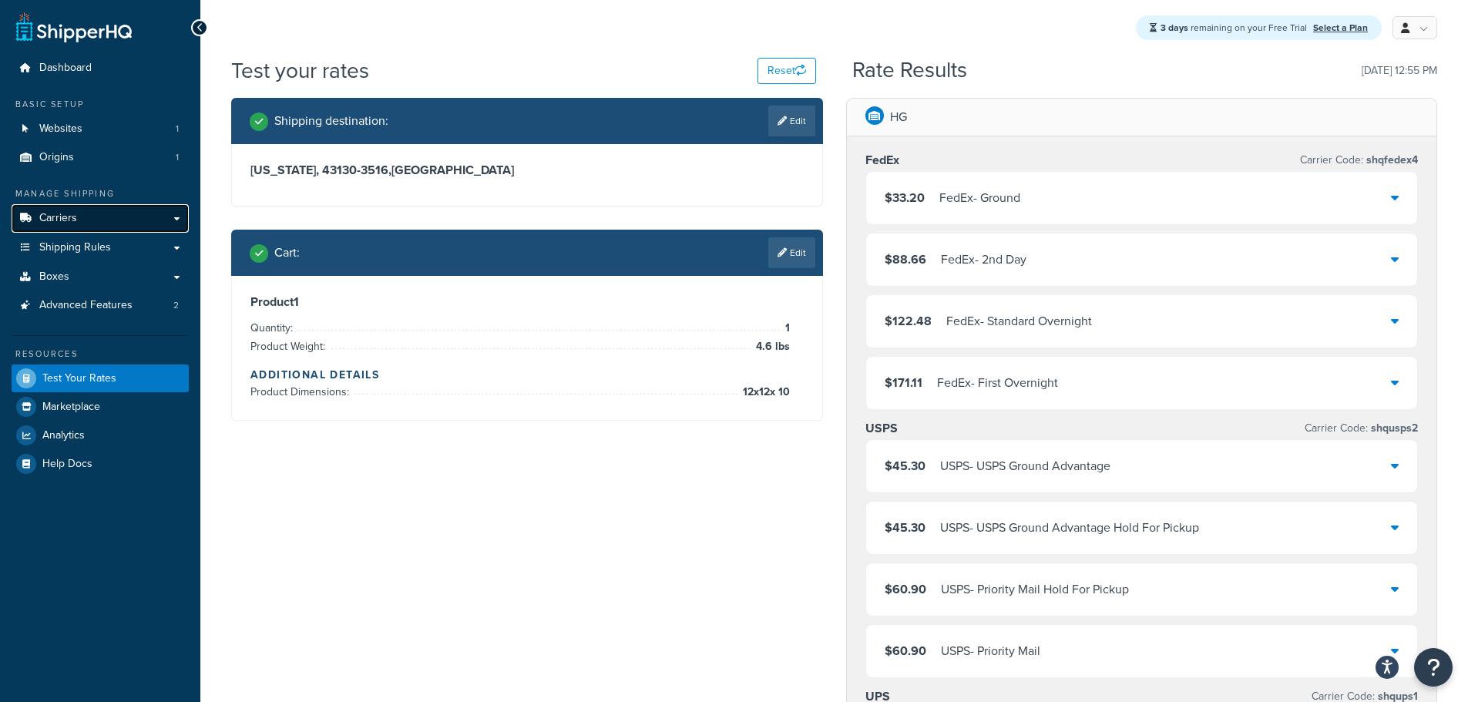
click at [110, 219] on link "Carriers" at bounding box center [100, 218] width 177 height 29
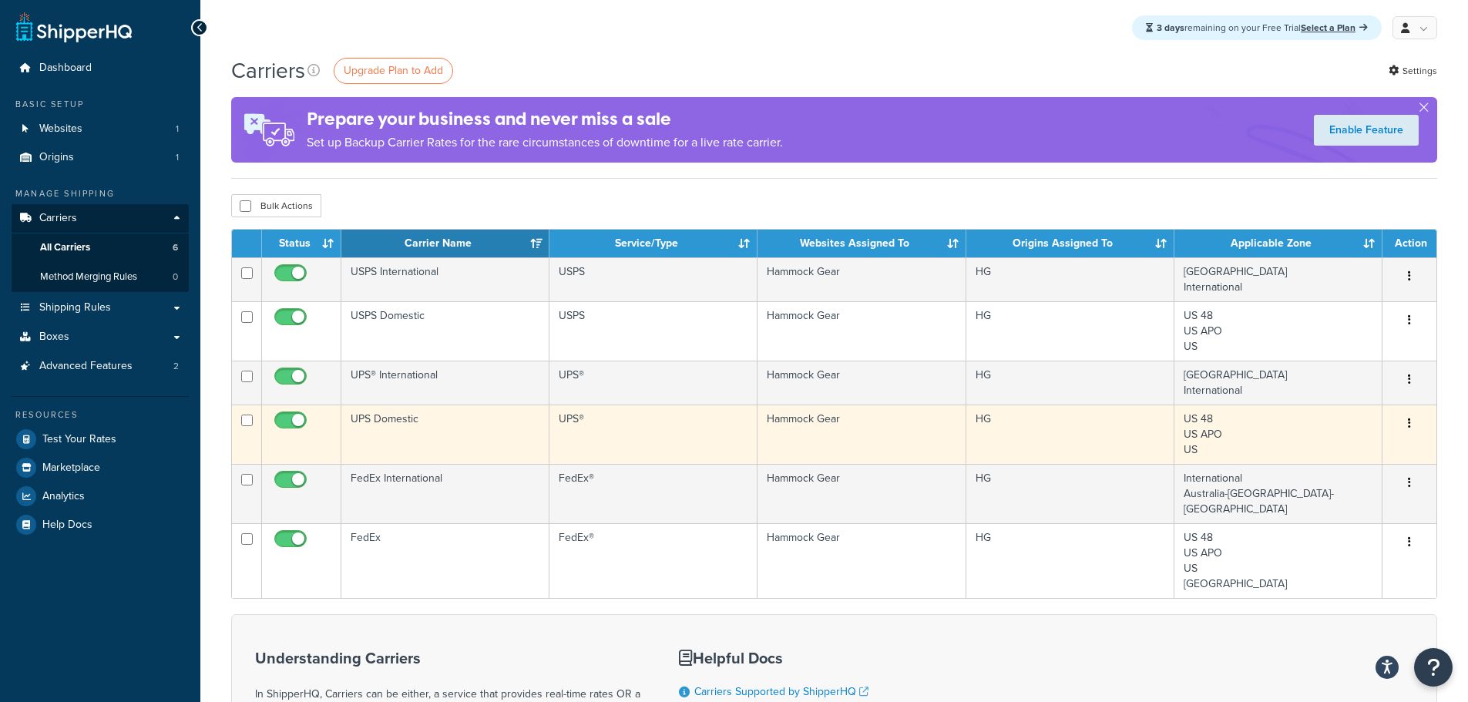
click at [1409, 425] on icon "button" at bounding box center [1409, 423] width 3 height 11
click at [394, 424] on td "UPS Domestic" at bounding box center [445, 434] width 208 height 59
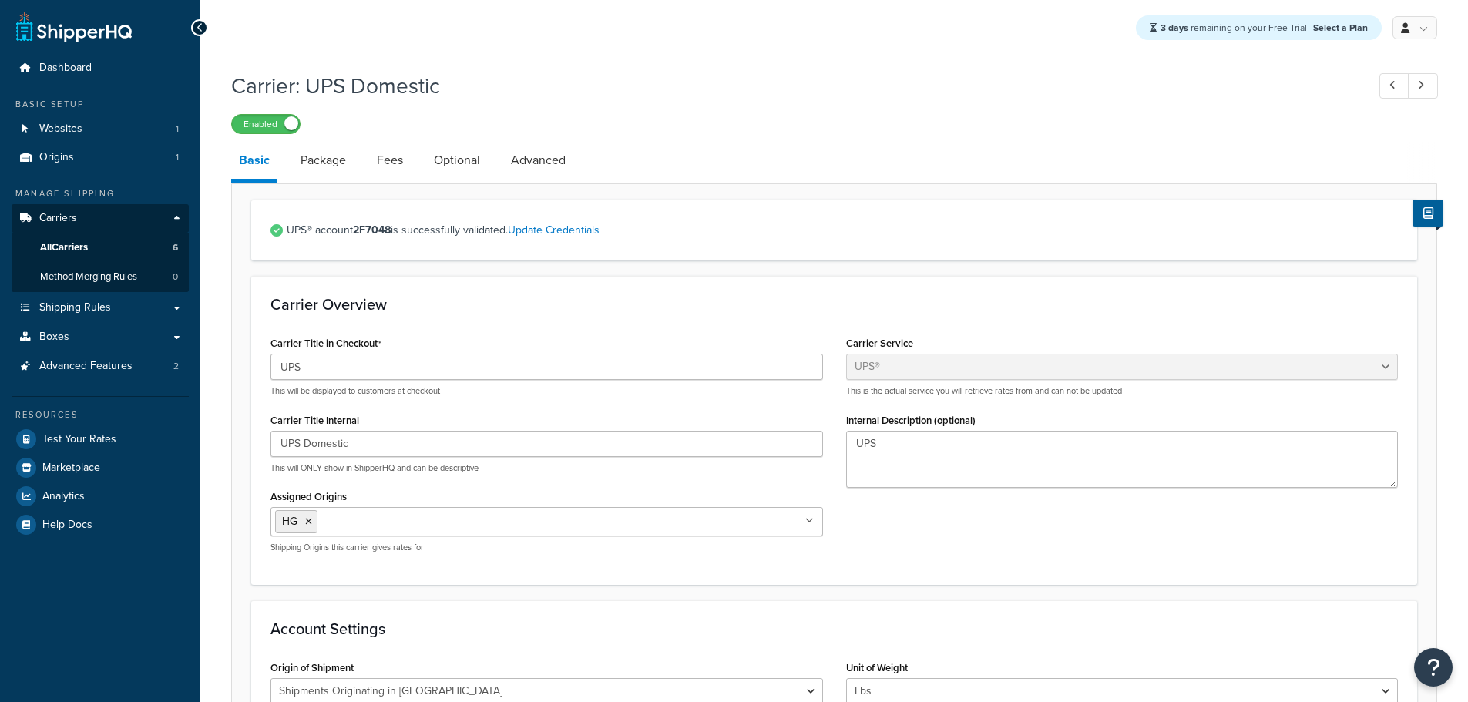
select select "ups"
select select "us"
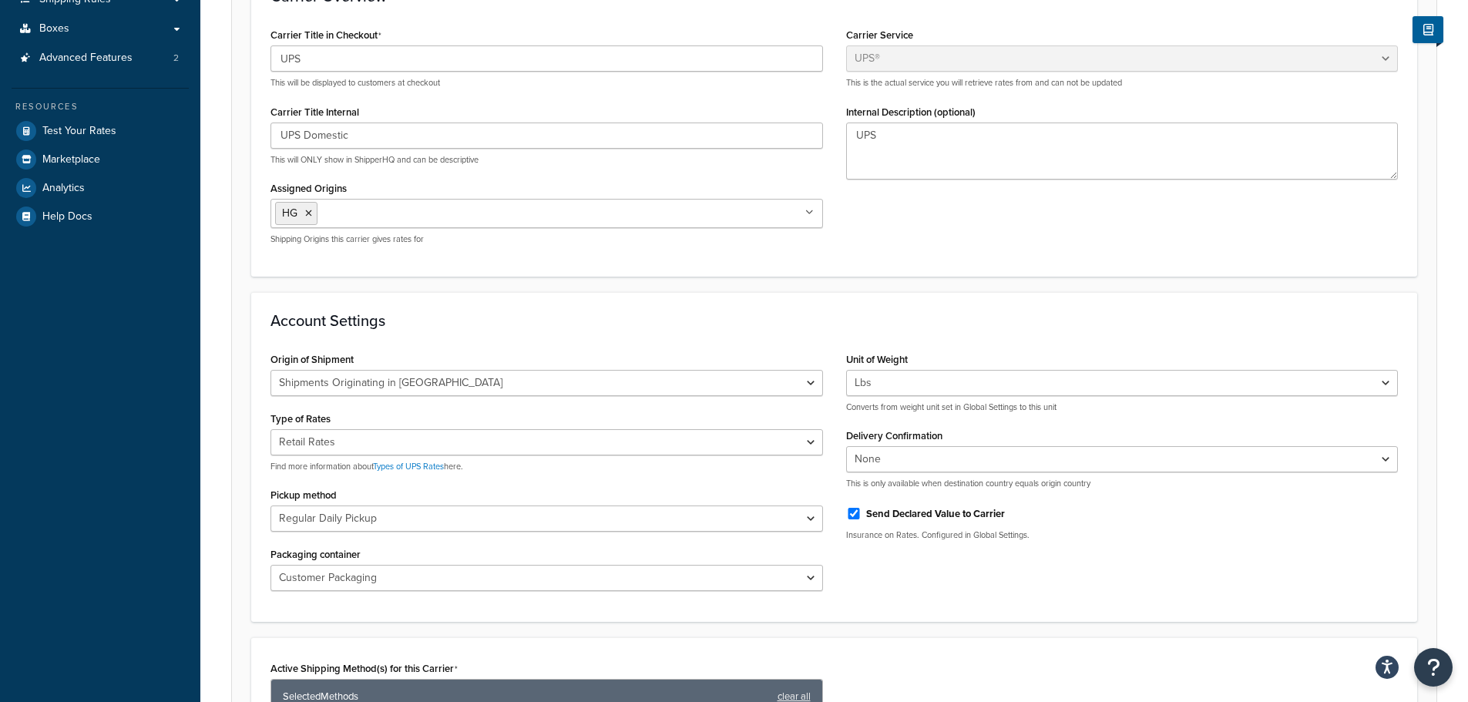
scroll to position [462, 0]
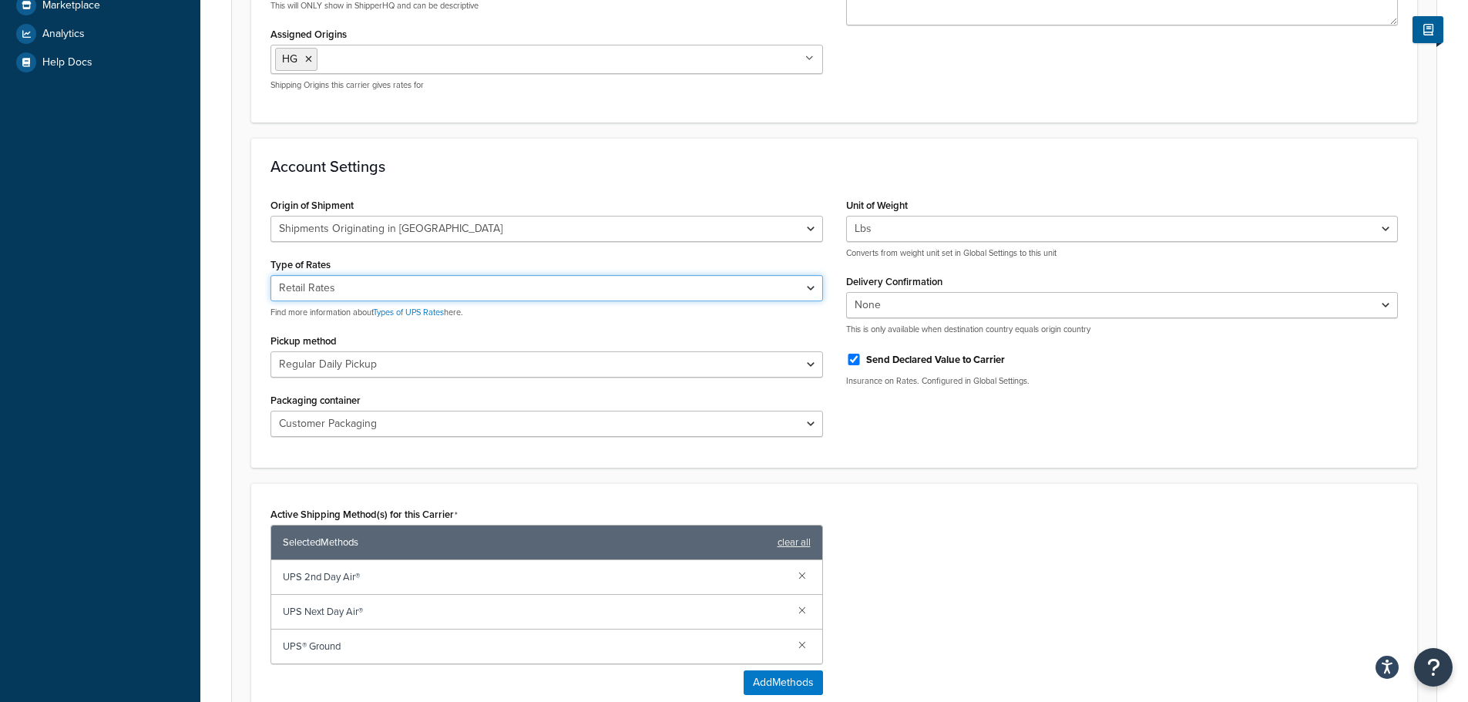
click at [570, 292] on select "Negotiated Rates (Rates Associated with Shipper Number) Daily Rates Retail Rate…" at bounding box center [546, 288] width 552 height 26
select select "00"
click at [270, 277] on select "Negotiated Rates (Rates Associated with Shipper Number) Daily Rates Retail Rate…" at bounding box center [546, 288] width 552 height 26
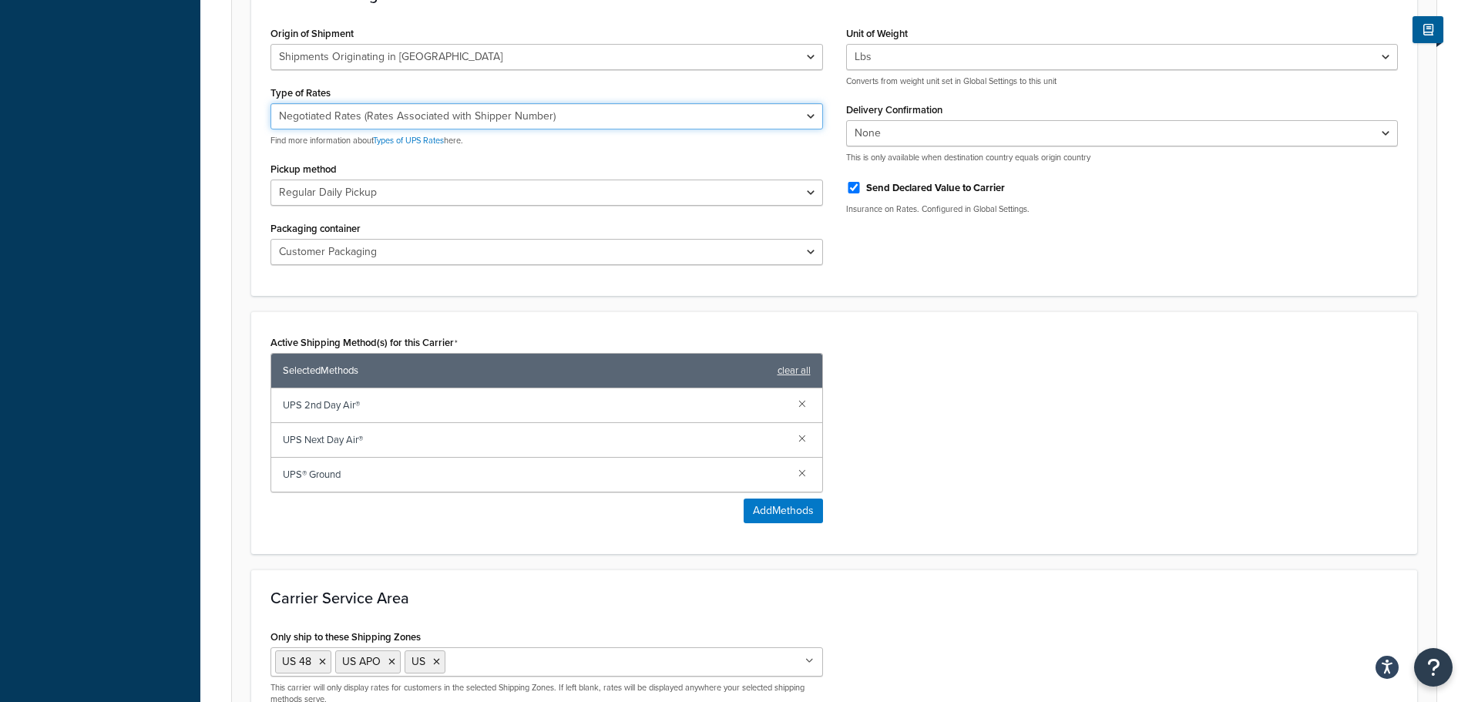
scroll to position [812, 0]
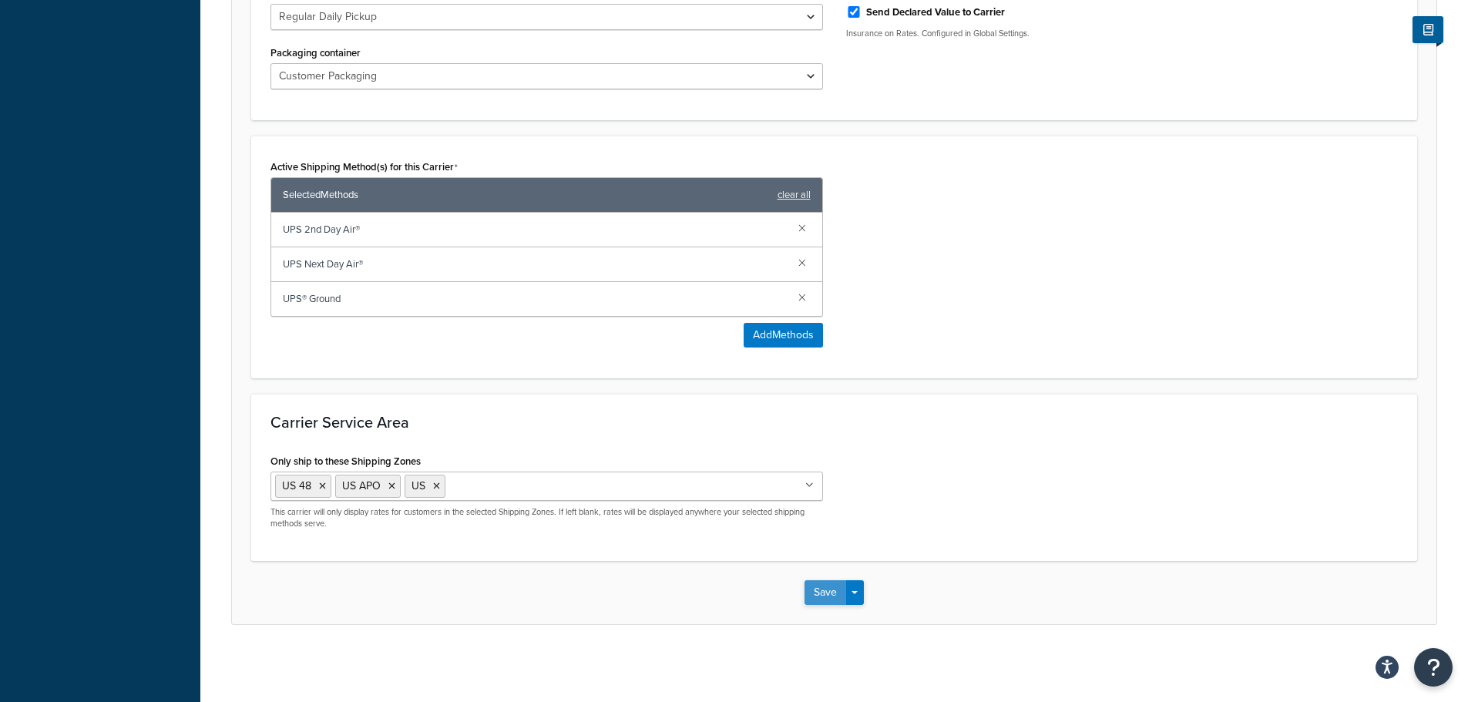
click at [828, 593] on button "Save" at bounding box center [825, 592] width 42 height 25
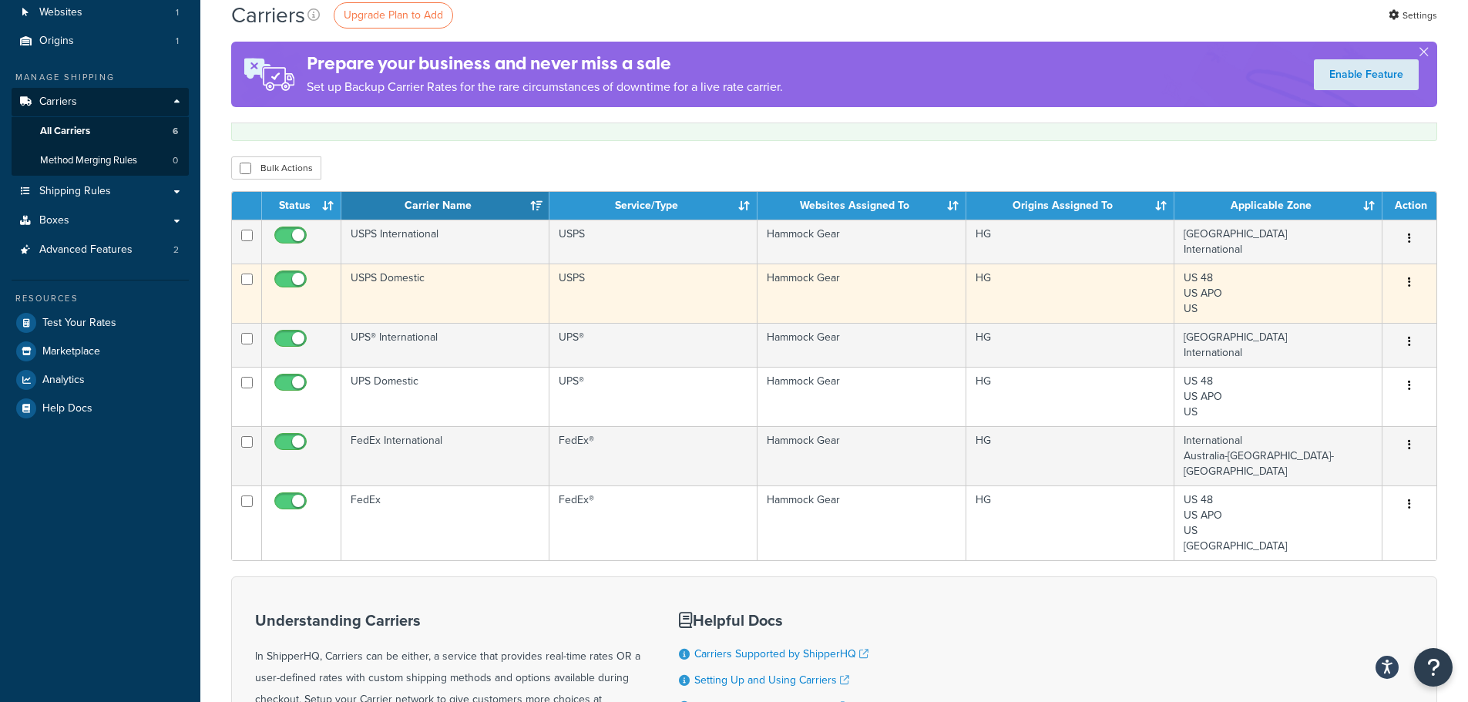
scroll to position [154, 0]
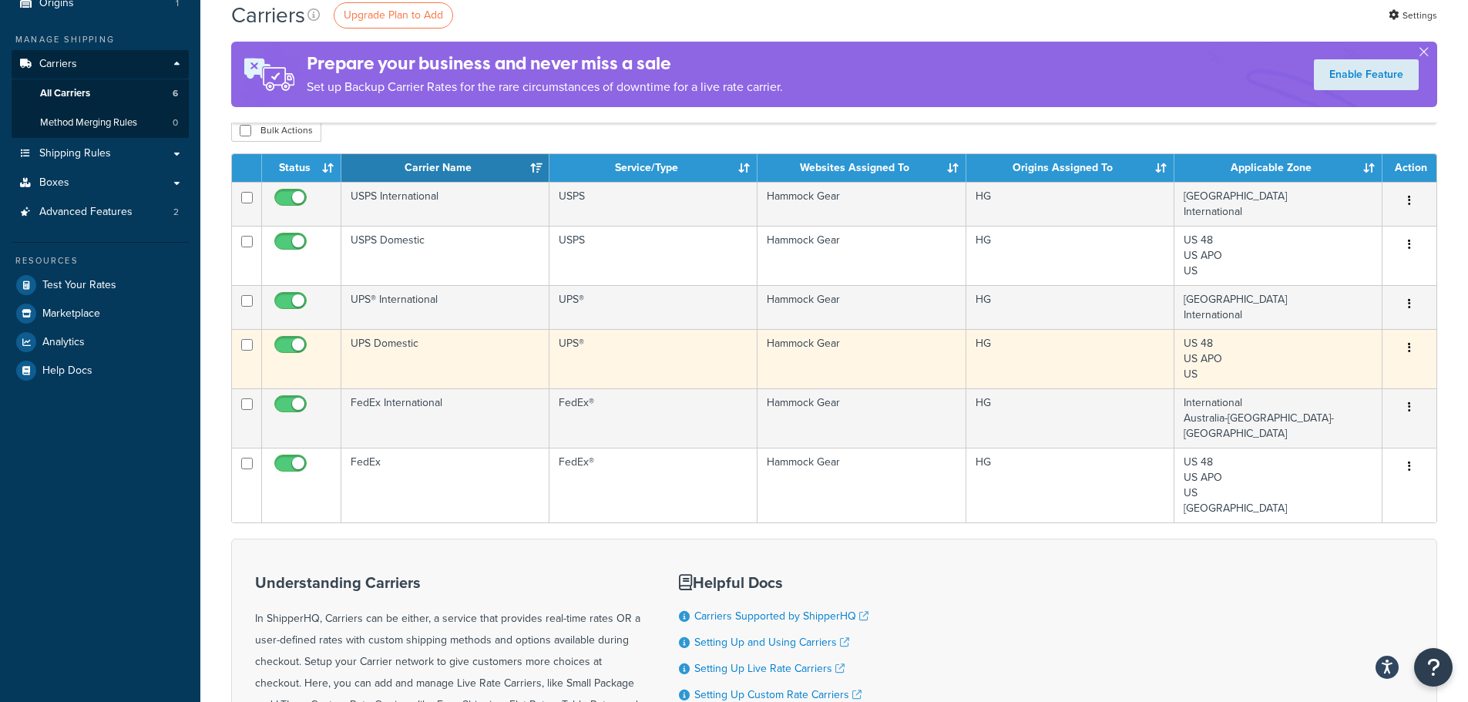
click at [402, 341] on td "UPS Domestic" at bounding box center [445, 358] width 208 height 59
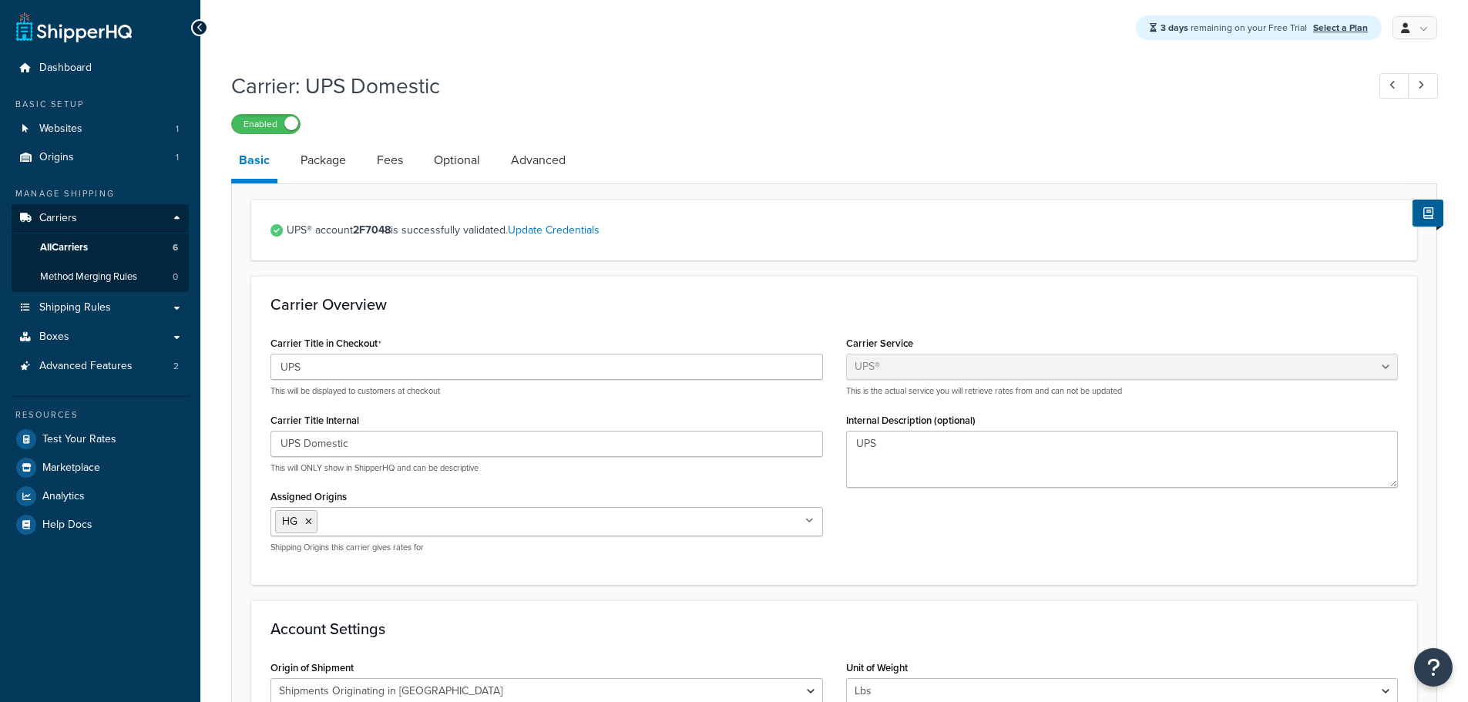
select select "ups"
select select "us"
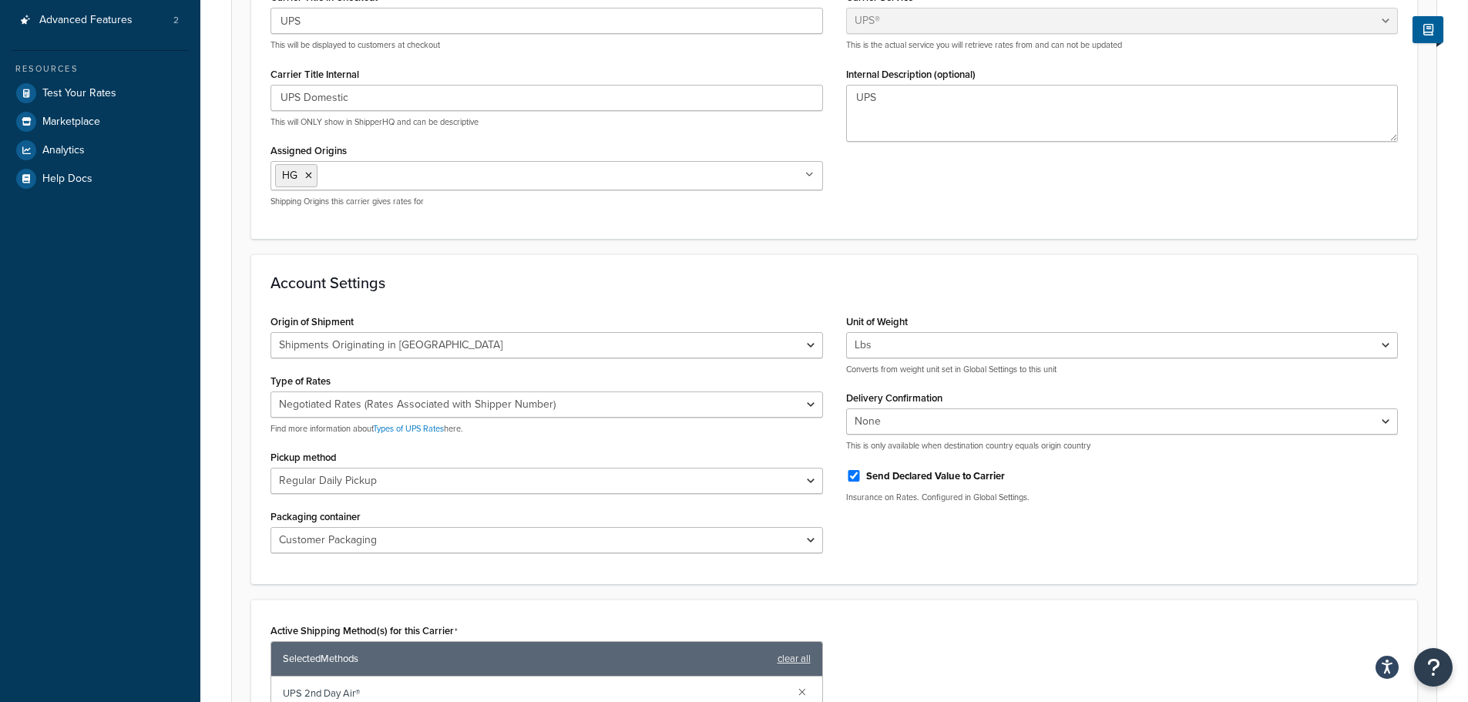
scroll to position [462, 0]
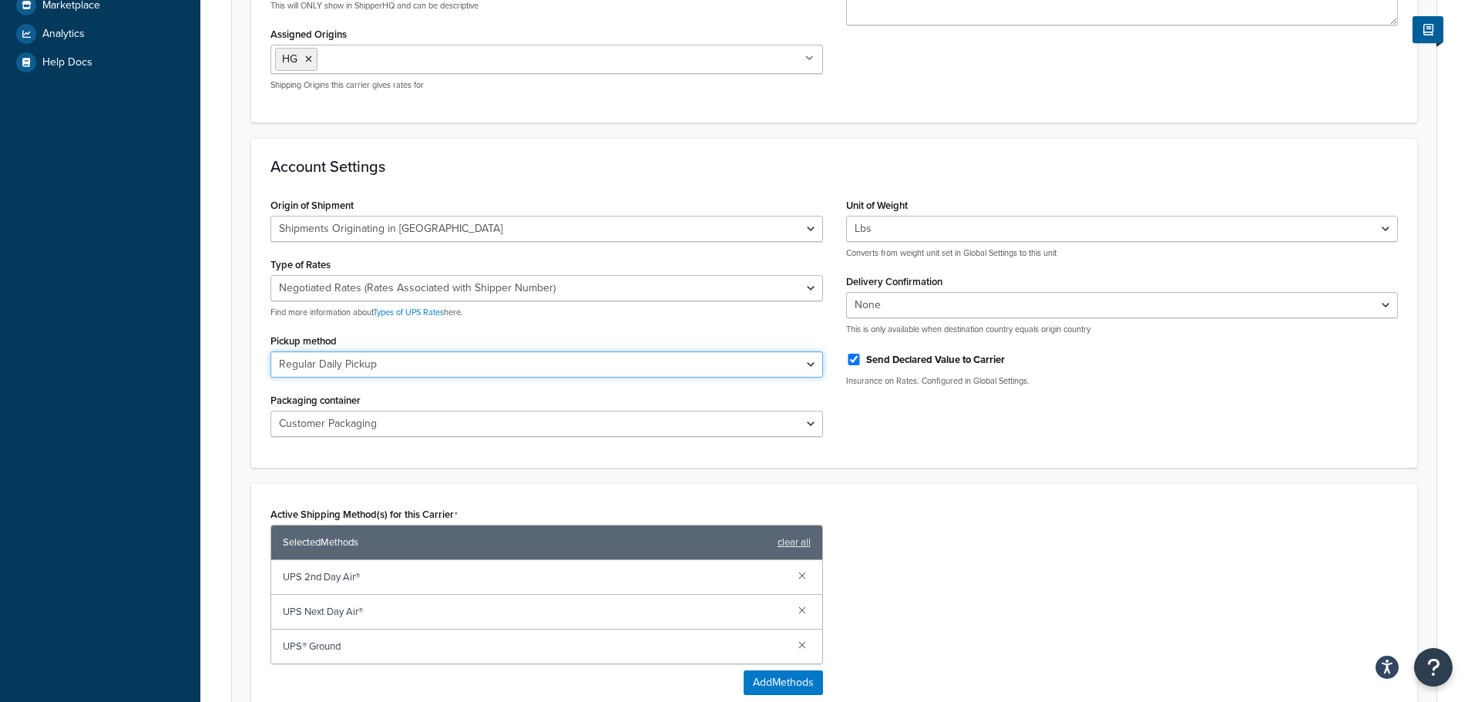
click at [809, 369] on select "Regular Daily Pickup Customer Counter One Time Pickup On Call Air Letter Center…" at bounding box center [546, 364] width 552 height 26
click at [939, 413] on div "Origin of Shipment United States Domestic Shipments Shipments Originating in Un…" at bounding box center [834, 321] width 1150 height 254
click at [812, 367] on select "Regular Daily Pickup Customer Counter One Time Pickup On Call Air Letter Center…" at bounding box center [546, 364] width 552 height 26
click at [945, 435] on div "Origin of Shipment United States Domestic Shipments Shipments Originating in Un…" at bounding box center [834, 321] width 1150 height 254
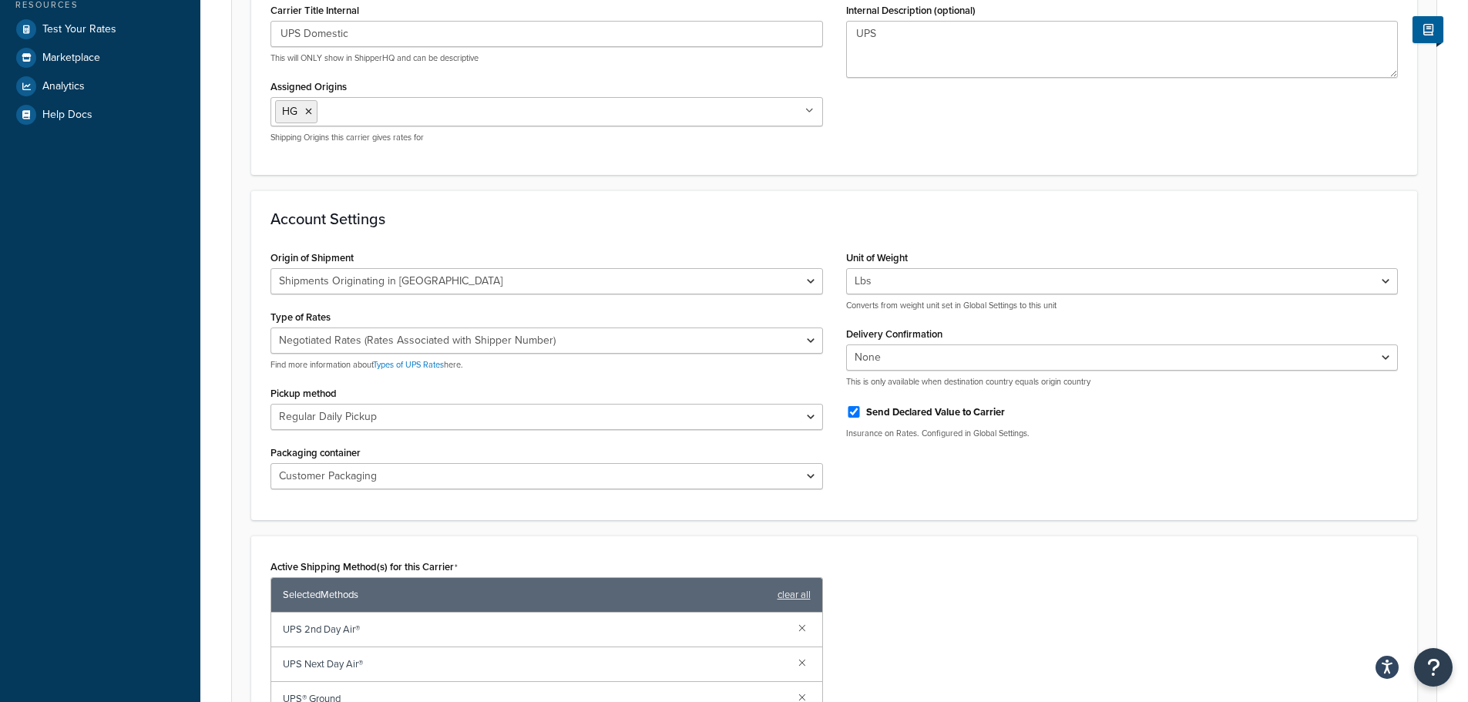
scroll to position [350, 0]
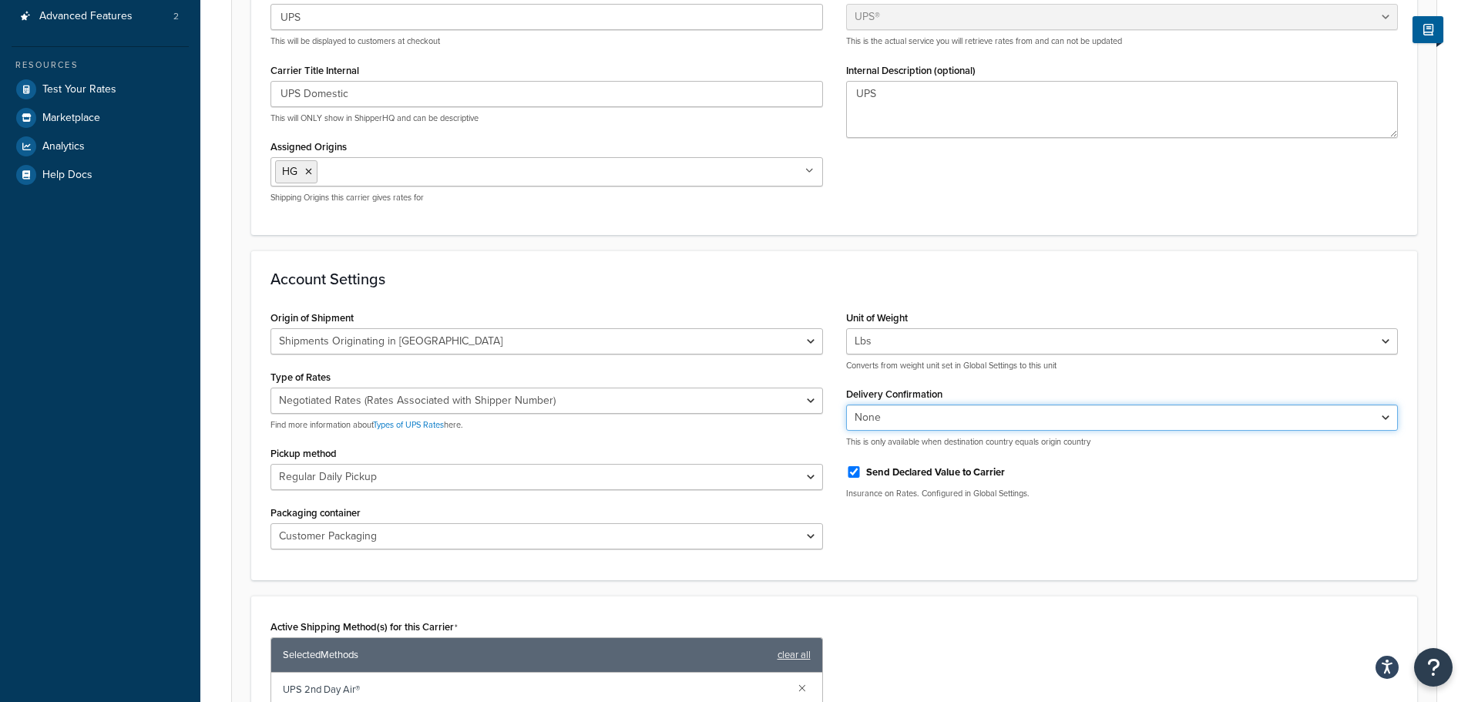
click at [1389, 420] on select "None Signature Required Adult Signature Required" at bounding box center [1122, 418] width 552 height 26
click at [1384, 423] on select "None Signature Required Adult Signature Required" at bounding box center [1122, 418] width 552 height 26
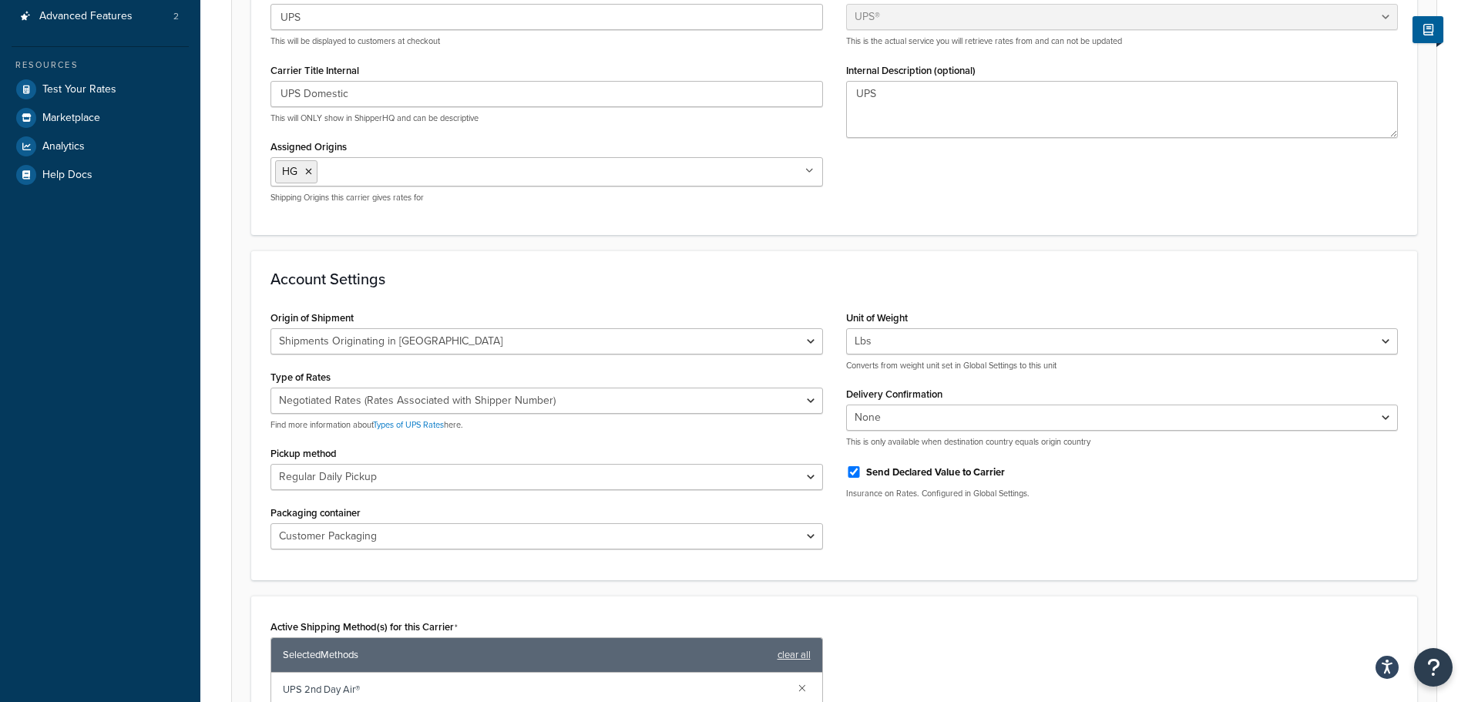
click at [1238, 541] on div "Origin of Shipment United States Domestic Shipments Shipments Originating in Un…" at bounding box center [834, 434] width 1150 height 254
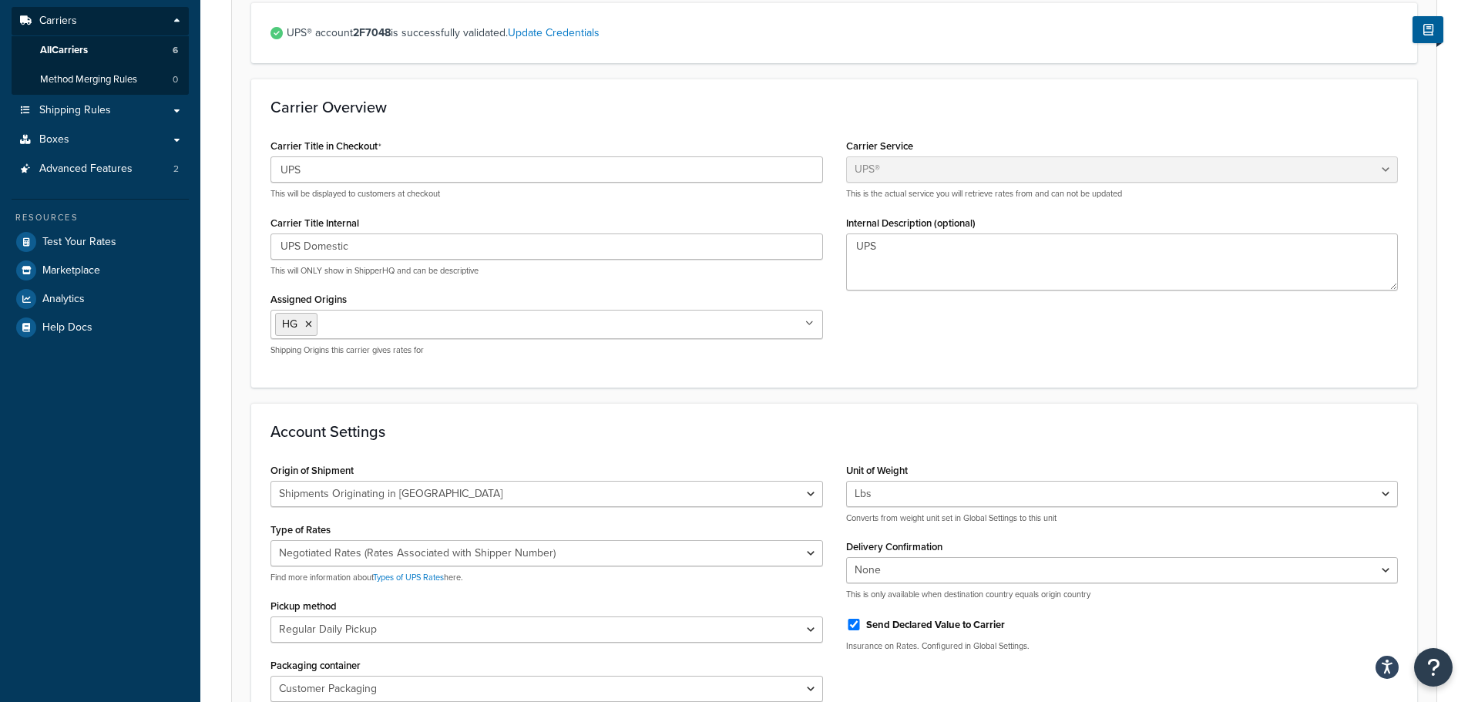
scroll to position [42, 0]
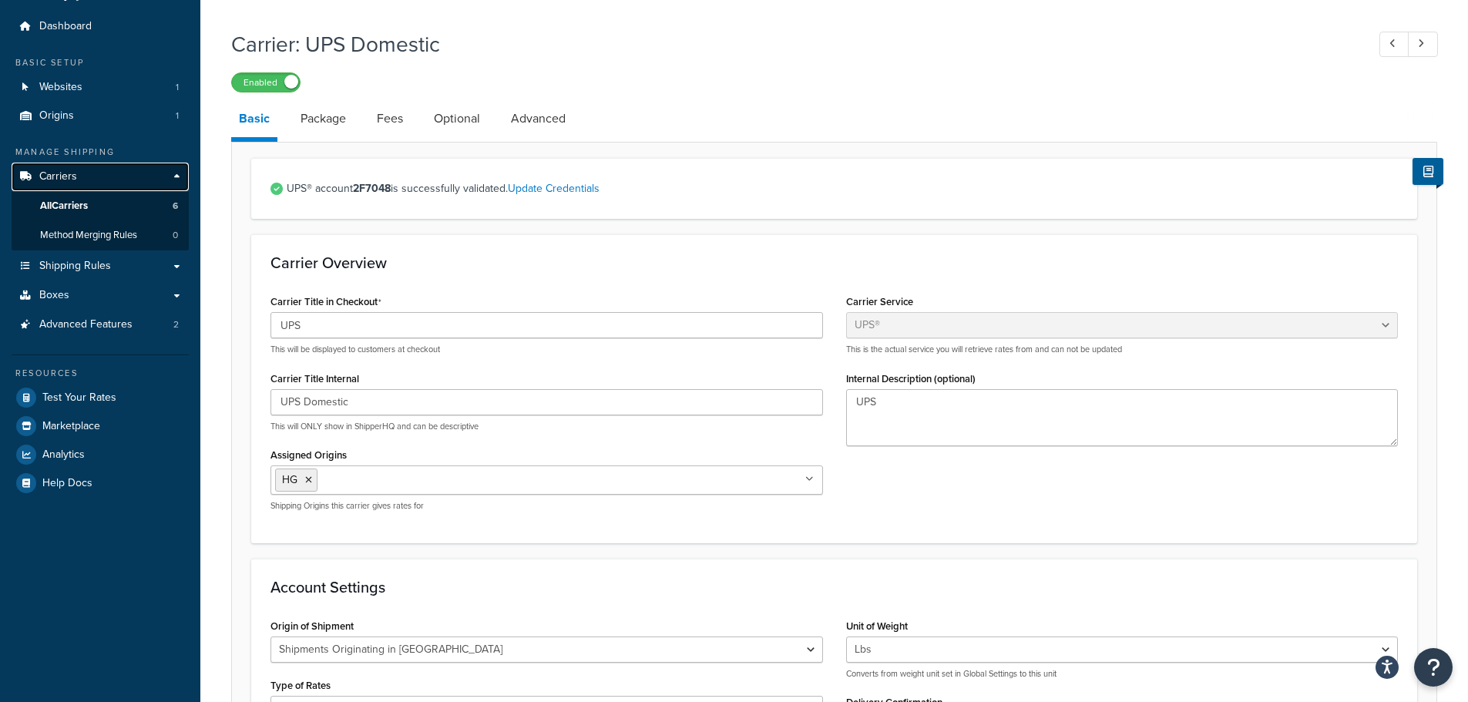
click at [58, 180] on span "Carriers" at bounding box center [58, 176] width 38 height 13
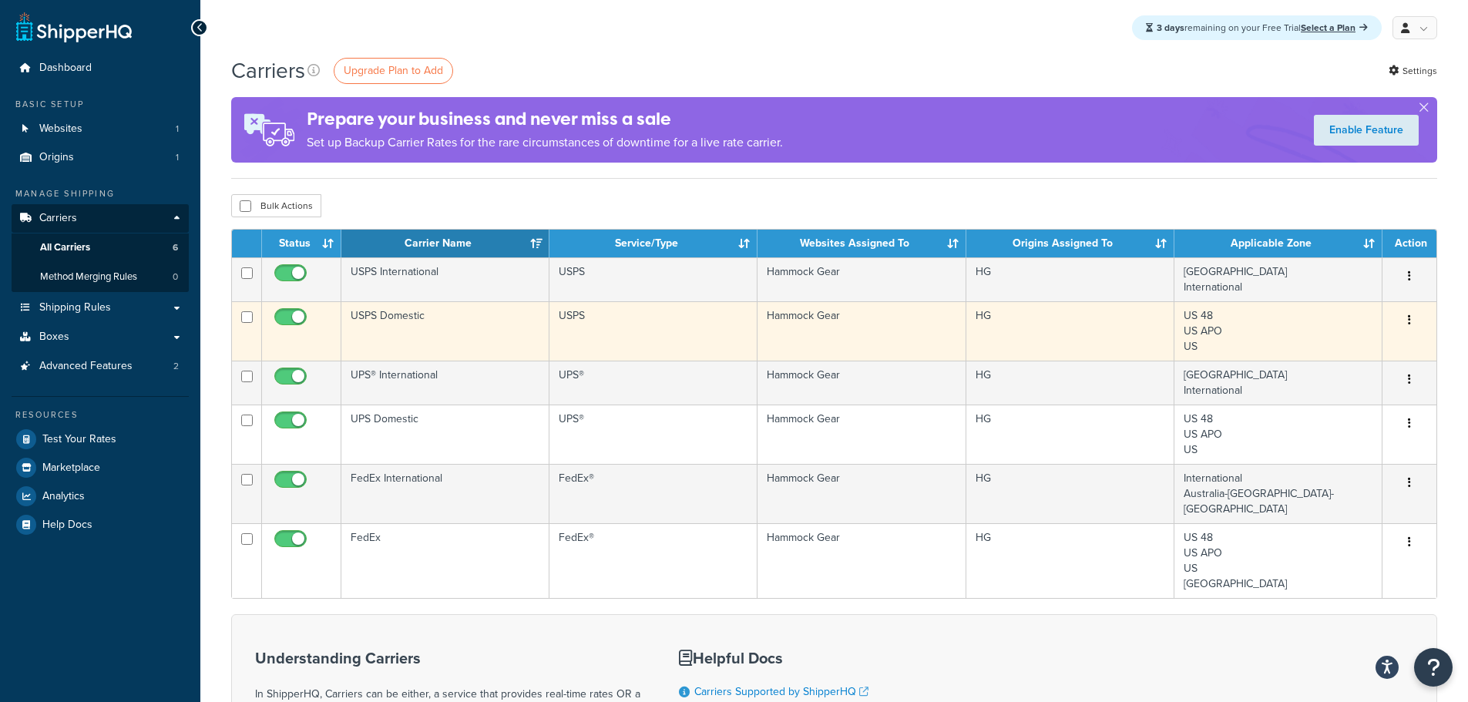
click at [402, 316] on td "USPS Domestic" at bounding box center [445, 330] width 208 height 59
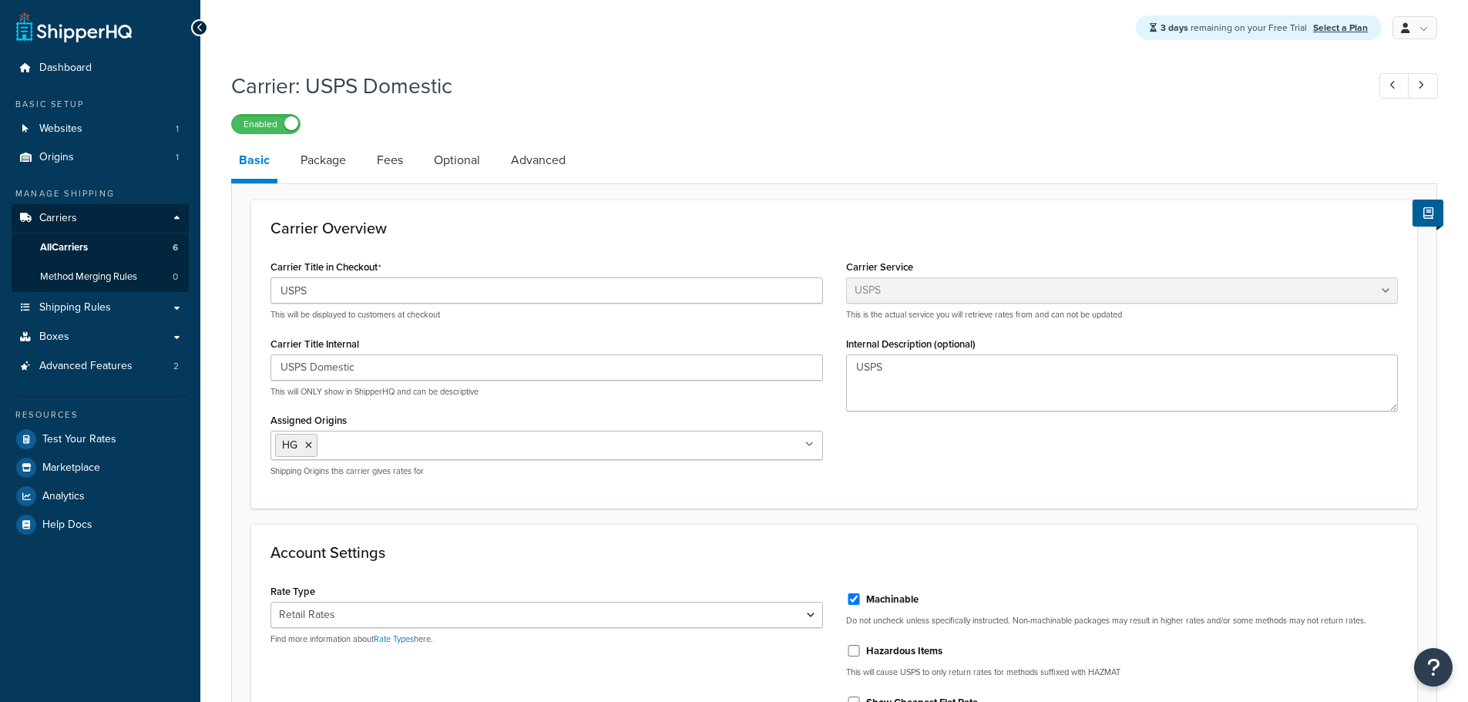
select select "usps"
click at [72, 247] on span "All Carriers" at bounding box center [64, 247] width 48 height 13
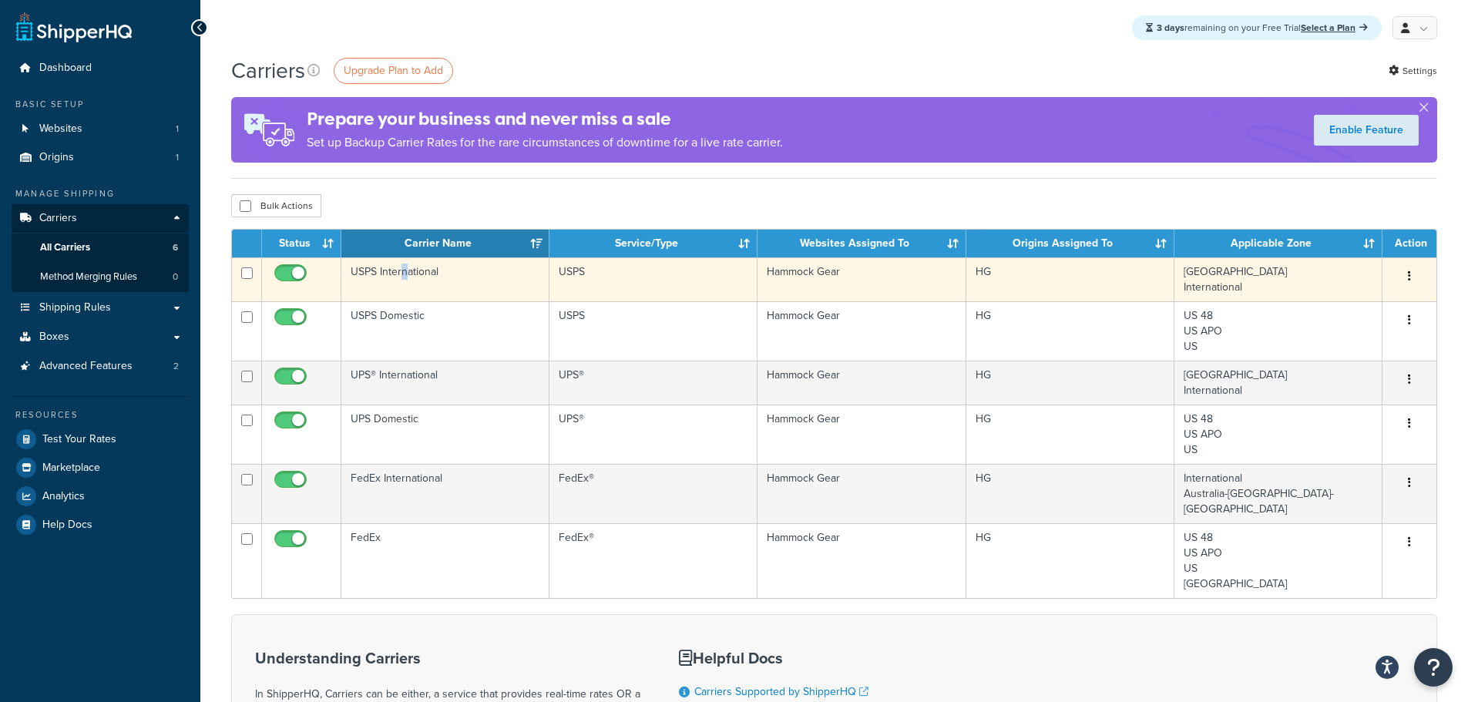
click at [404, 273] on td "USPS International" at bounding box center [445, 279] width 208 height 44
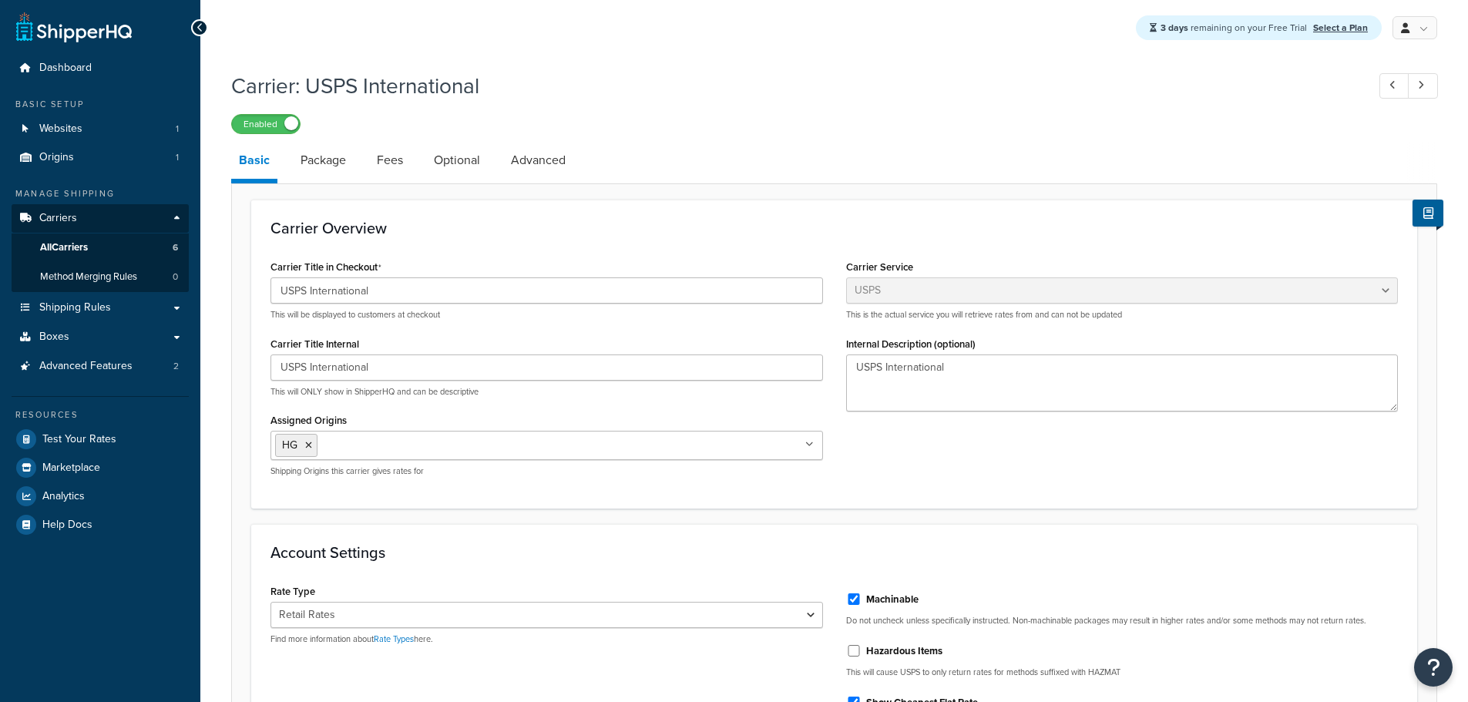
select select "usps"
click at [66, 220] on span "Carriers" at bounding box center [58, 218] width 38 height 13
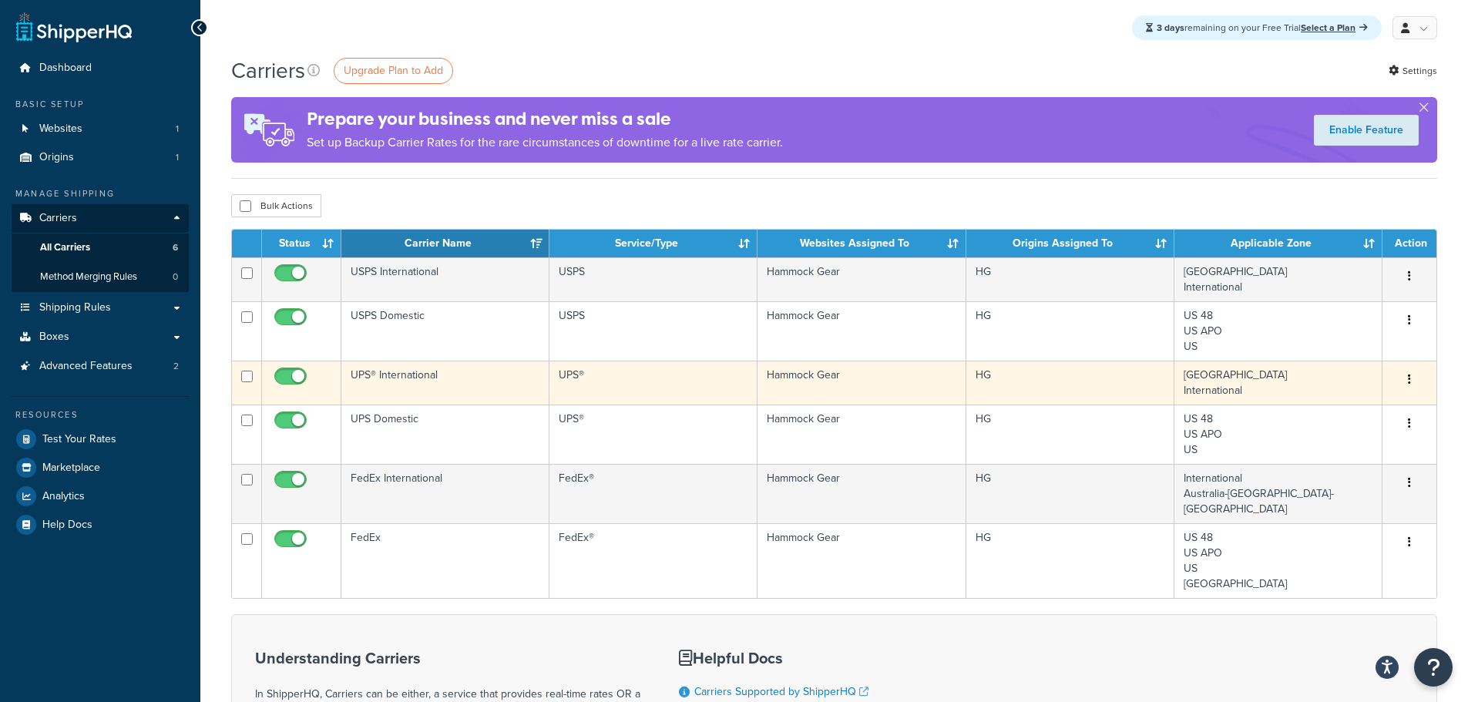
click at [411, 374] on td "UPS® International" at bounding box center [445, 383] width 208 height 44
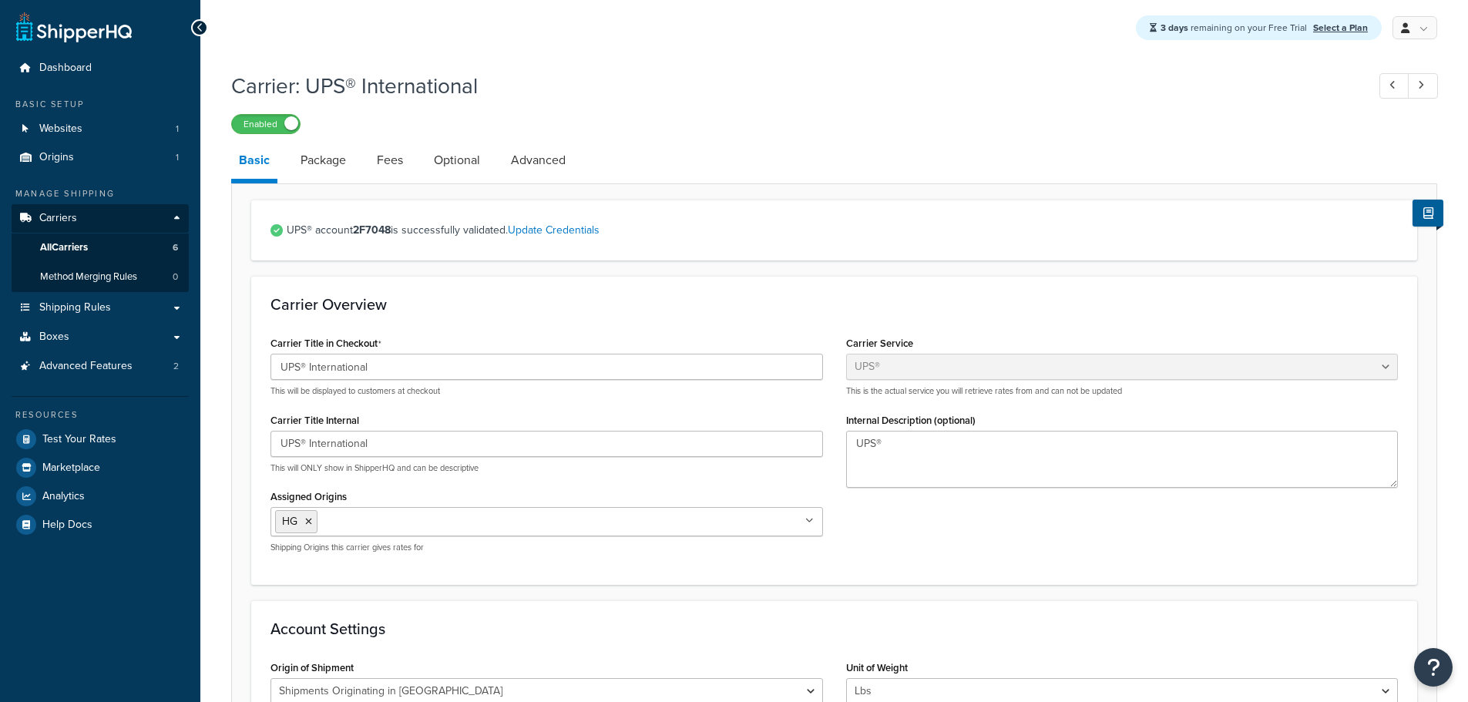
select select "ups"
select select "us"
click at [67, 219] on span "Carriers" at bounding box center [58, 218] width 38 height 13
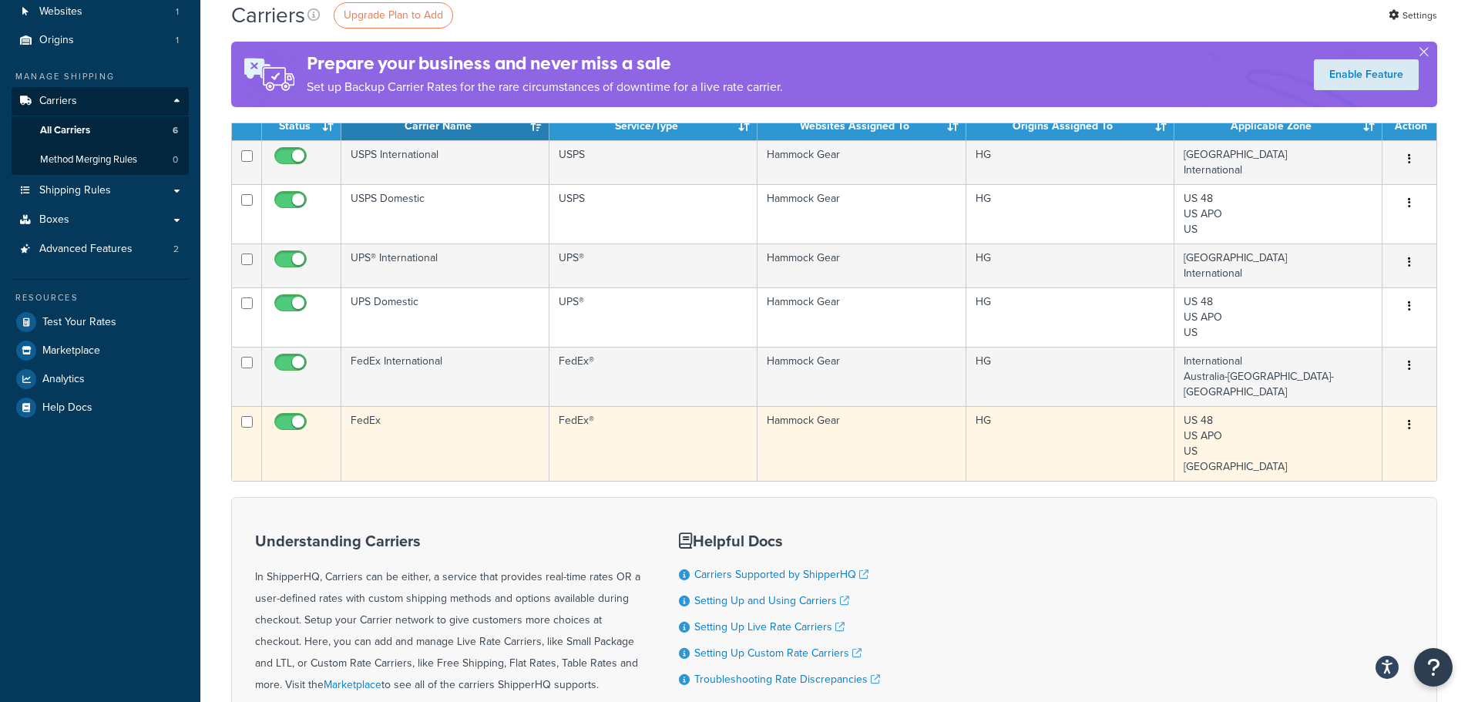
scroll to position [154, 0]
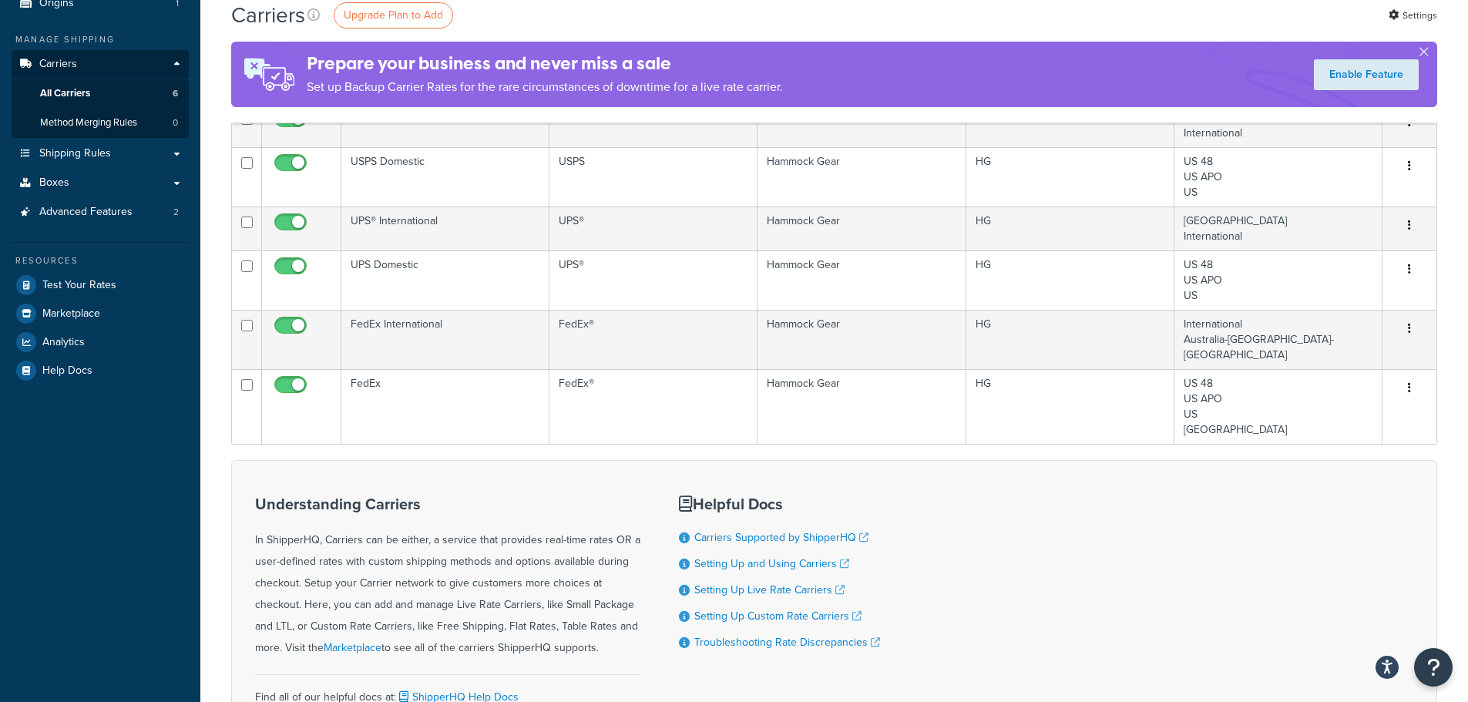
click at [1128, 551] on div "Understanding Carriers In ShipperHQ, Carriers can be either, a service that pro…" at bounding box center [834, 607] width 1206 height 295
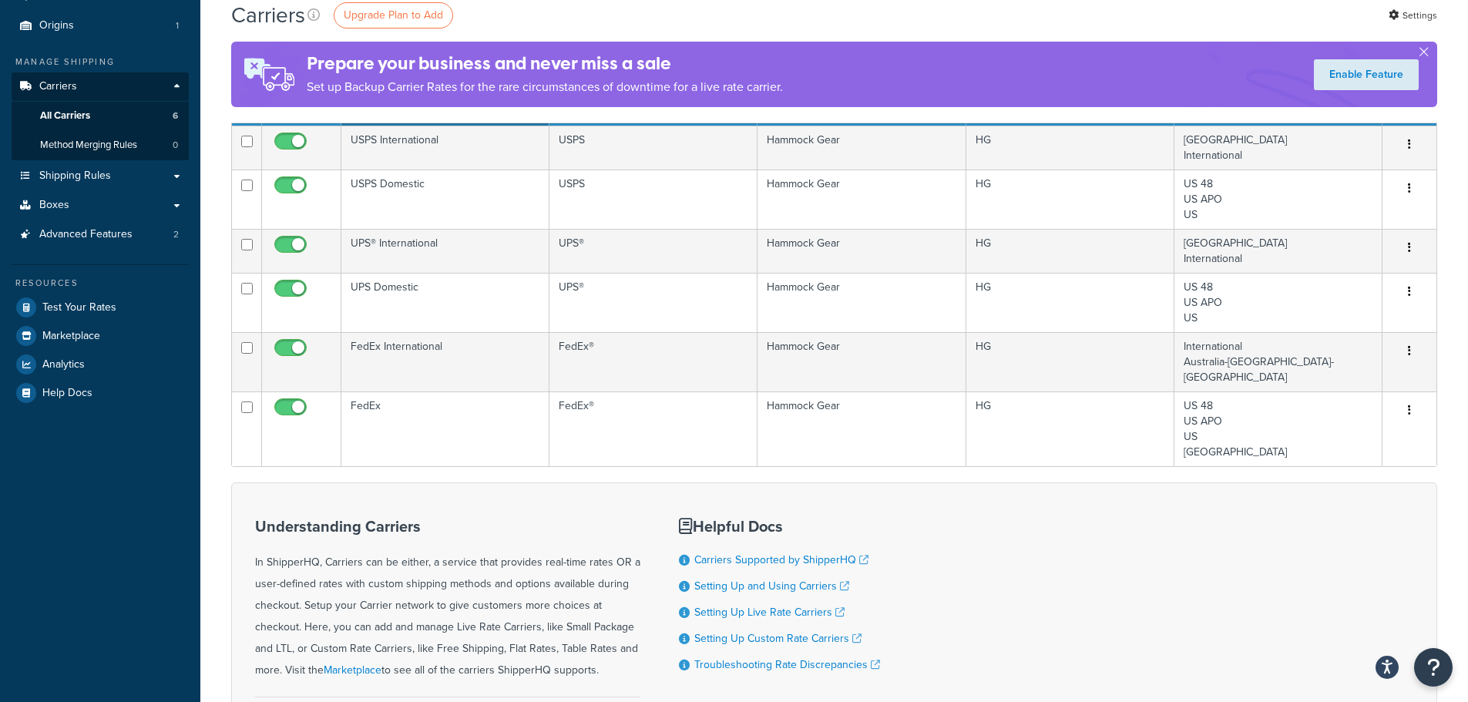
scroll to position [131, 0]
